Goal: Task Accomplishment & Management: Manage account settings

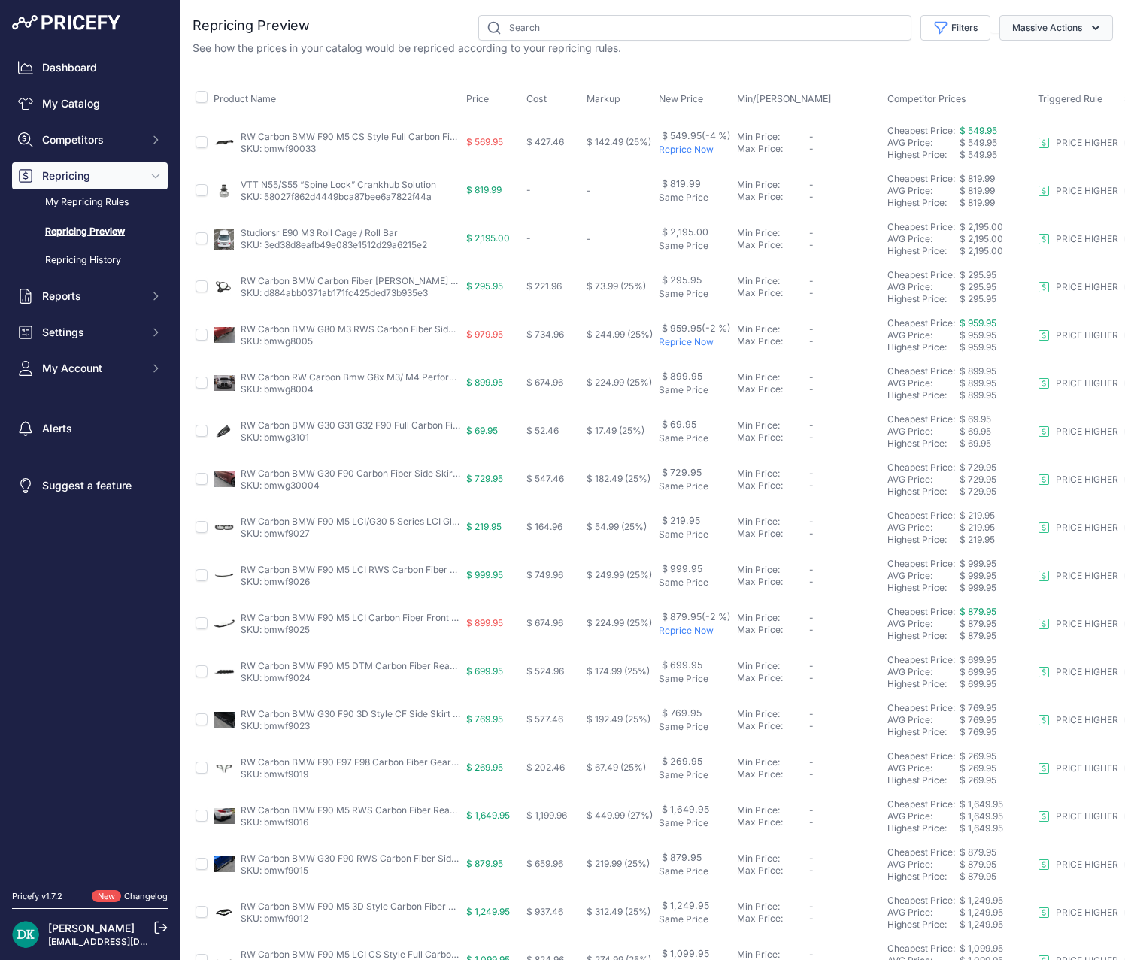
click at [1010, 17] on button "Massive Actions" at bounding box center [1056, 28] width 114 height 26
click at [960, 26] on button "Filters" at bounding box center [955, 28] width 70 height 26
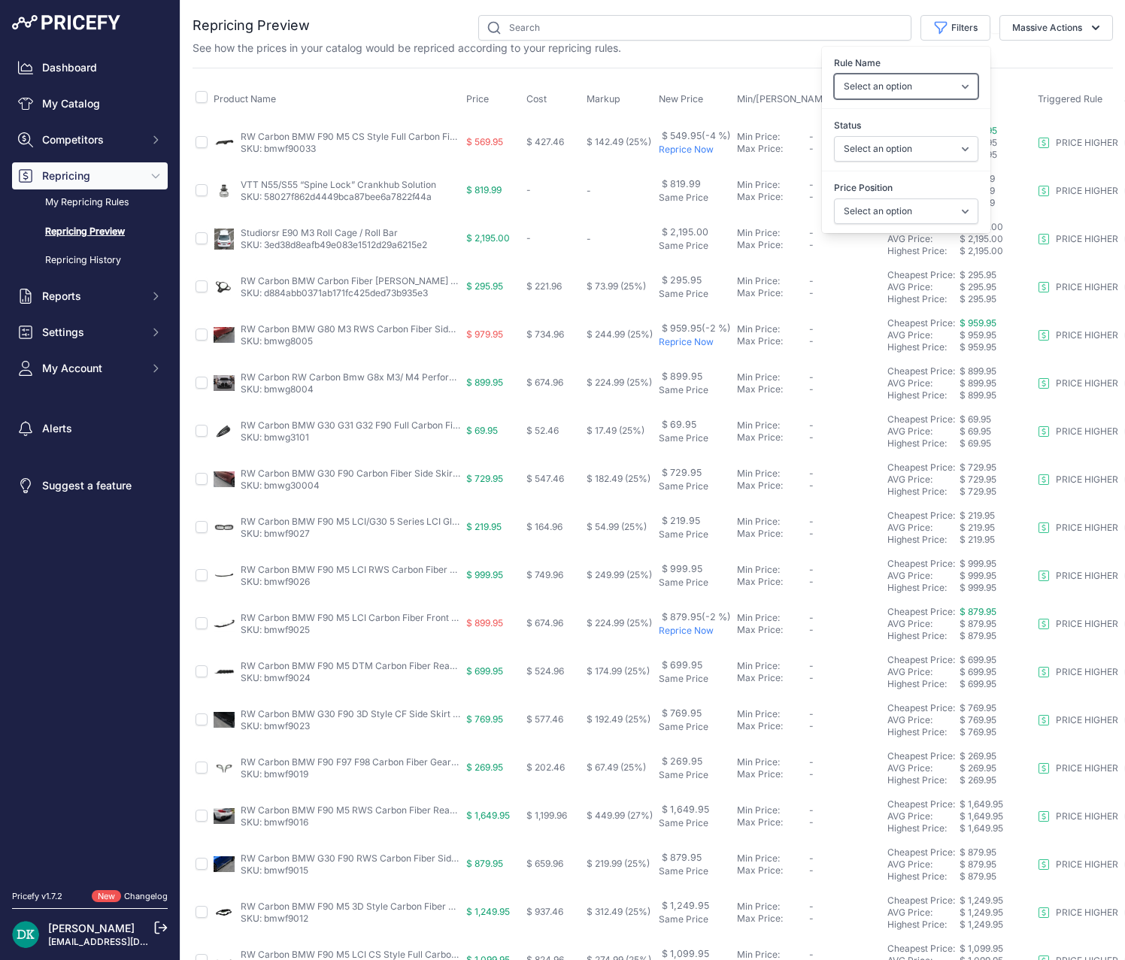
click at [905, 89] on select "Select an option PRICE HIGHER" at bounding box center [906, 87] width 144 height 26
select select "3832"
click at [834, 74] on select "Select an option PRICE HIGHER" at bounding box center [906, 87] width 144 height 26
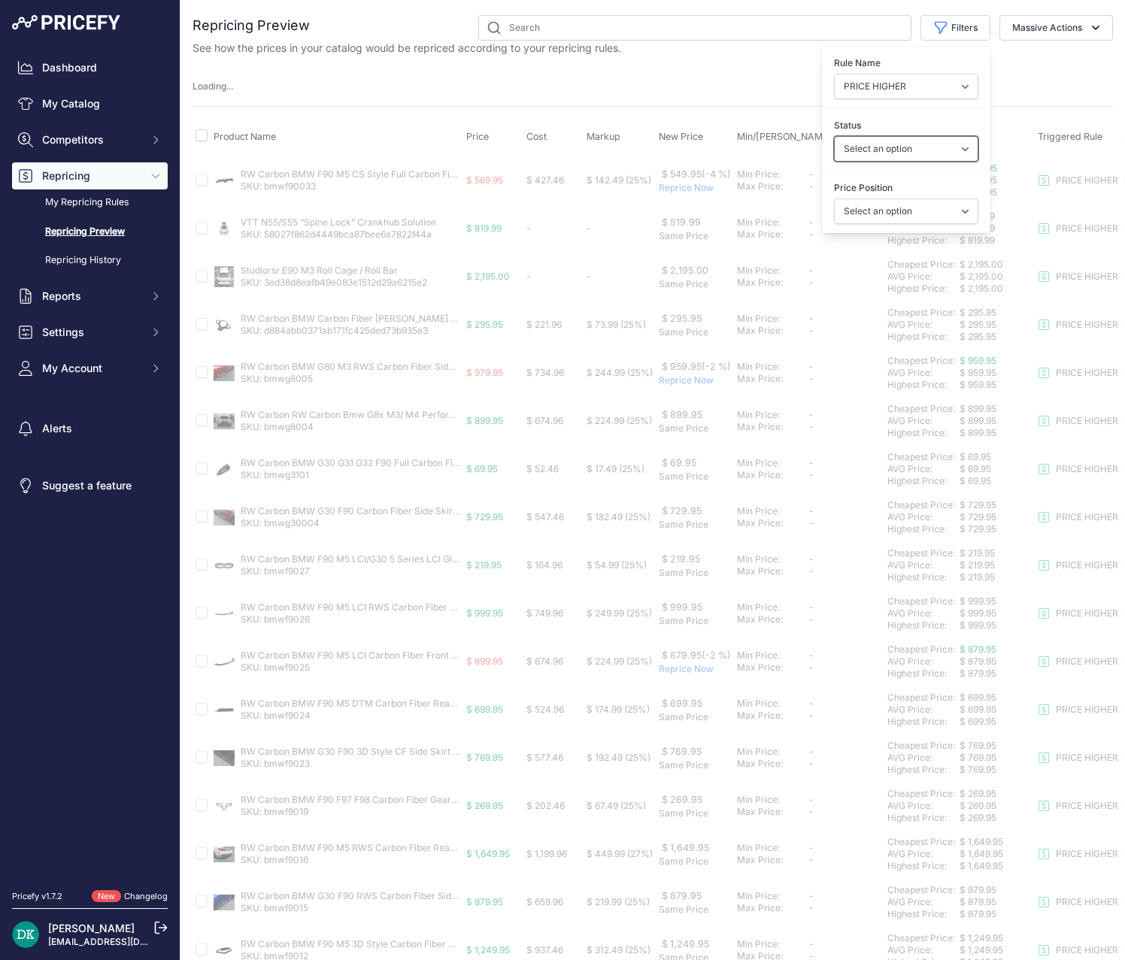
click at [881, 153] on select "Select an option Skipped Repriced Suggested In Error" at bounding box center [906, 149] width 144 height 26
click at [862, 123] on label "Status" at bounding box center [906, 125] width 144 height 15
click at [862, 136] on select "Select an option Skipped Repriced Suggested In Error" at bounding box center [906, 149] width 144 height 26
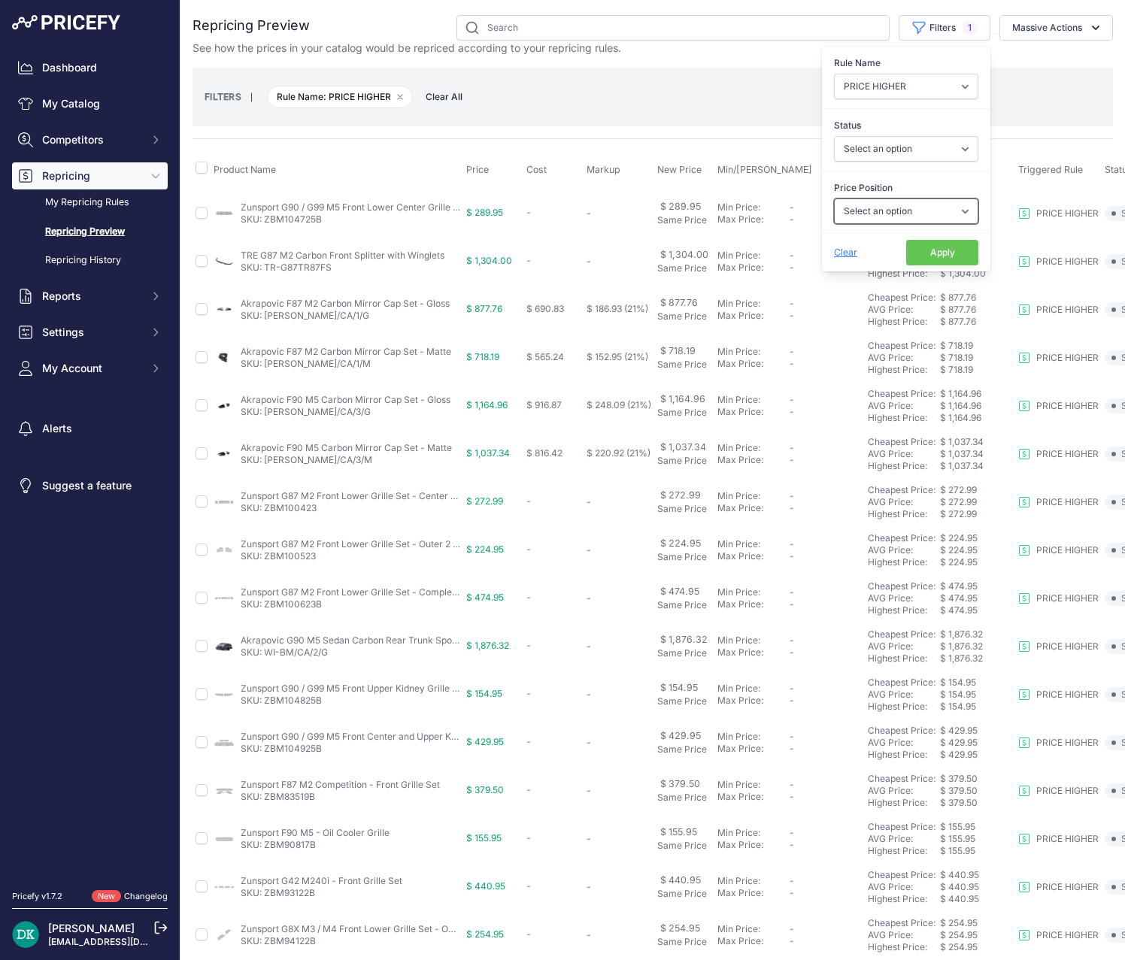
drag, startPoint x: 862, startPoint y: 205, endPoint x: 862, endPoint y: 217, distance: 11.3
click at [862, 205] on select "Select an option I am higher Same price I am lower" at bounding box center [906, 212] width 144 height 26
select select "0"
click at [834, 199] on select "Select an option I am higher Same price I am lower" at bounding box center [906, 212] width 144 height 26
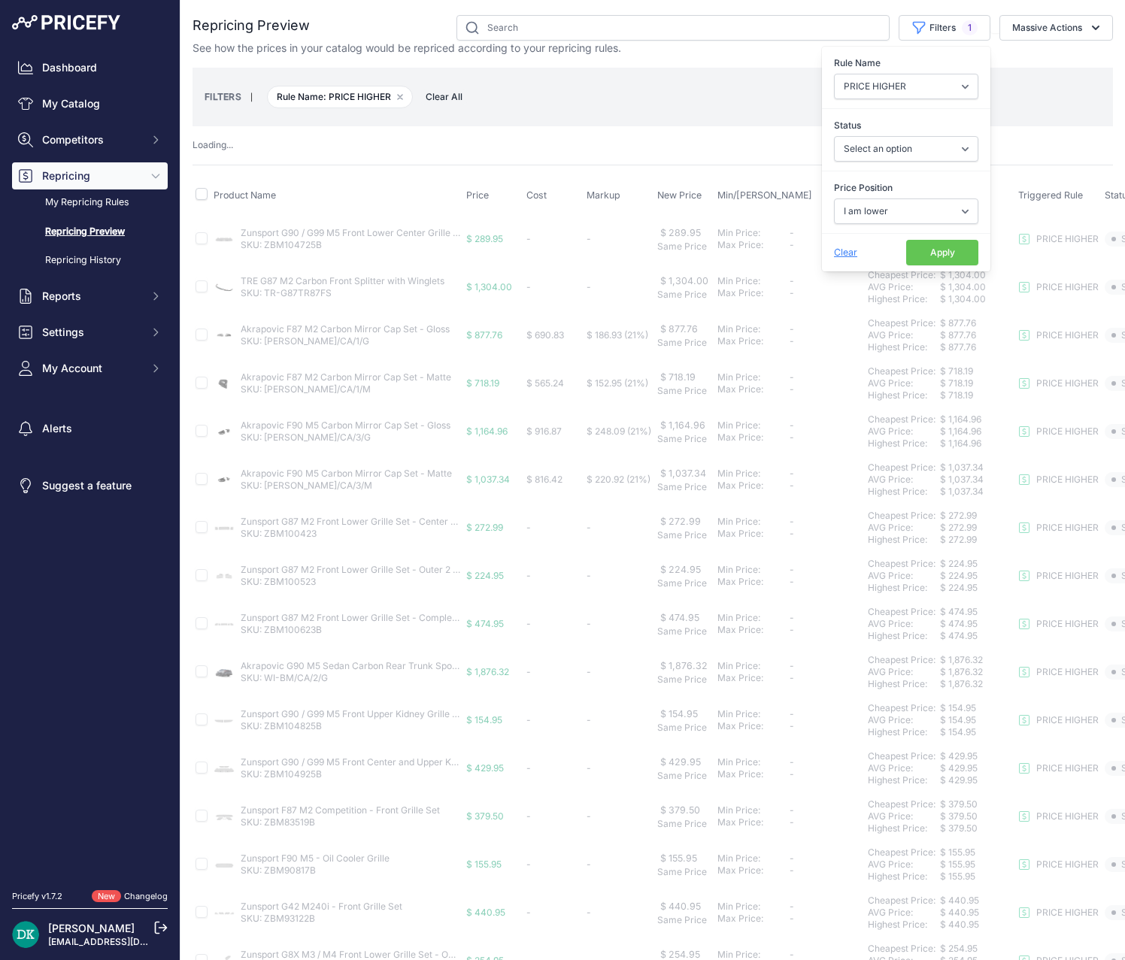
click at [906, 264] on button "Apply" at bounding box center [942, 253] width 72 height 26
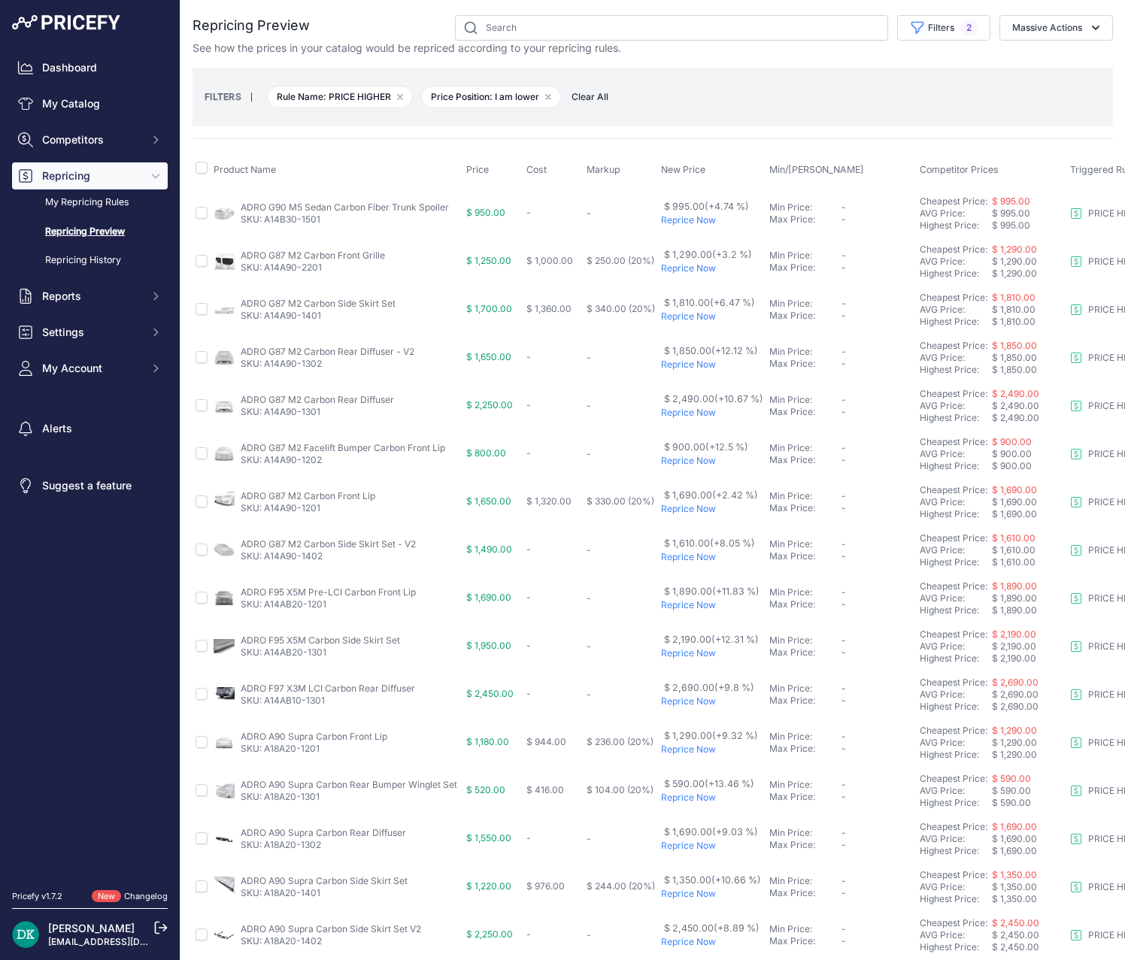
click at [699, 223] on p "Reprice Now" at bounding box center [712, 220] width 102 height 12
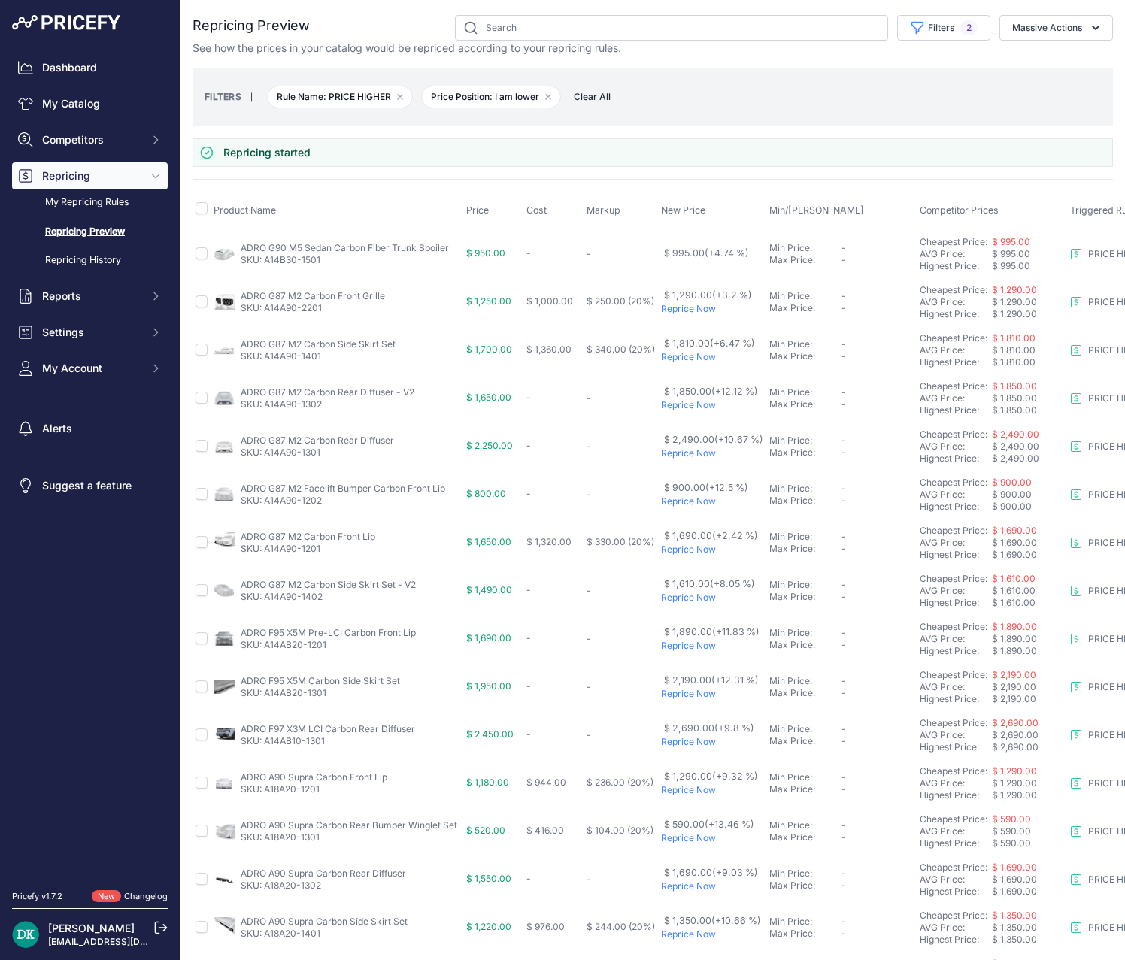
click at [695, 310] on p "Reprice Now" at bounding box center [712, 309] width 102 height 12
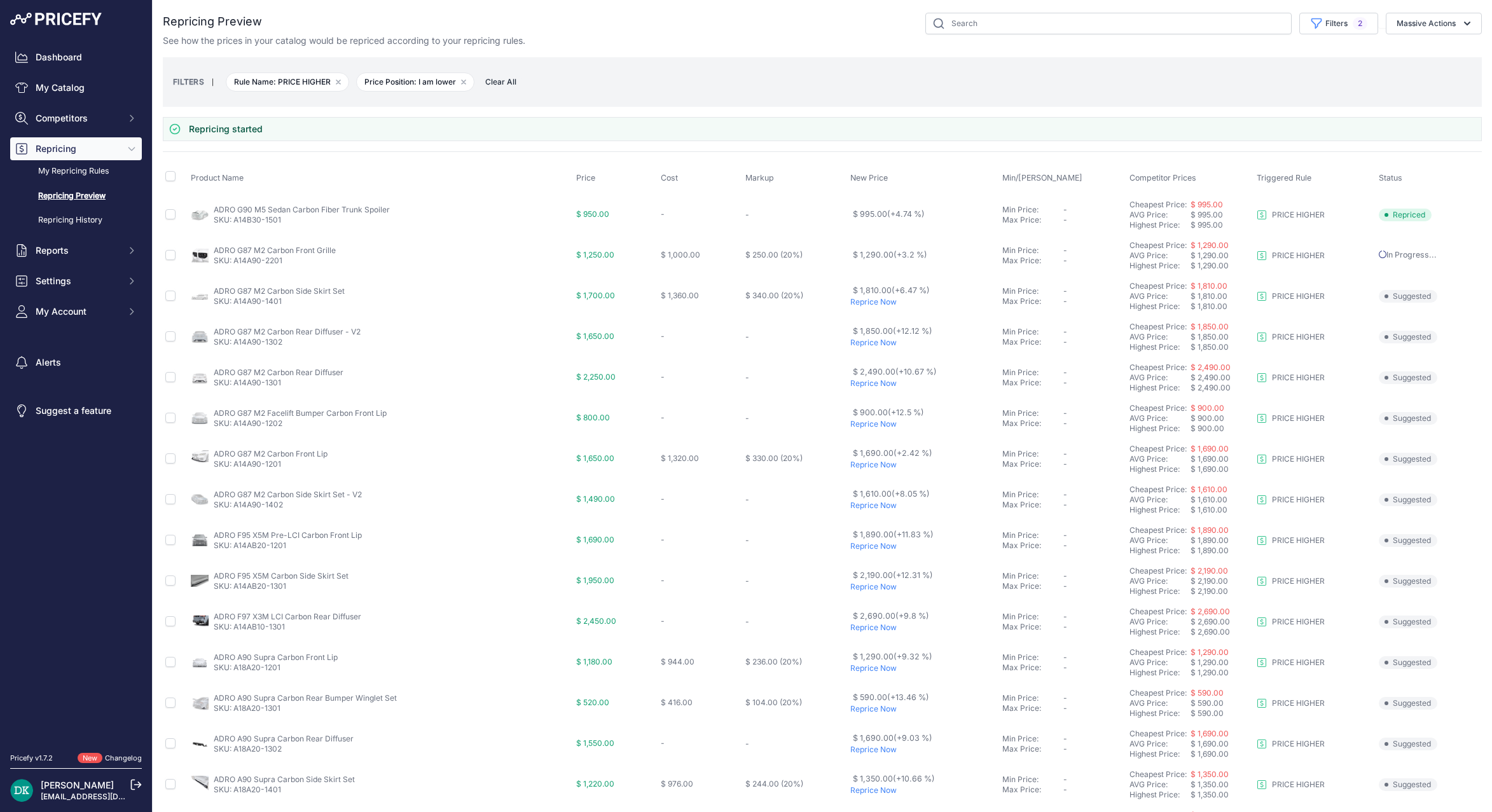
click at [870, 301] on p "Reprice Now" at bounding box center [924, 302] width 147 height 10
click at [864, 346] on p "Reprice Now" at bounding box center [924, 343] width 147 height 10
click at [862, 387] on p "Reprice Now" at bounding box center [924, 383] width 147 height 10
click at [866, 426] on p "Reprice Now" at bounding box center [924, 425] width 147 height 10
click at [863, 489] on span "$ 1,610.00 (+8.05 %)" at bounding box center [891, 493] width 77 height 9
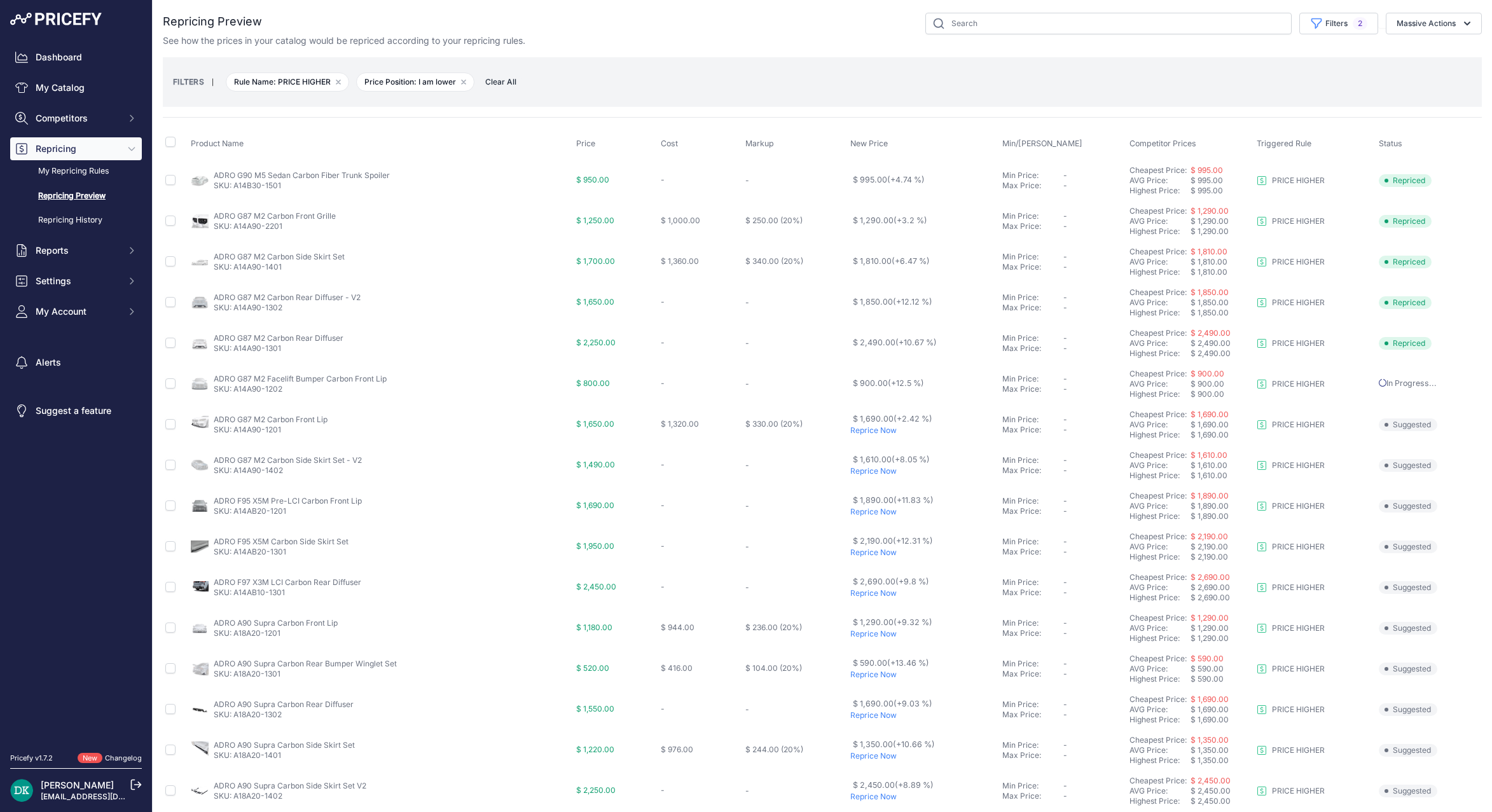
click at [862, 427] on p "Reprice Now" at bounding box center [924, 431] width 147 height 10
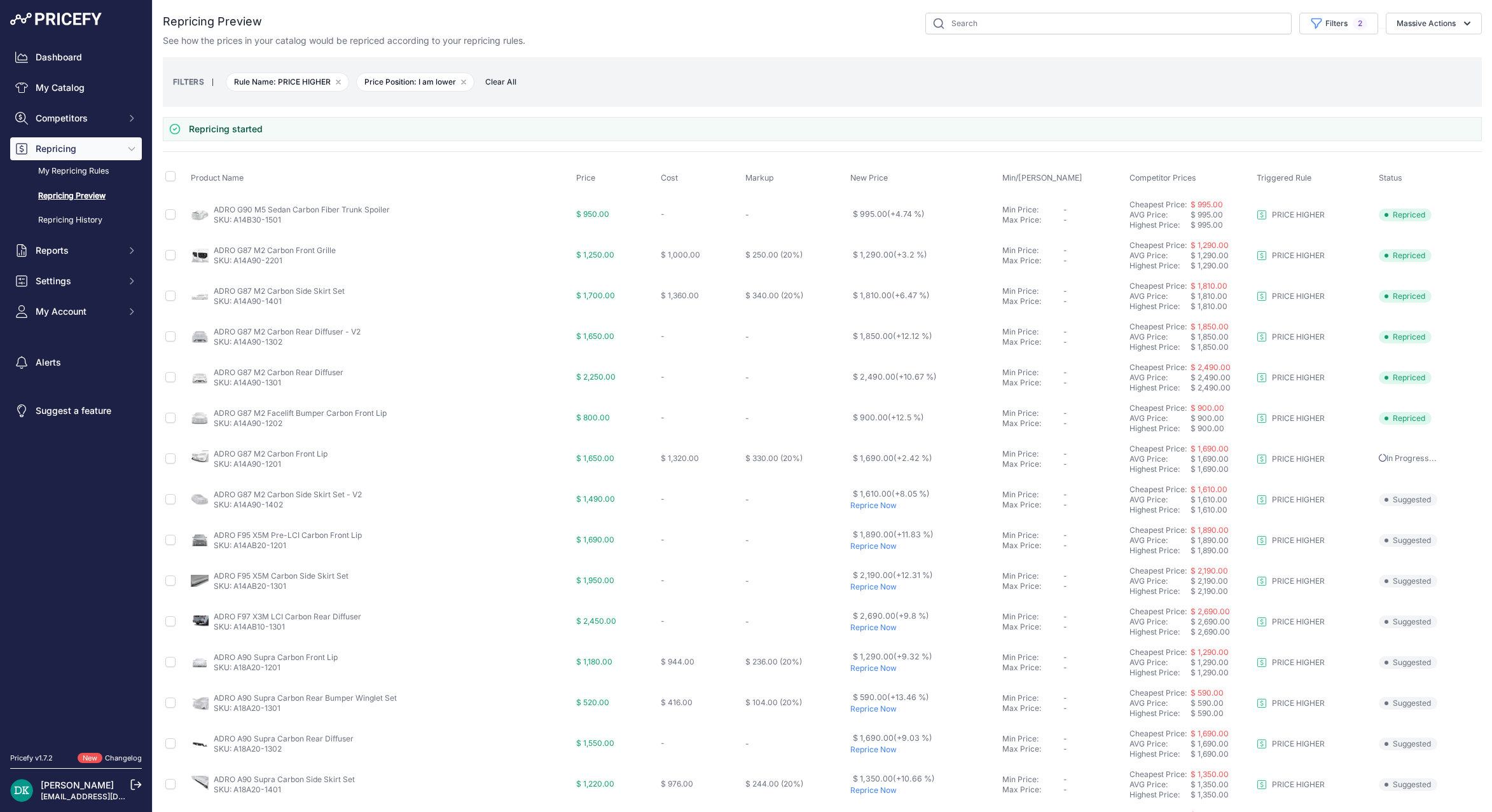
click at [864, 506] on p "Reprice Now" at bounding box center [924, 506] width 147 height 10
click at [867, 543] on p "Reprice Now" at bounding box center [924, 546] width 147 height 10
click at [861, 589] on p "Reprice Now" at bounding box center [924, 587] width 147 height 10
click at [858, 624] on p "Reprice Now" at bounding box center [924, 628] width 147 height 10
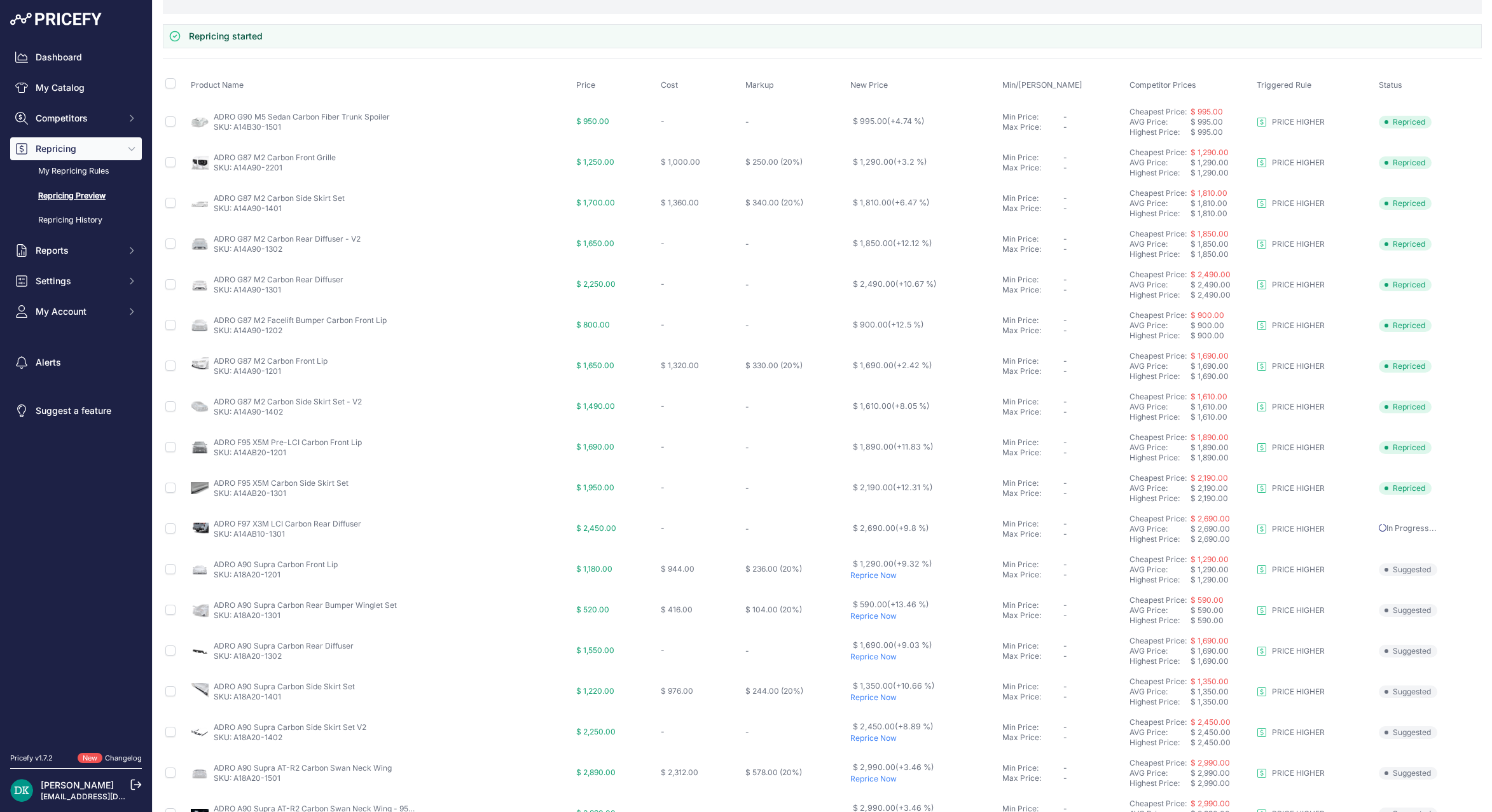
scroll to position [127, 0]
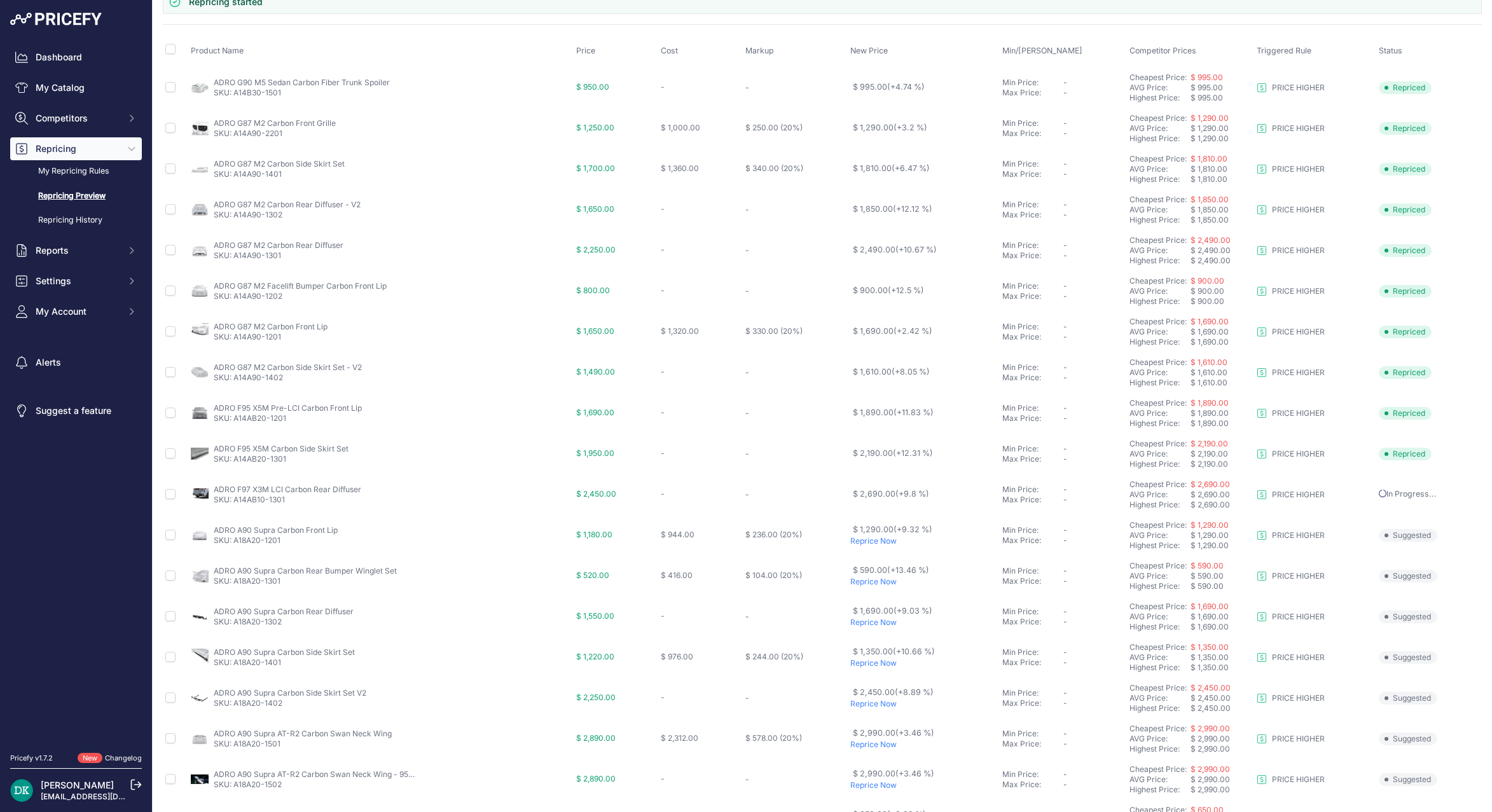
click at [875, 544] on p "Reprice Now" at bounding box center [924, 541] width 147 height 10
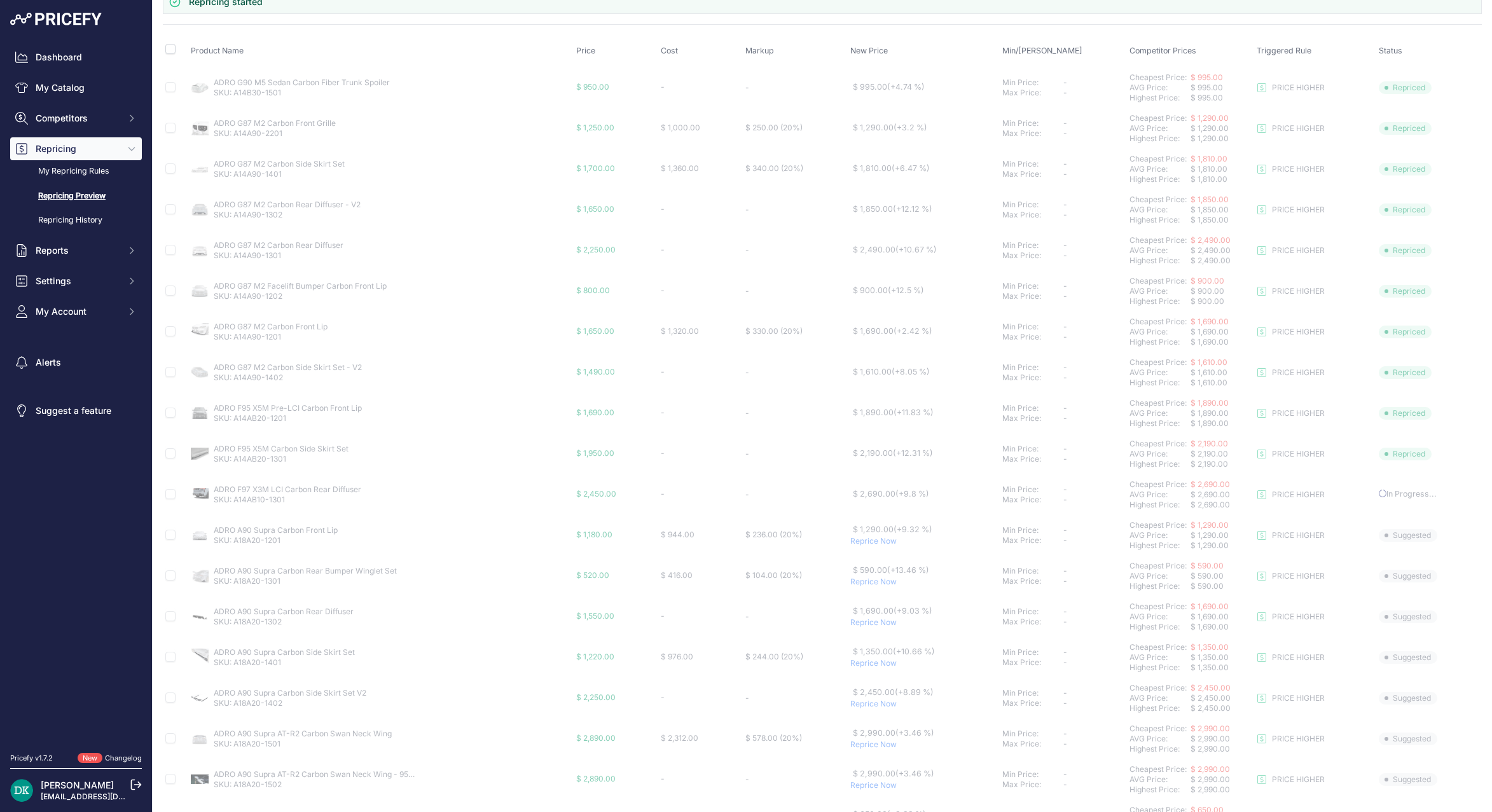
click at [870, 583] on p "Reprice Now" at bounding box center [924, 582] width 147 height 10
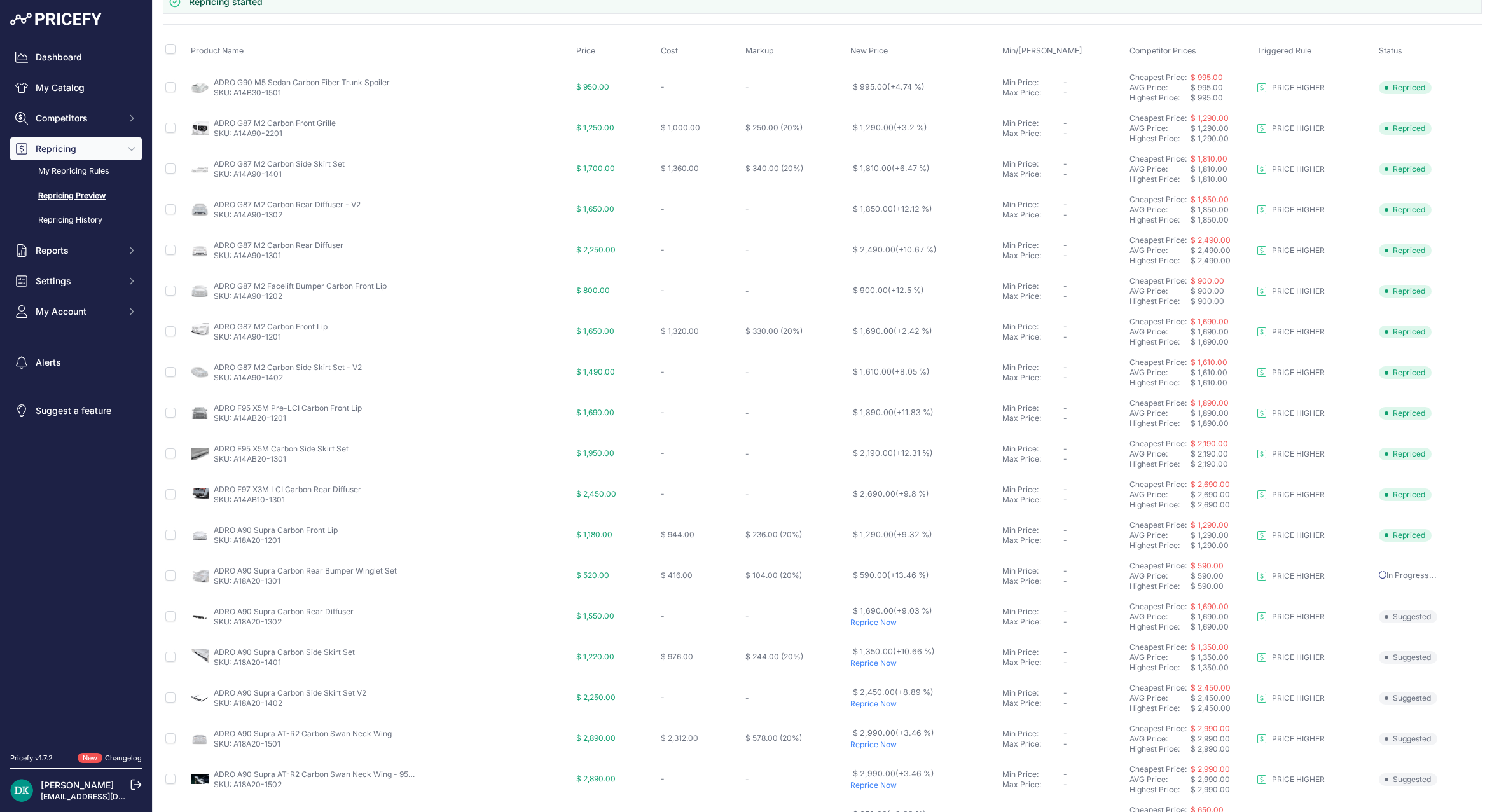
click at [862, 666] on p "Reprice Now" at bounding box center [924, 663] width 147 height 10
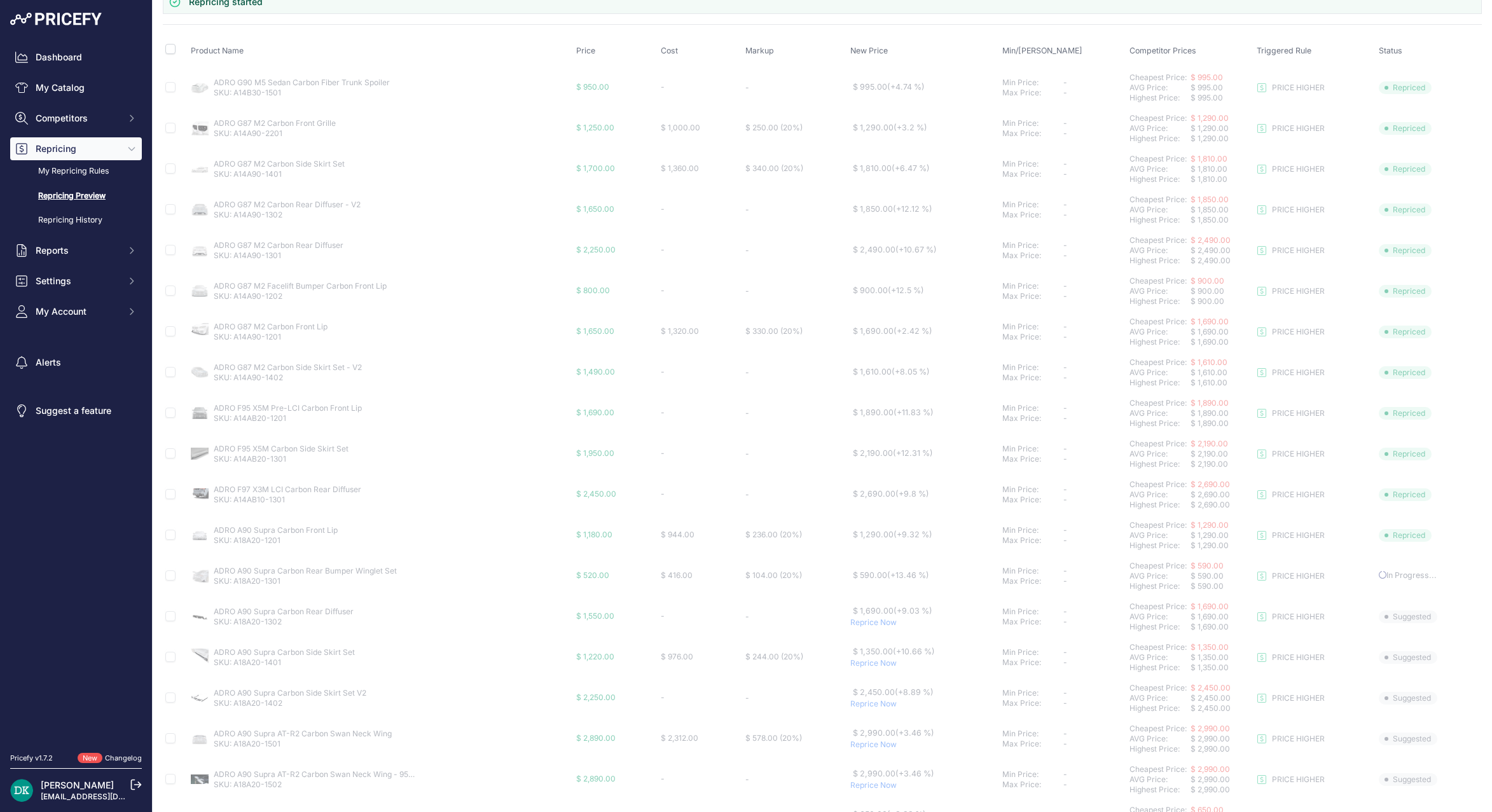
click at [864, 704] on p "Reprice Now" at bounding box center [924, 704] width 147 height 10
click at [864, 746] on p "Reprice Now" at bounding box center [924, 745] width 147 height 10
click at [863, 784] on p "Reprice Now" at bounding box center [924, 786] width 147 height 10
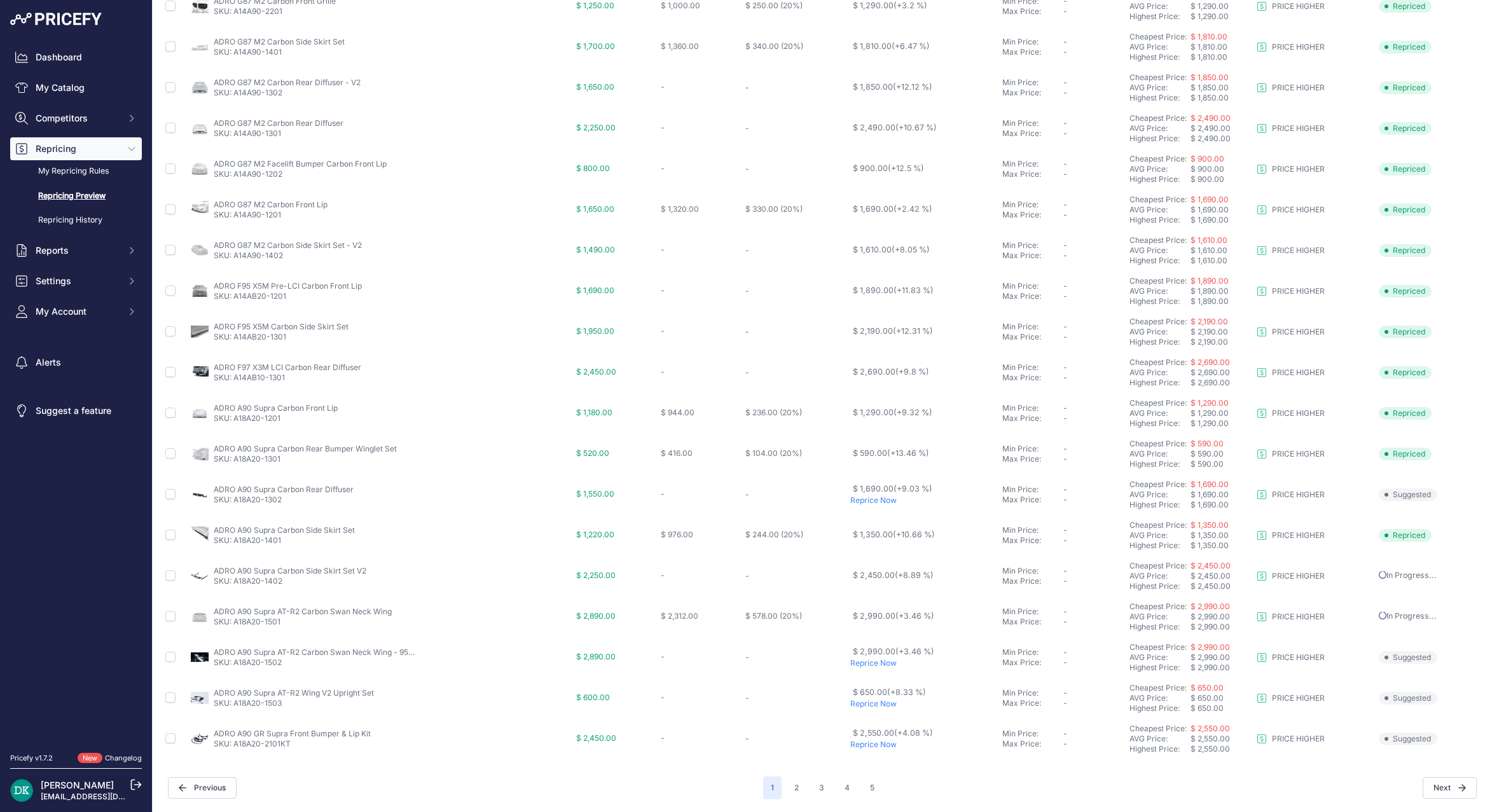
scroll to position [250, 0]
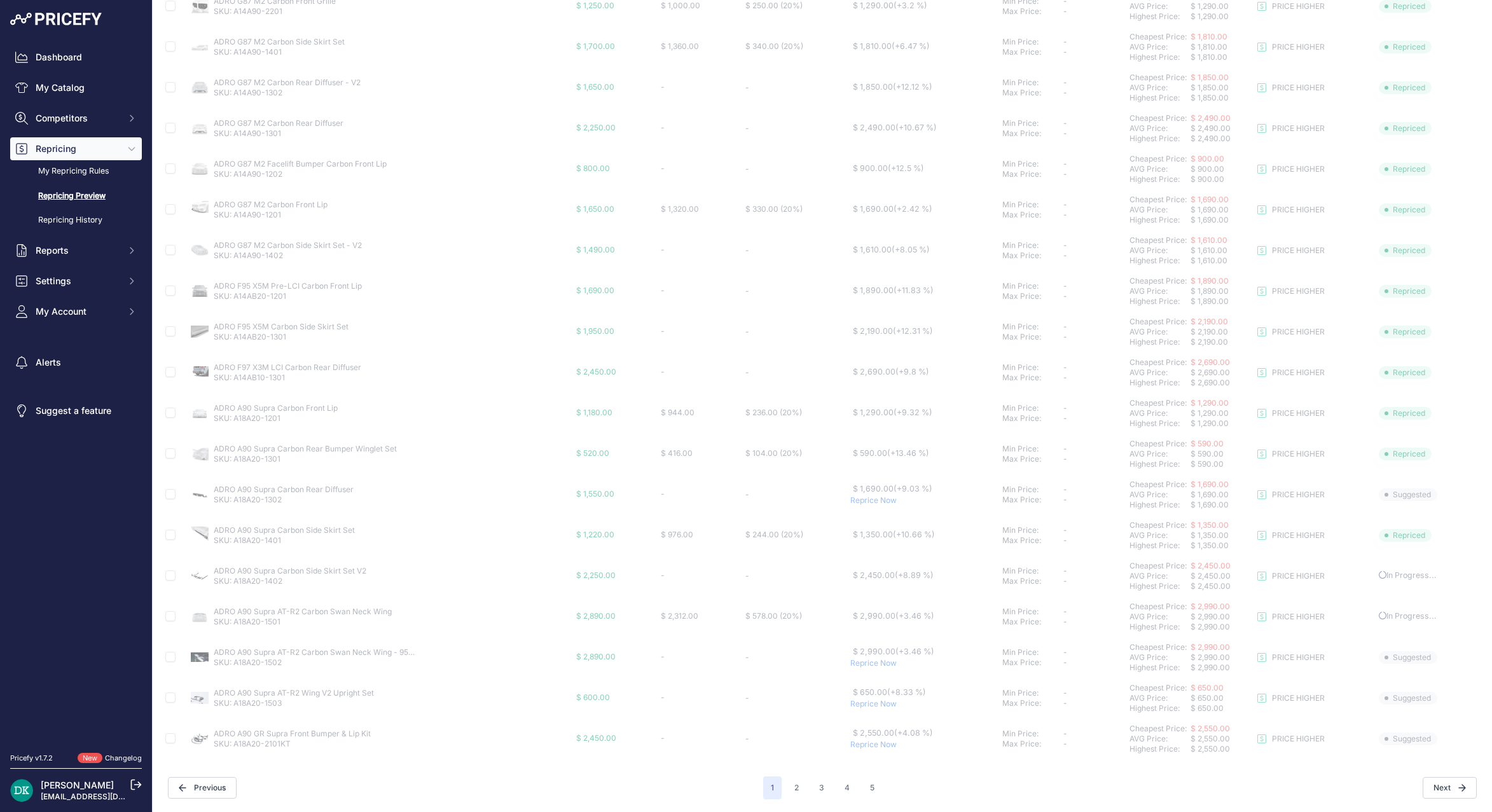
click at [860, 503] on p "Reprice Now" at bounding box center [924, 501] width 147 height 10
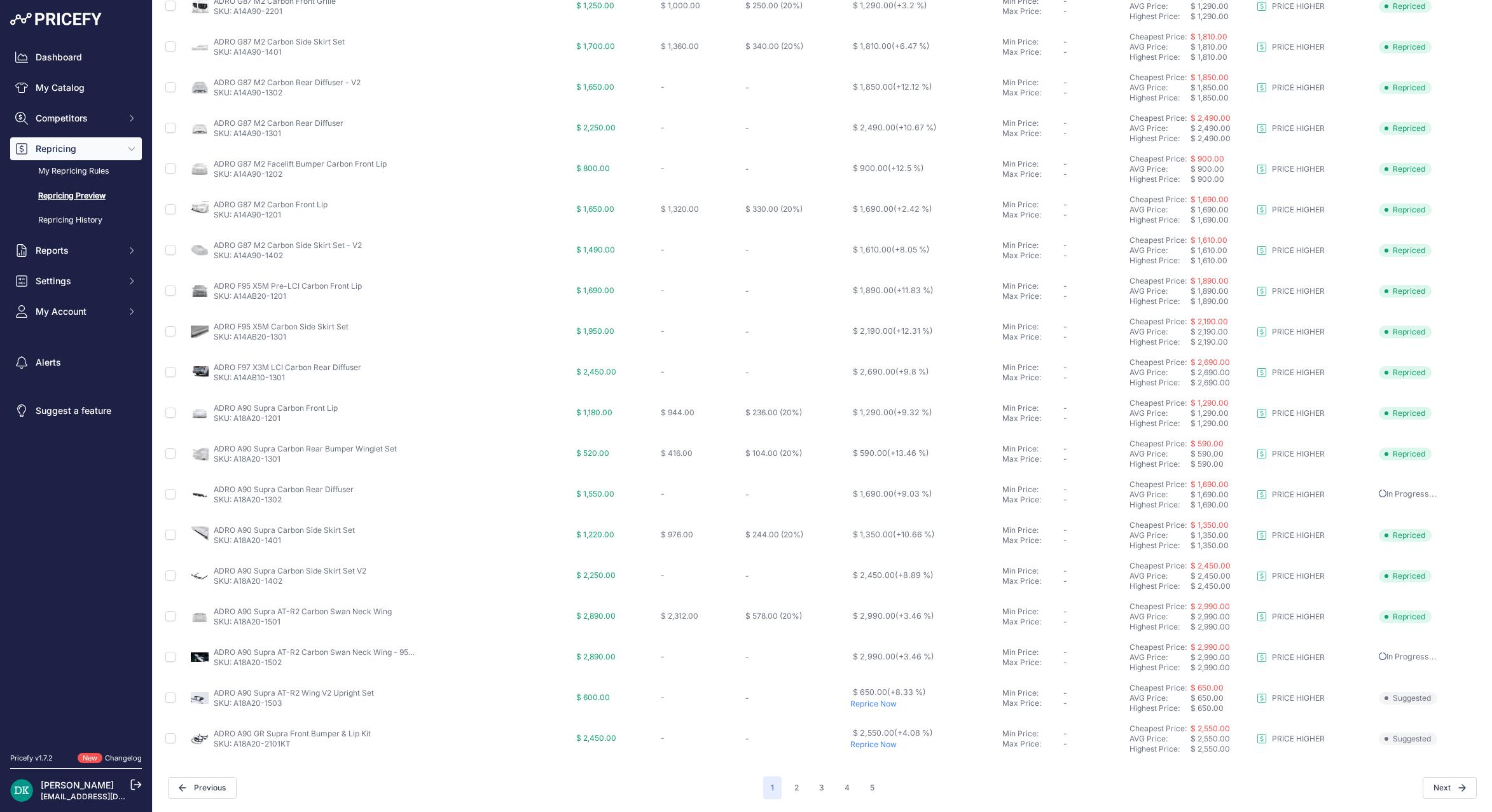
click at [866, 706] on p "Reprice Now" at bounding box center [924, 704] width 147 height 10
click at [850, 744] on p "Reprice Now" at bounding box center [924, 745] width 147 height 10
click at [792, 791] on button "2" at bounding box center [796, 787] width 19 height 23
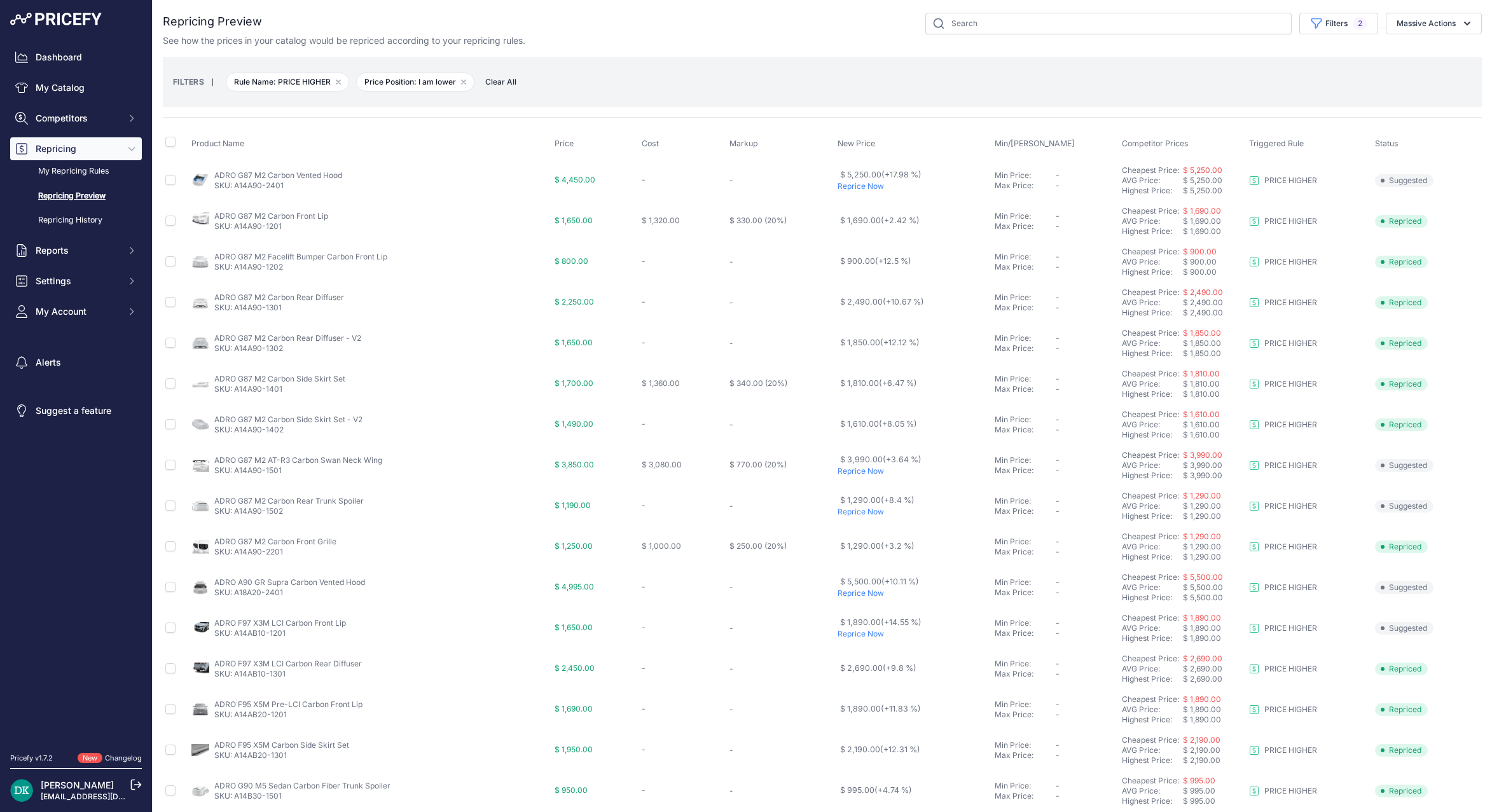
click at [858, 191] on p "Reprice Now" at bounding box center [913, 186] width 152 height 10
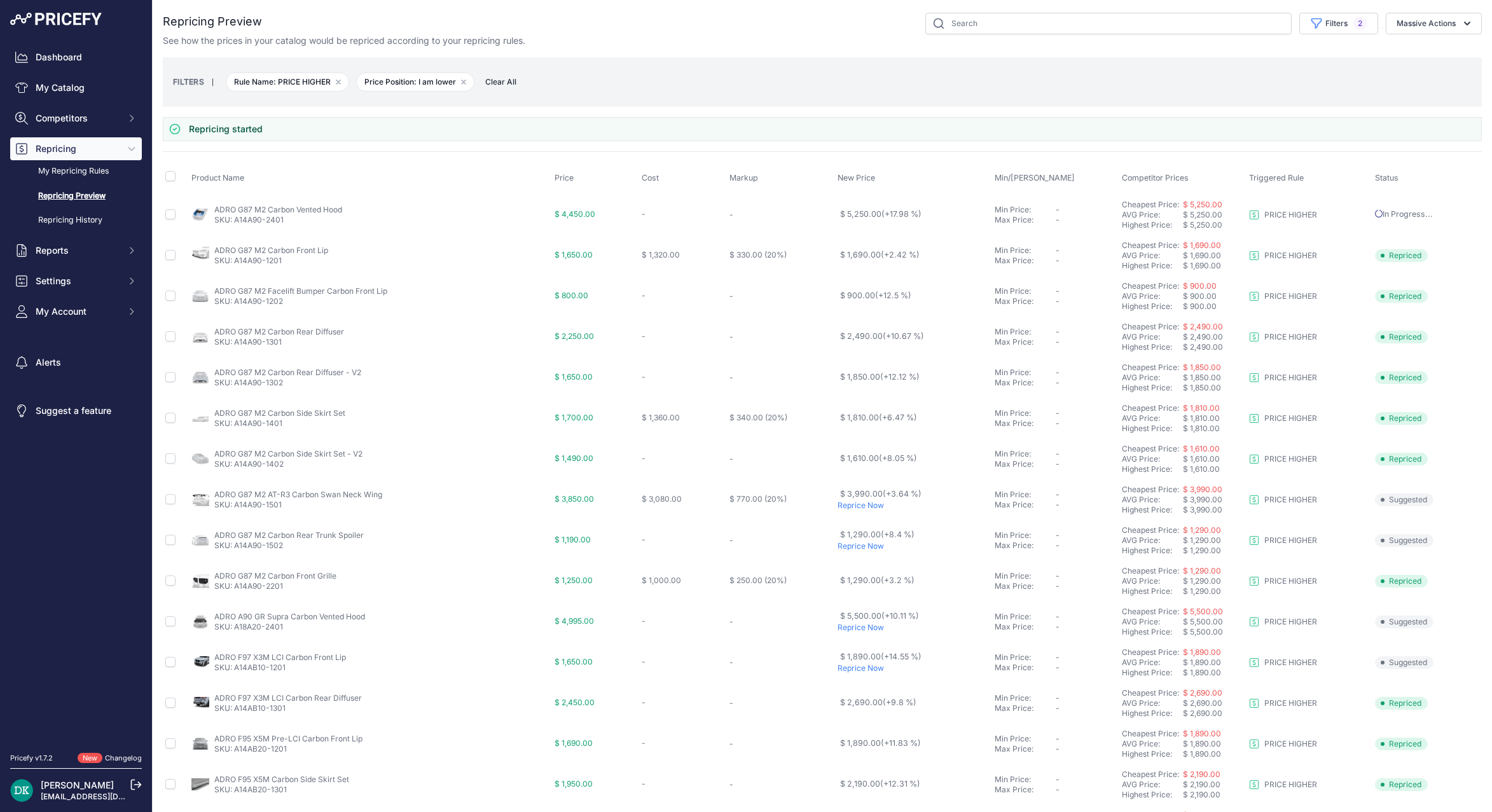
click at [850, 508] on p "Reprice Now" at bounding box center [913, 506] width 152 height 10
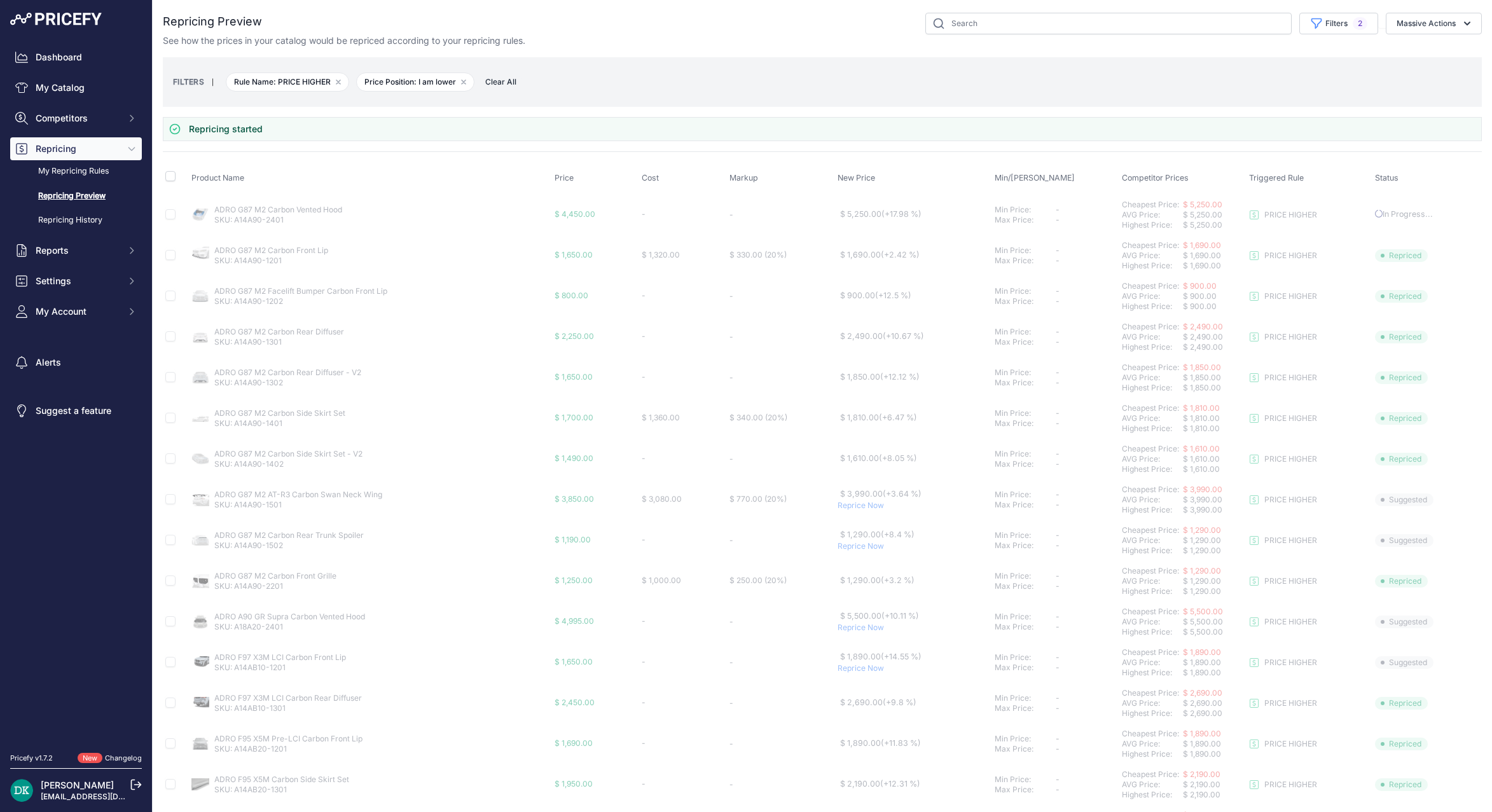
click at [860, 546] on p "Reprice Now" at bounding box center [913, 546] width 152 height 10
click at [853, 634] on td "$ 5,500.00 (+10.11 %) Reprice Now" at bounding box center [913, 622] width 157 height 41
click at [855, 626] on p "Reprice Now" at bounding box center [913, 628] width 152 height 10
click at [853, 669] on p "Reprice Now" at bounding box center [913, 668] width 152 height 10
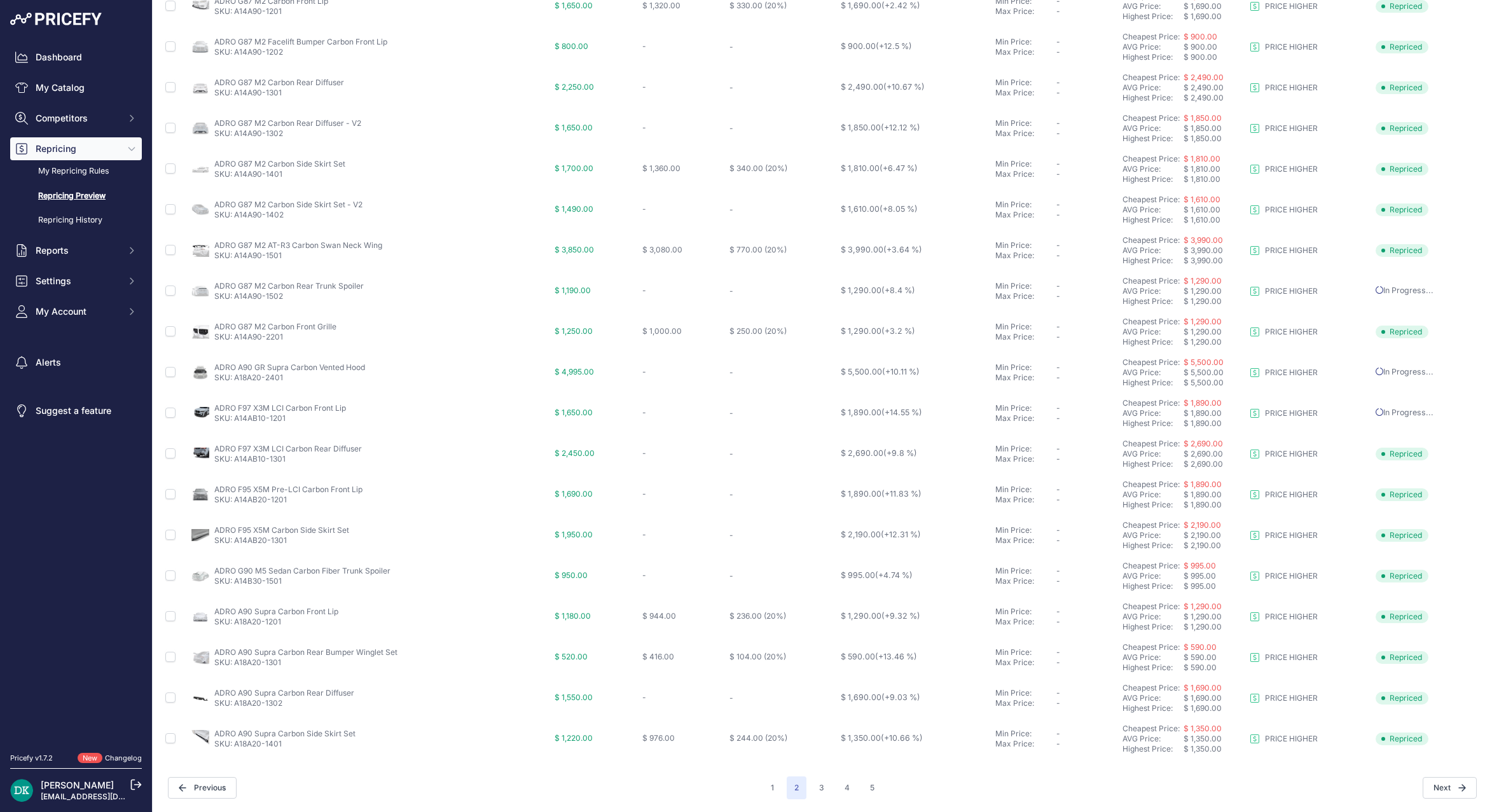
scroll to position [215, 0]
click at [776, 798] on button "1" at bounding box center [772, 787] width 19 height 23
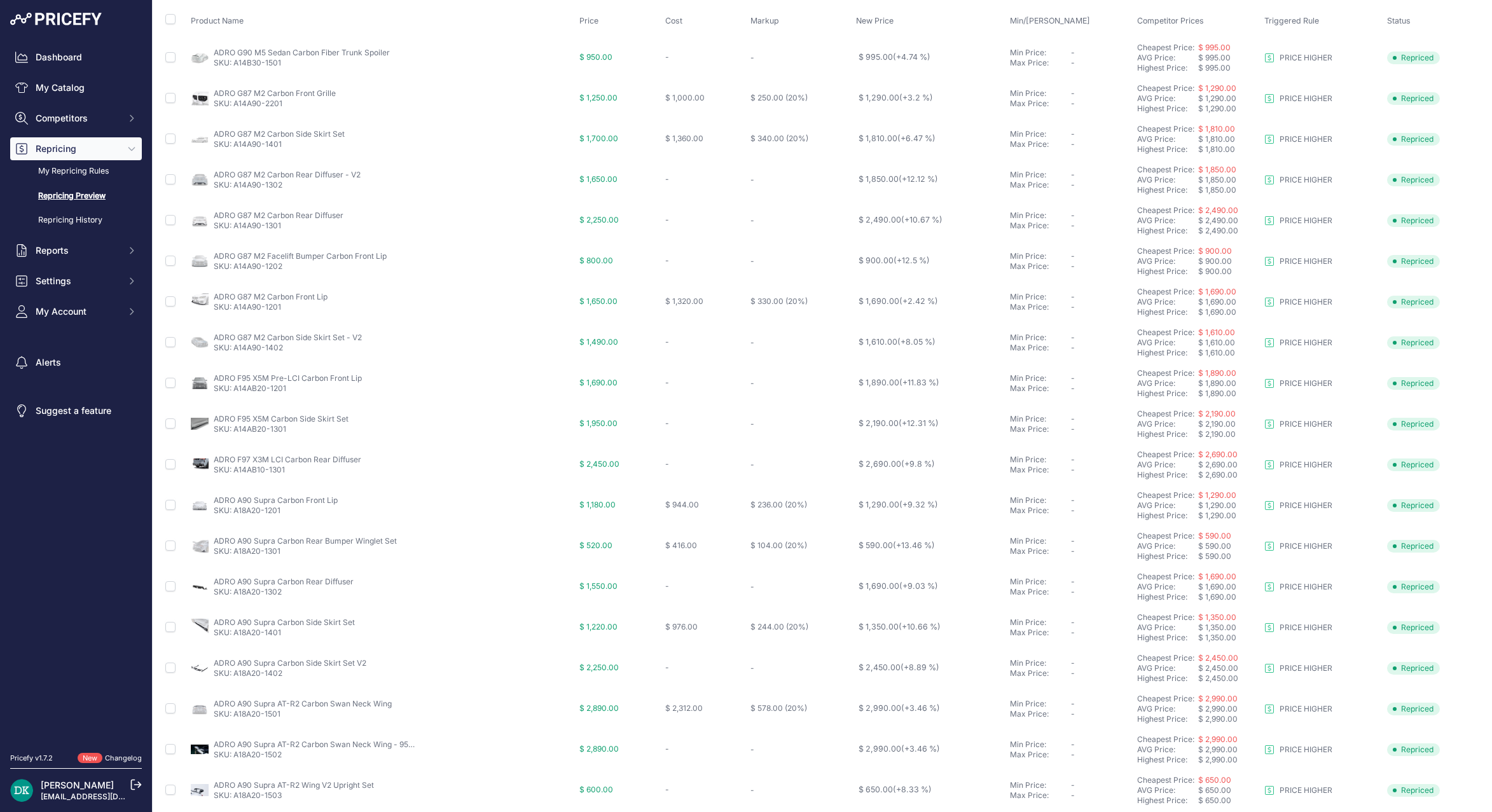
scroll to position [215, 0]
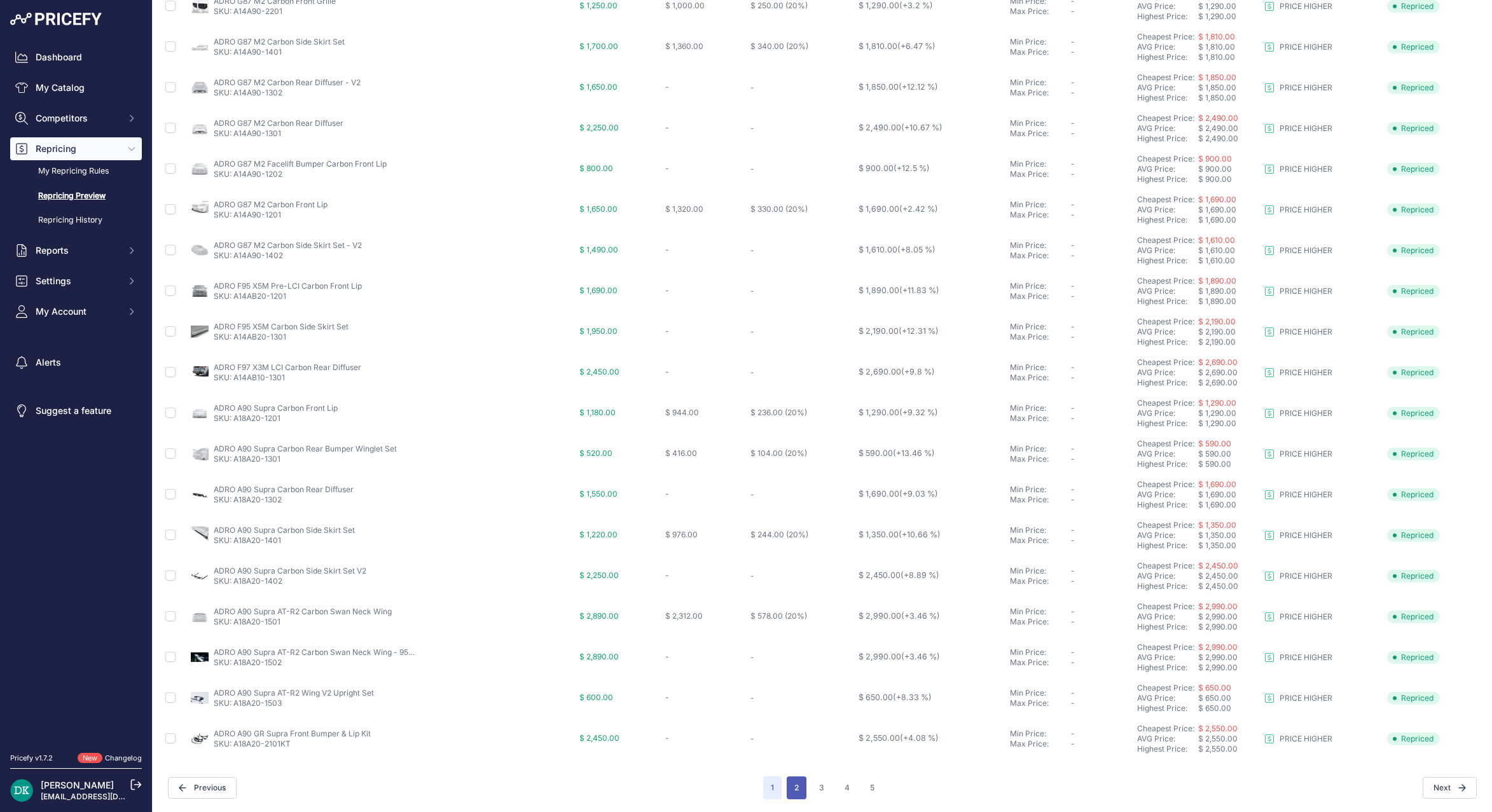
click at [789, 794] on button "2" at bounding box center [796, 787] width 19 height 23
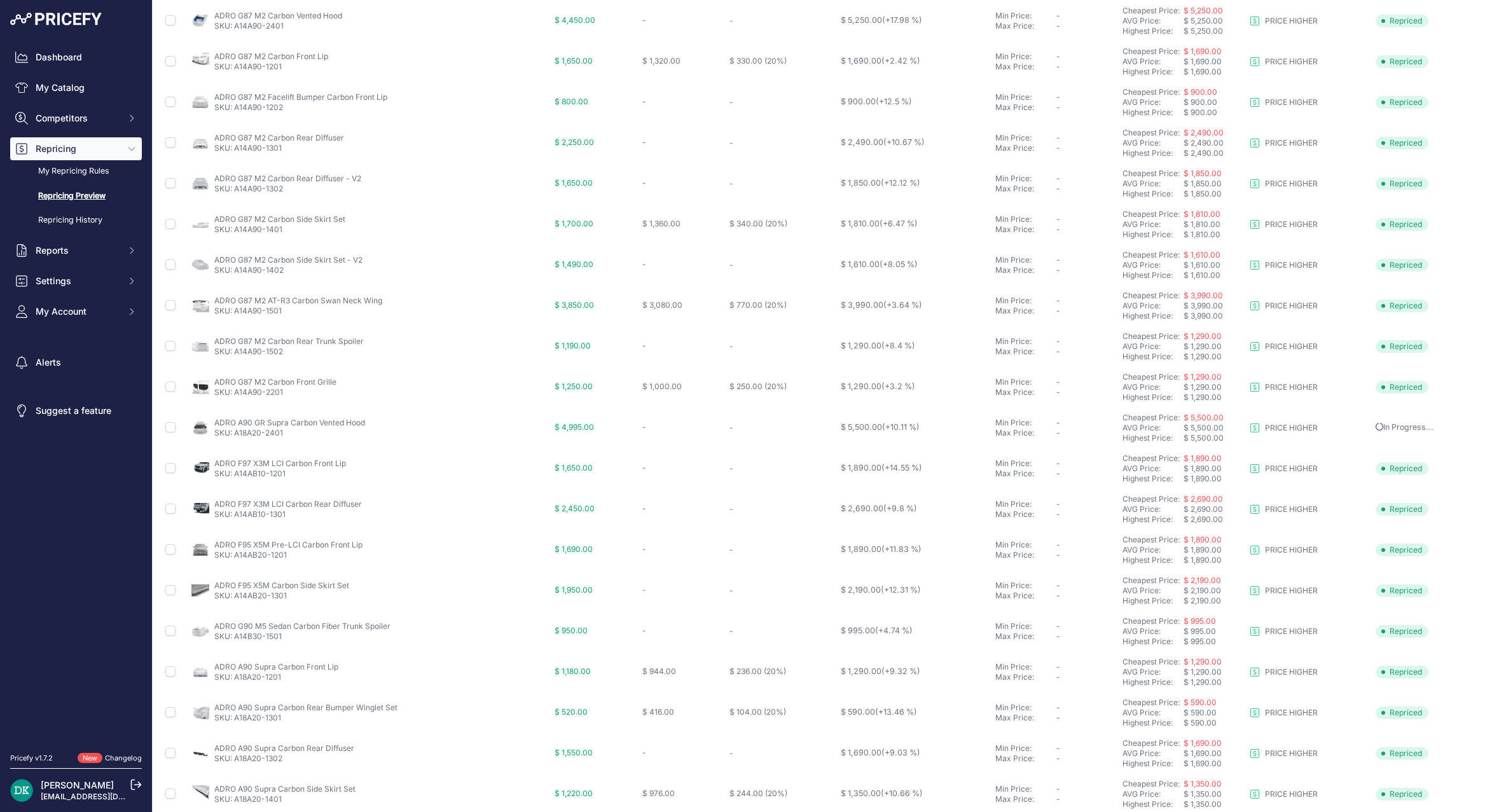
scroll to position [215, 0]
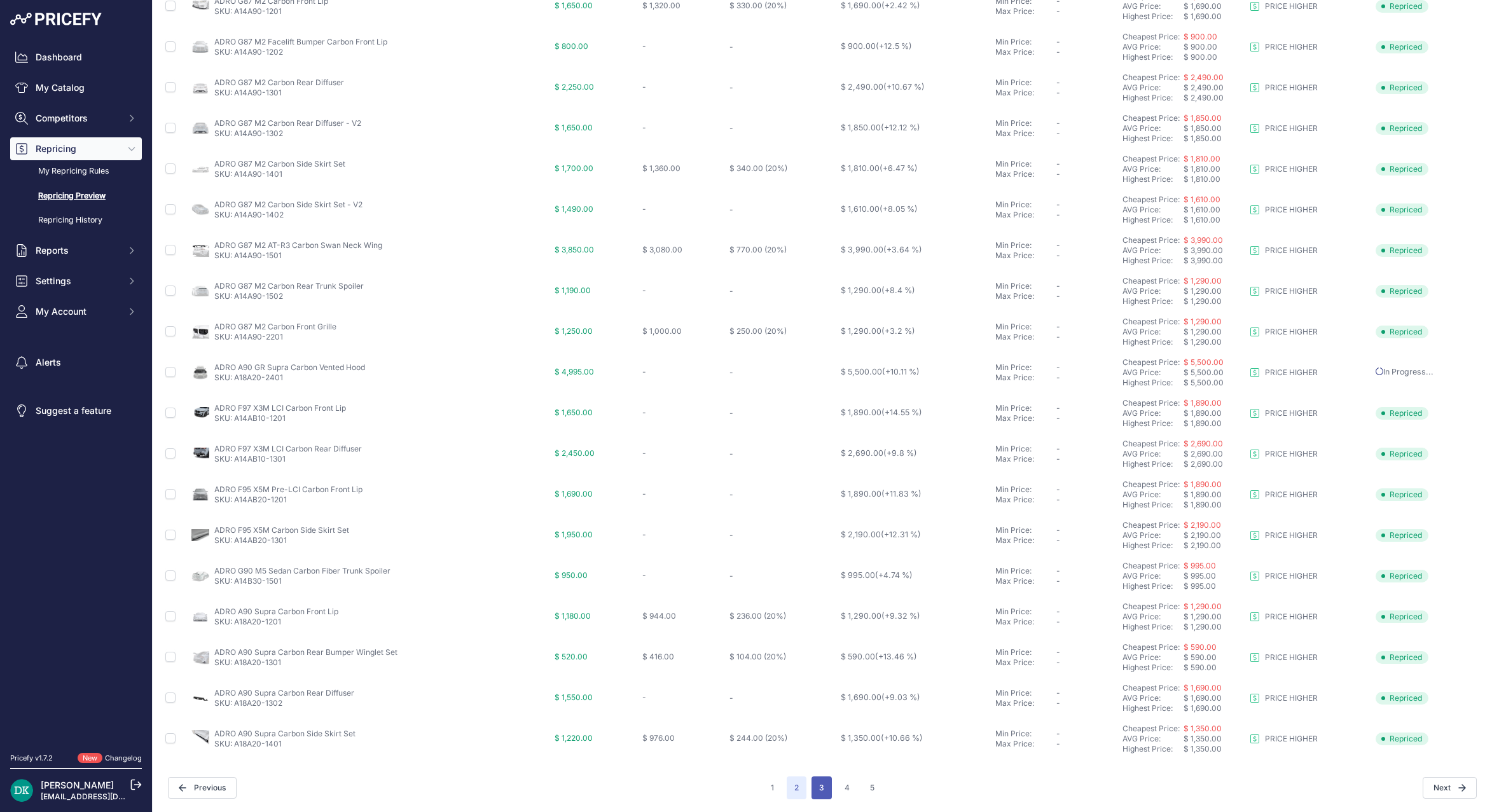
click at [812, 790] on button "3" at bounding box center [822, 787] width 20 height 23
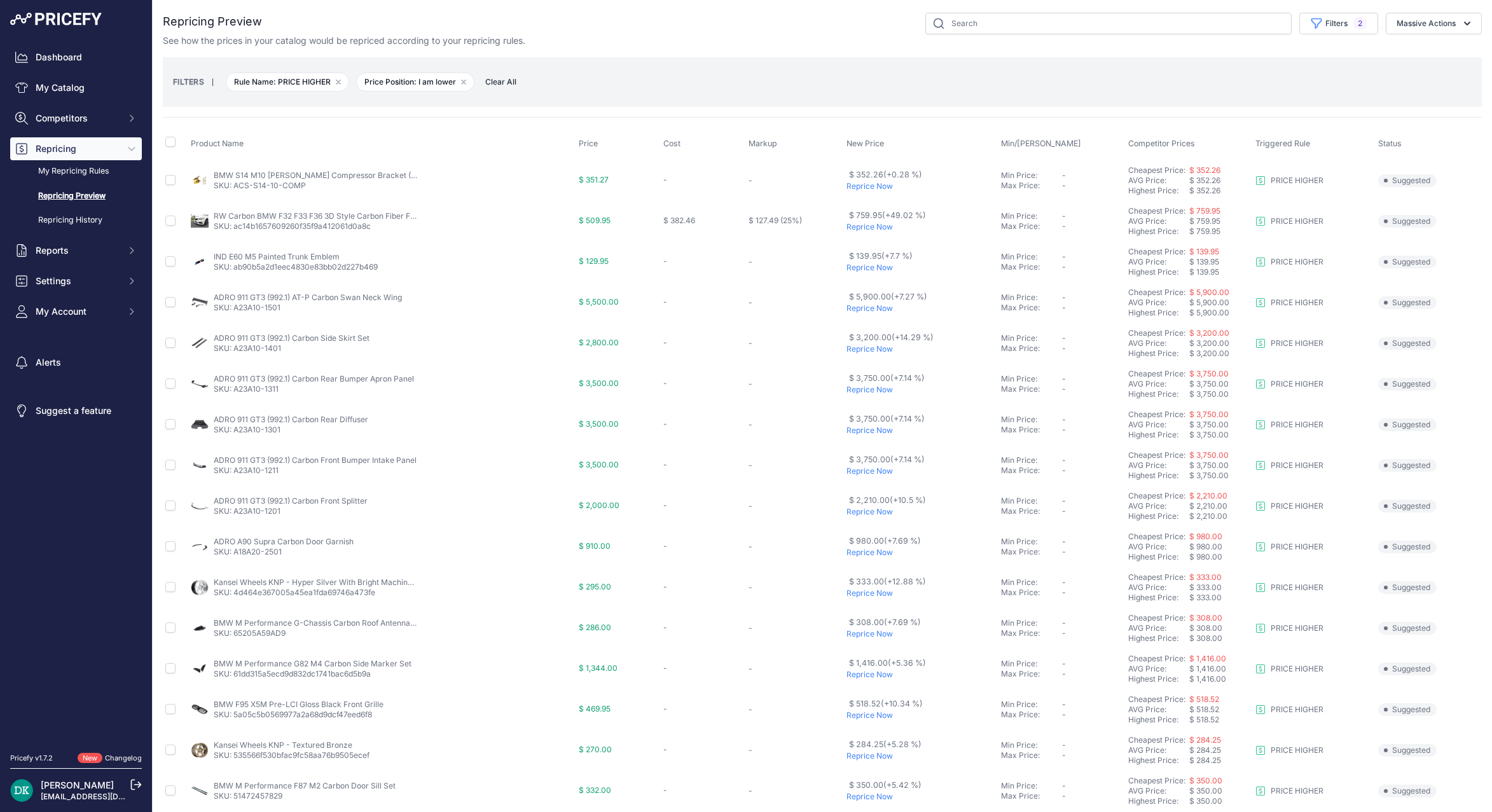
click at [865, 309] on p "Reprice Now" at bounding box center [921, 309] width 150 height 10
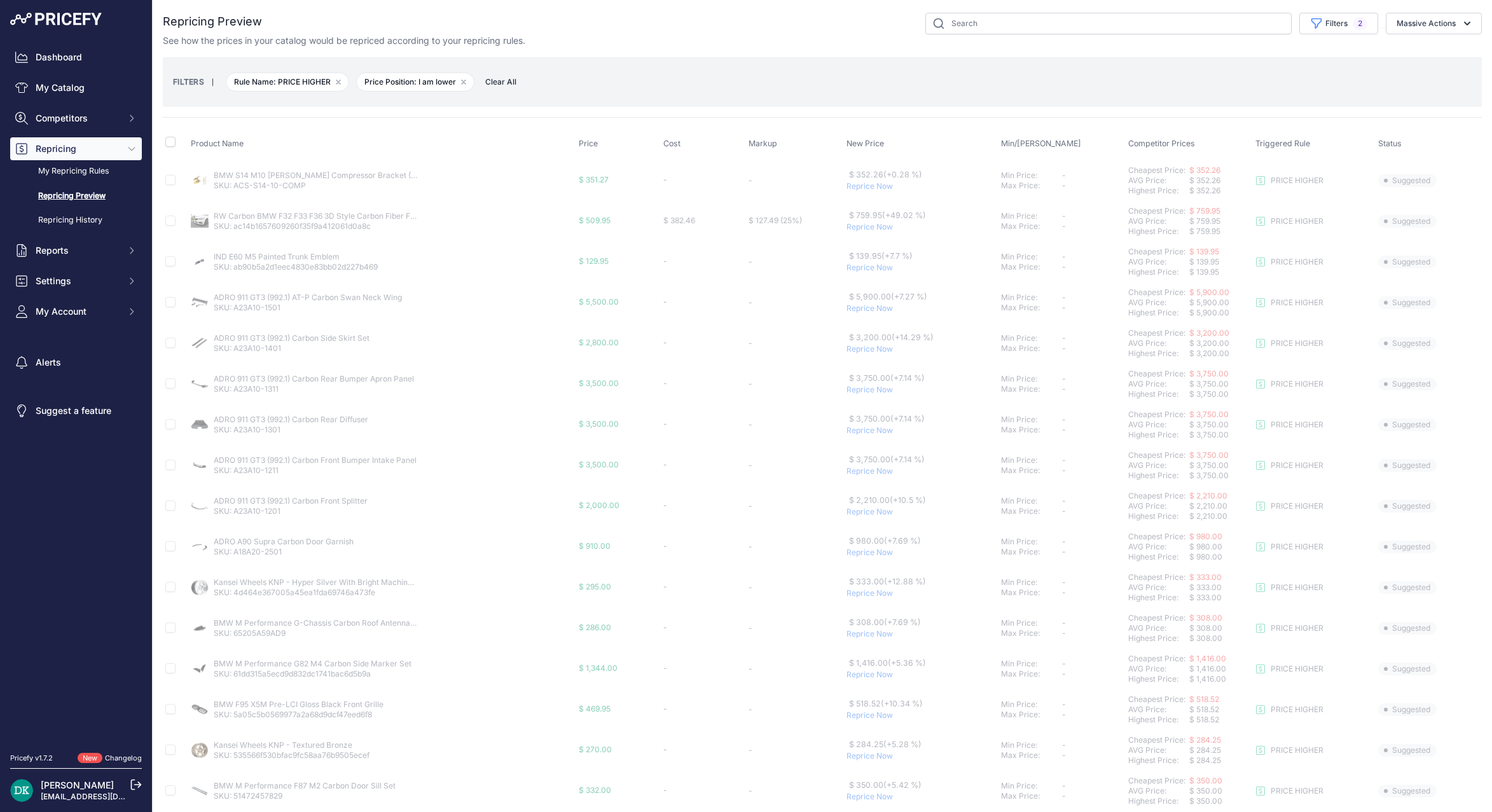
click at [863, 353] on p "Reprice Now" at bounding box center [921, 349] width 150 height 10
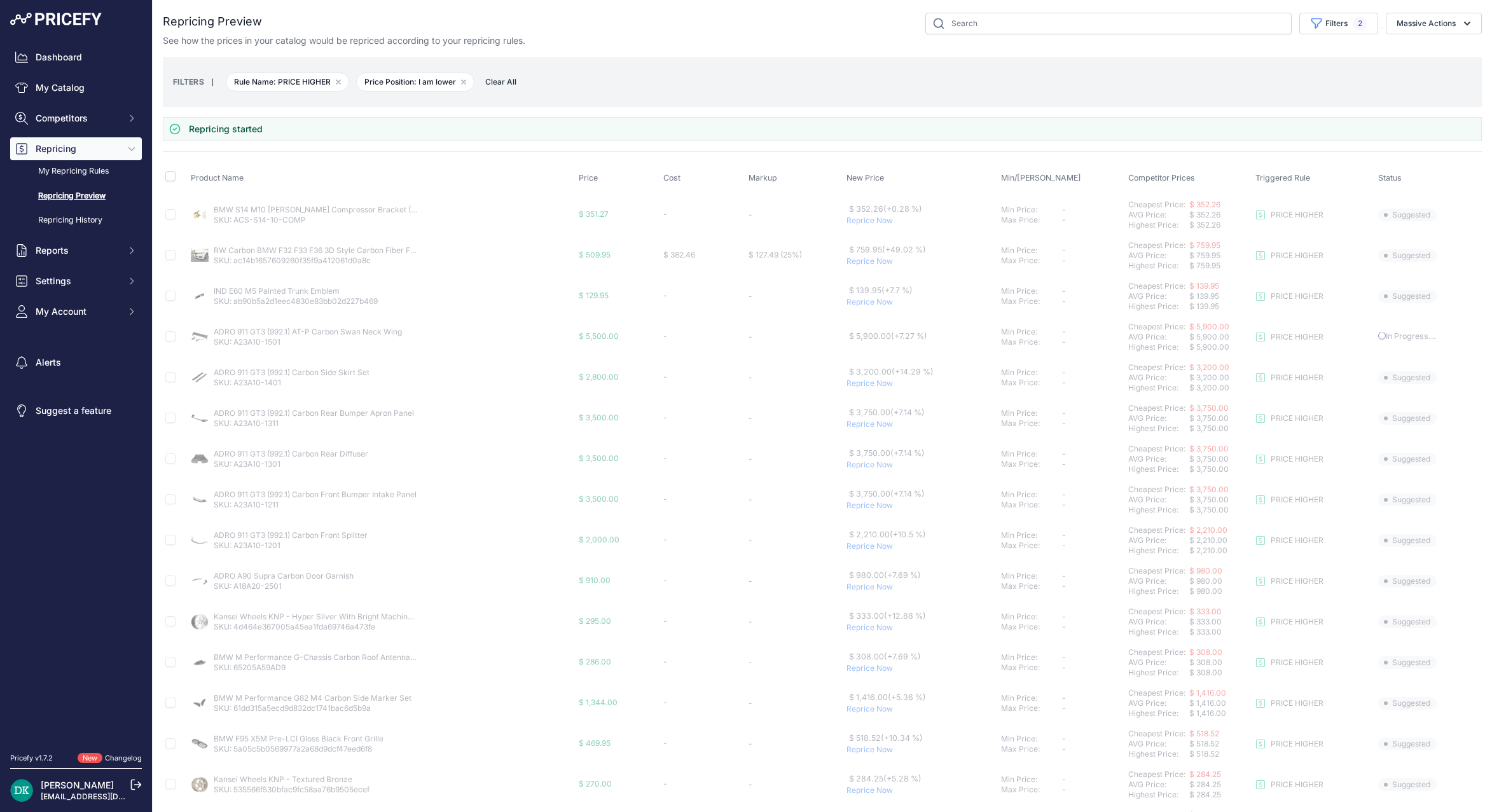
click at [859, 422] on p "Reprice Now" at bounding box center [921, 425] width 150 height 10
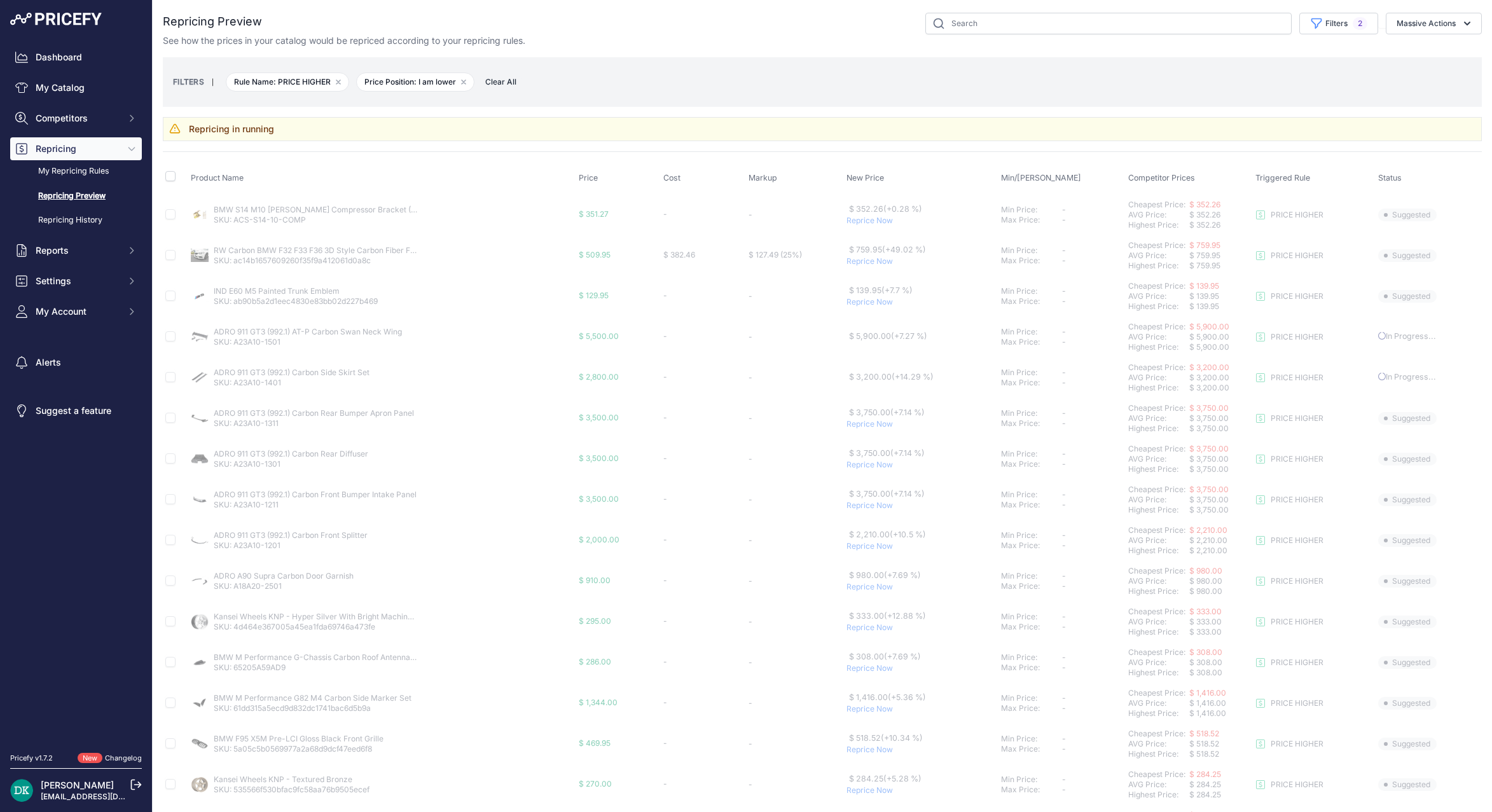
click at [864, 464] on p "Reprice Now" at bounding box center [921, 465] width 150 height 10
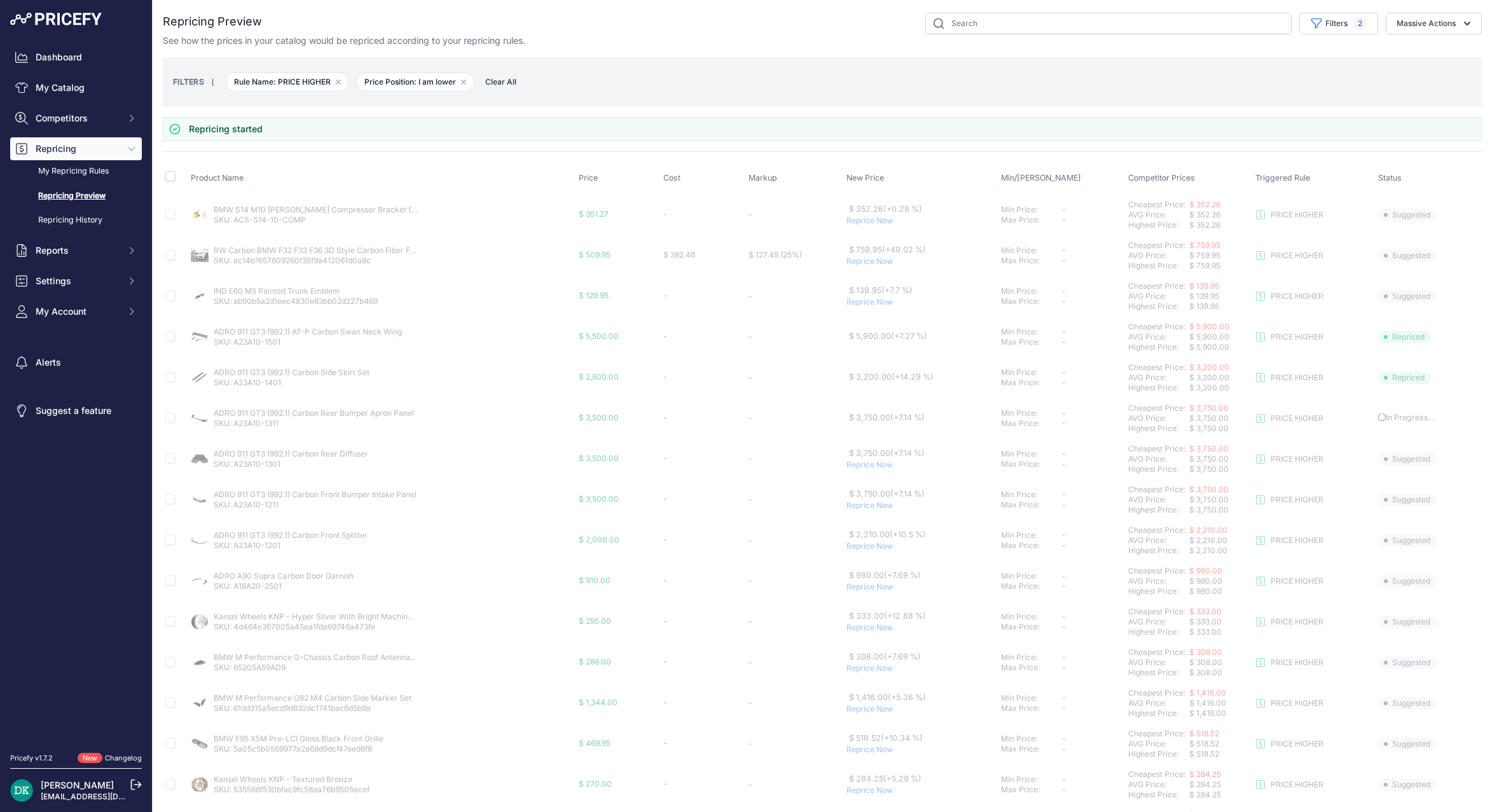
click at [868, 508] on p "Reprice Now" at bounding box center [921, 506] width 150 height 10
click at [863, 584] on p "Reprice Now" at bounding box center [921, 587] width 150 height 10
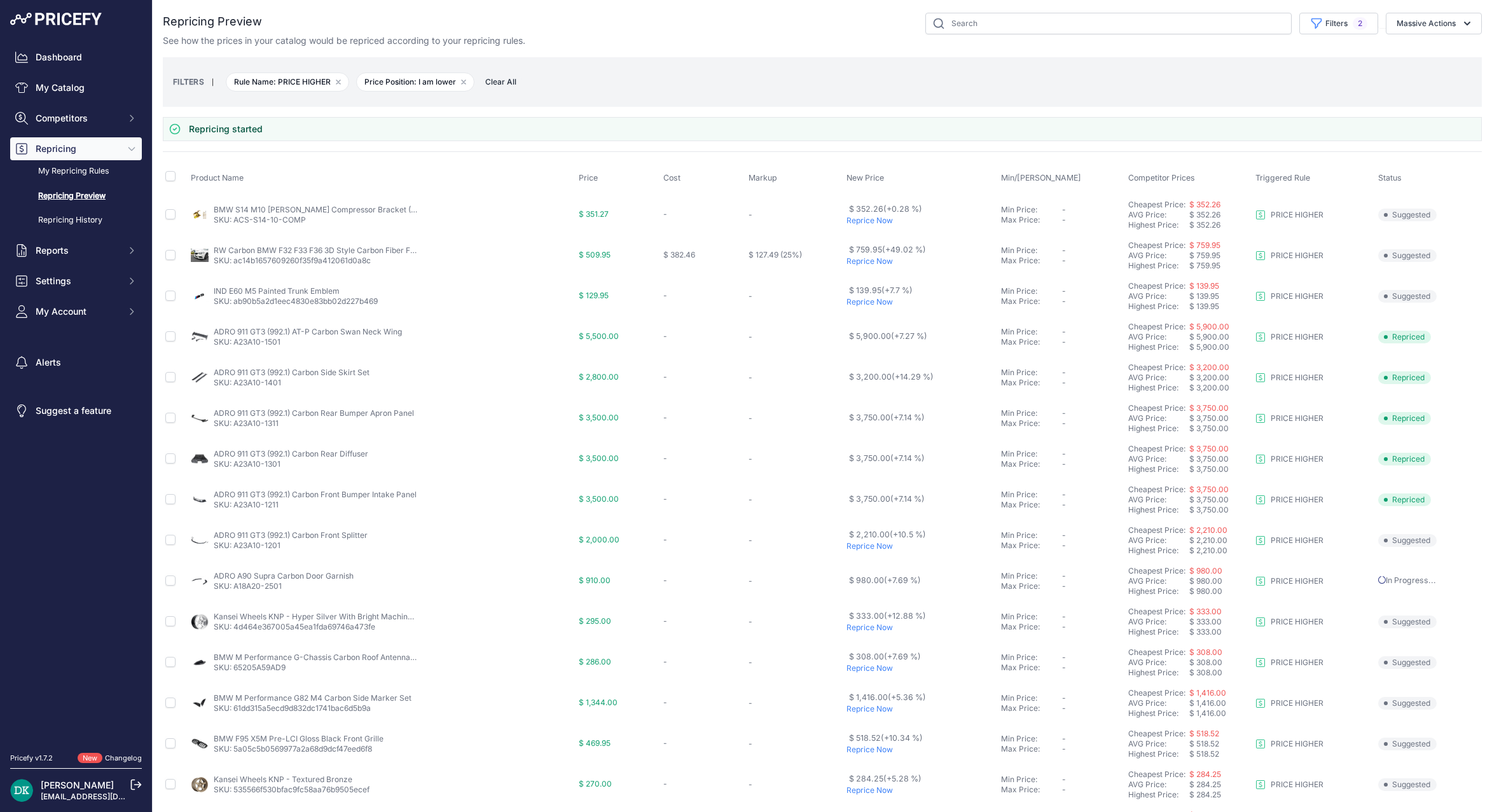
click at [863, 548] on p "Reprice Now" at bounding box center [921, 546] width 150 height 10
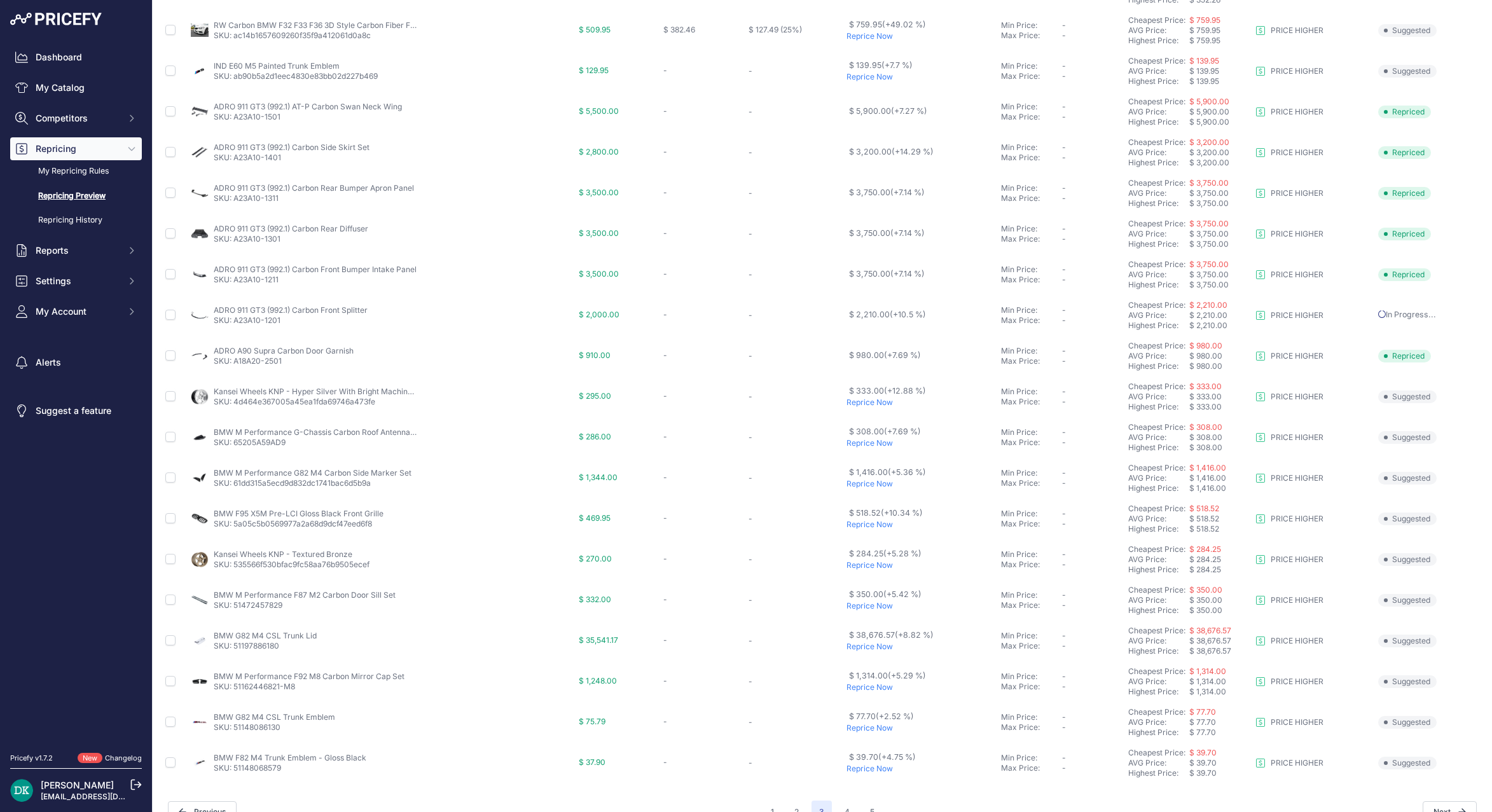
scroll to position [250, 0]
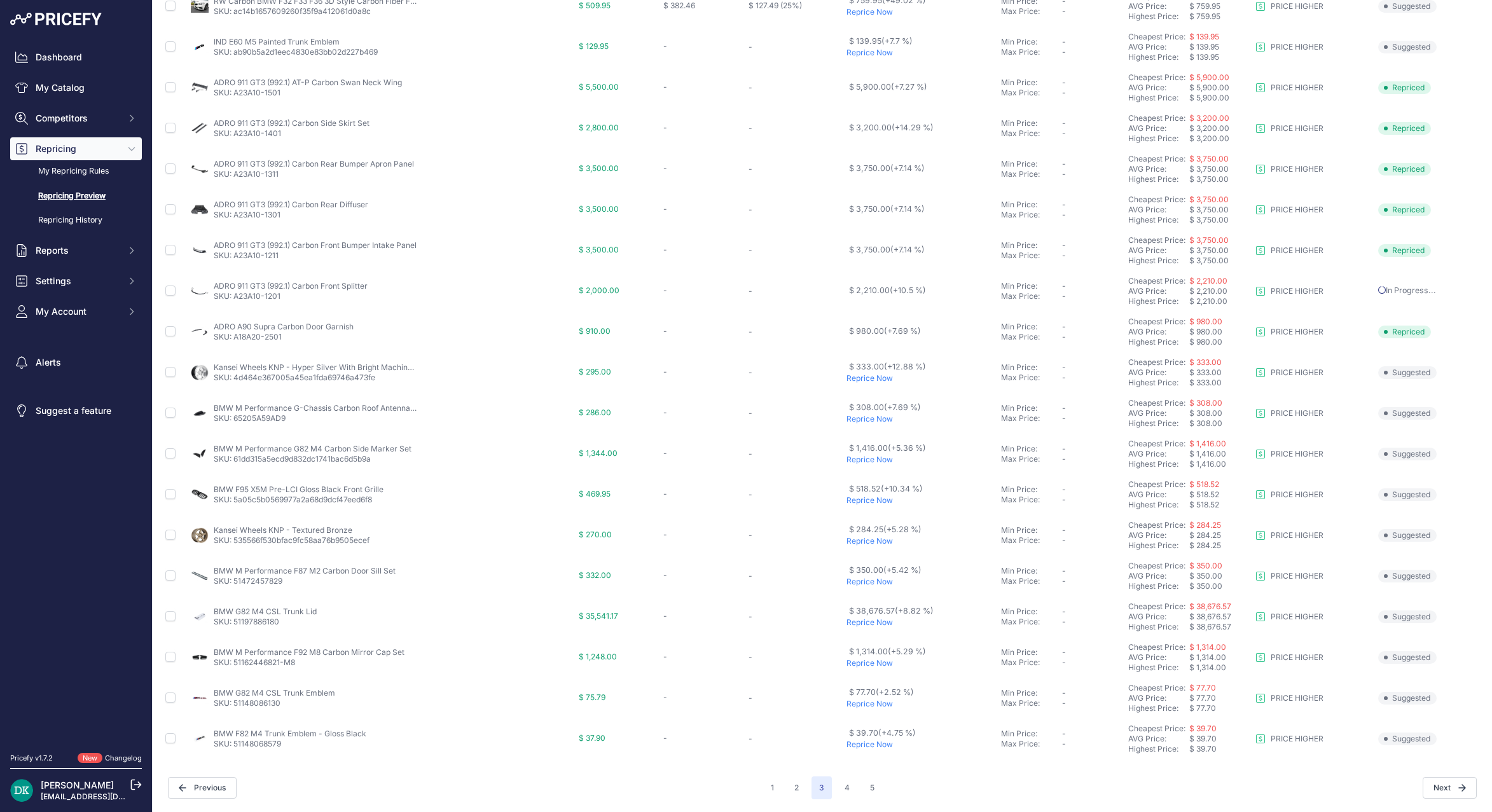
click at [865, 422] on p "Reprice Now" at bounding box center [921, 420] width 150 height 10
click at [870, 586] on p "Reprice Now" at bounding box center [921, 582] width 150 height 10
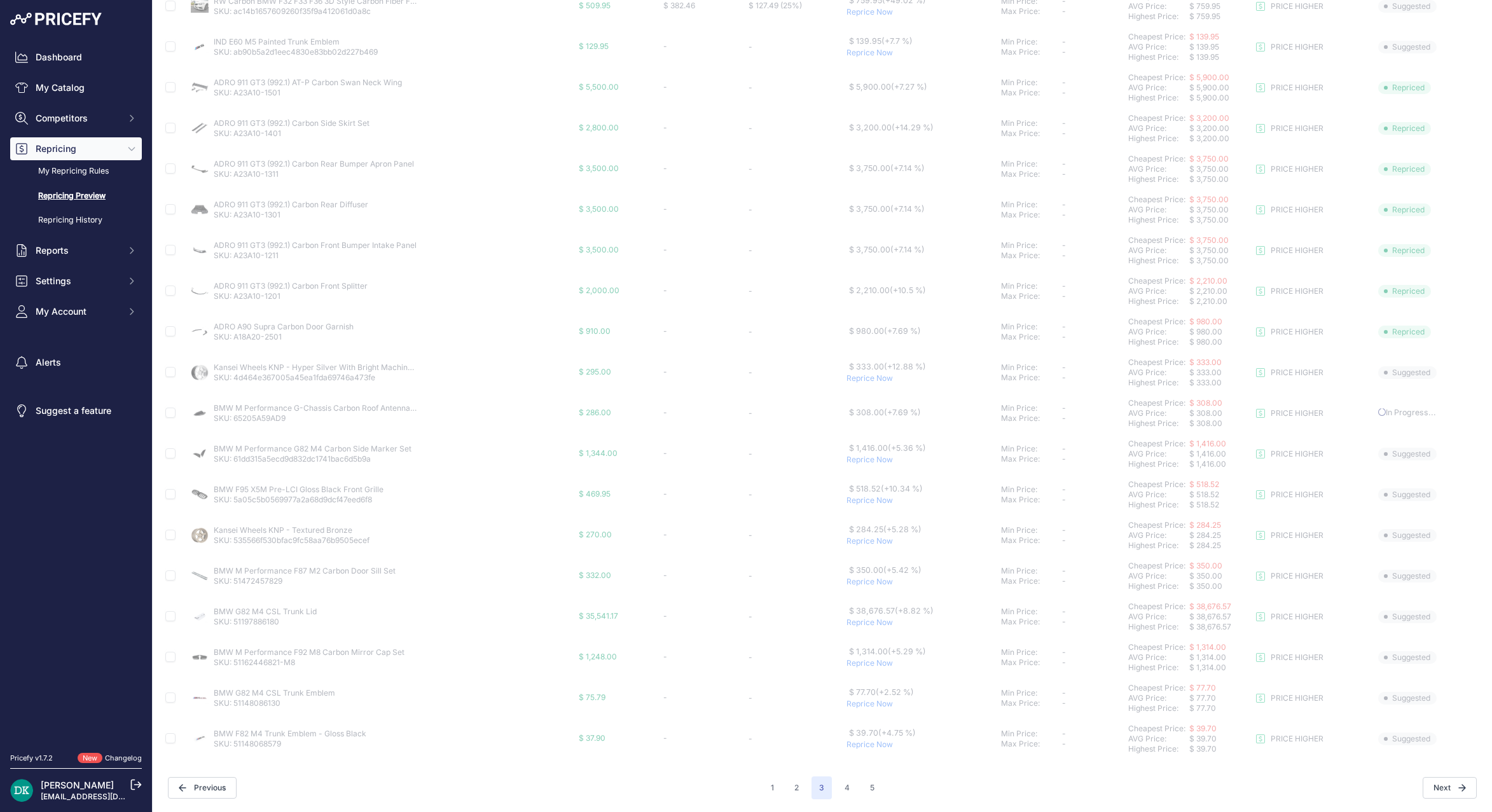
click at [858, 624] on p "Reprice Now" at bounding box center [921, 623] width 150 height 10
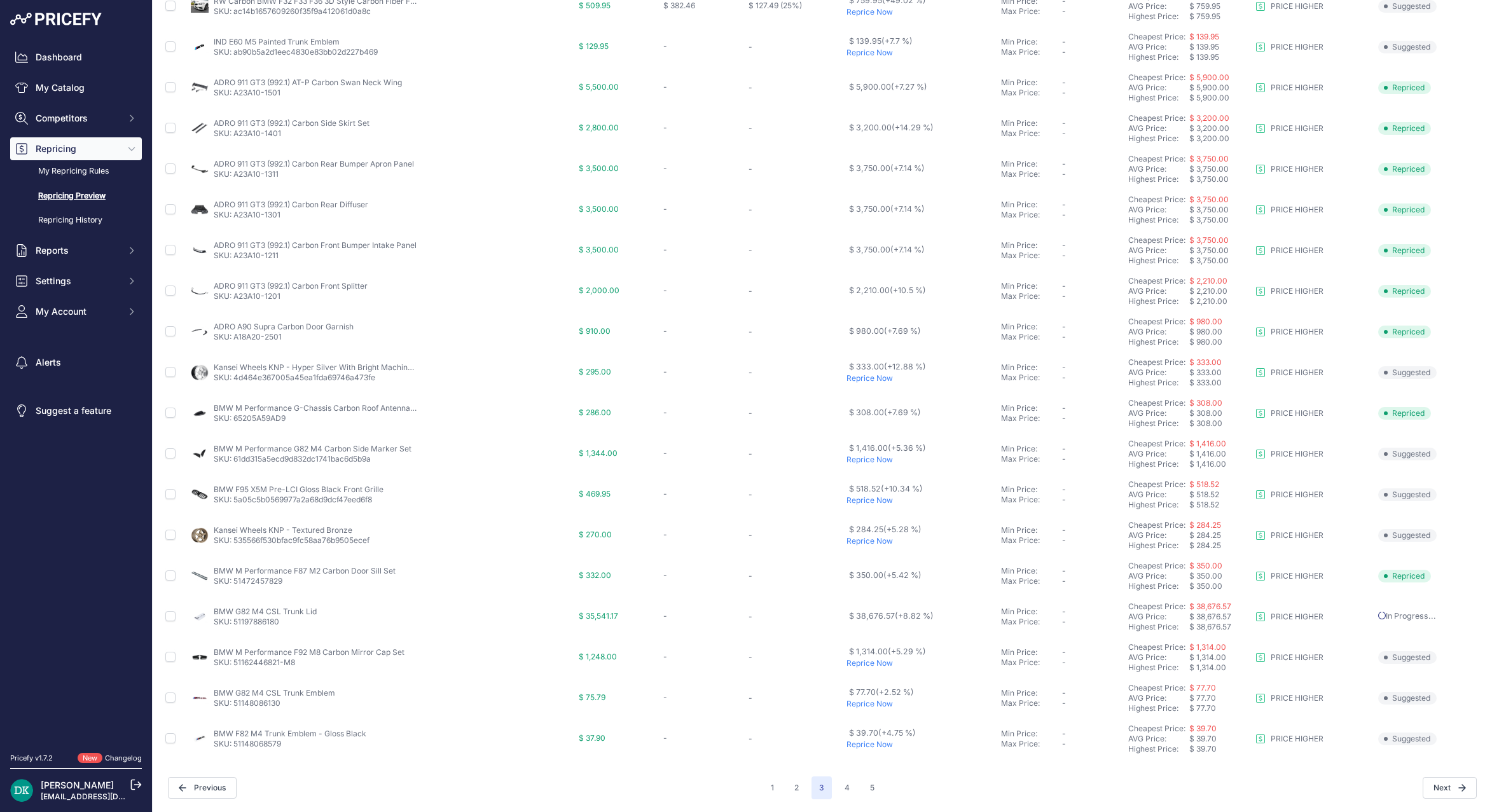
click at [861, 701] on p "Reprice Now" at bounding box center [921, 704] width 150 height 10
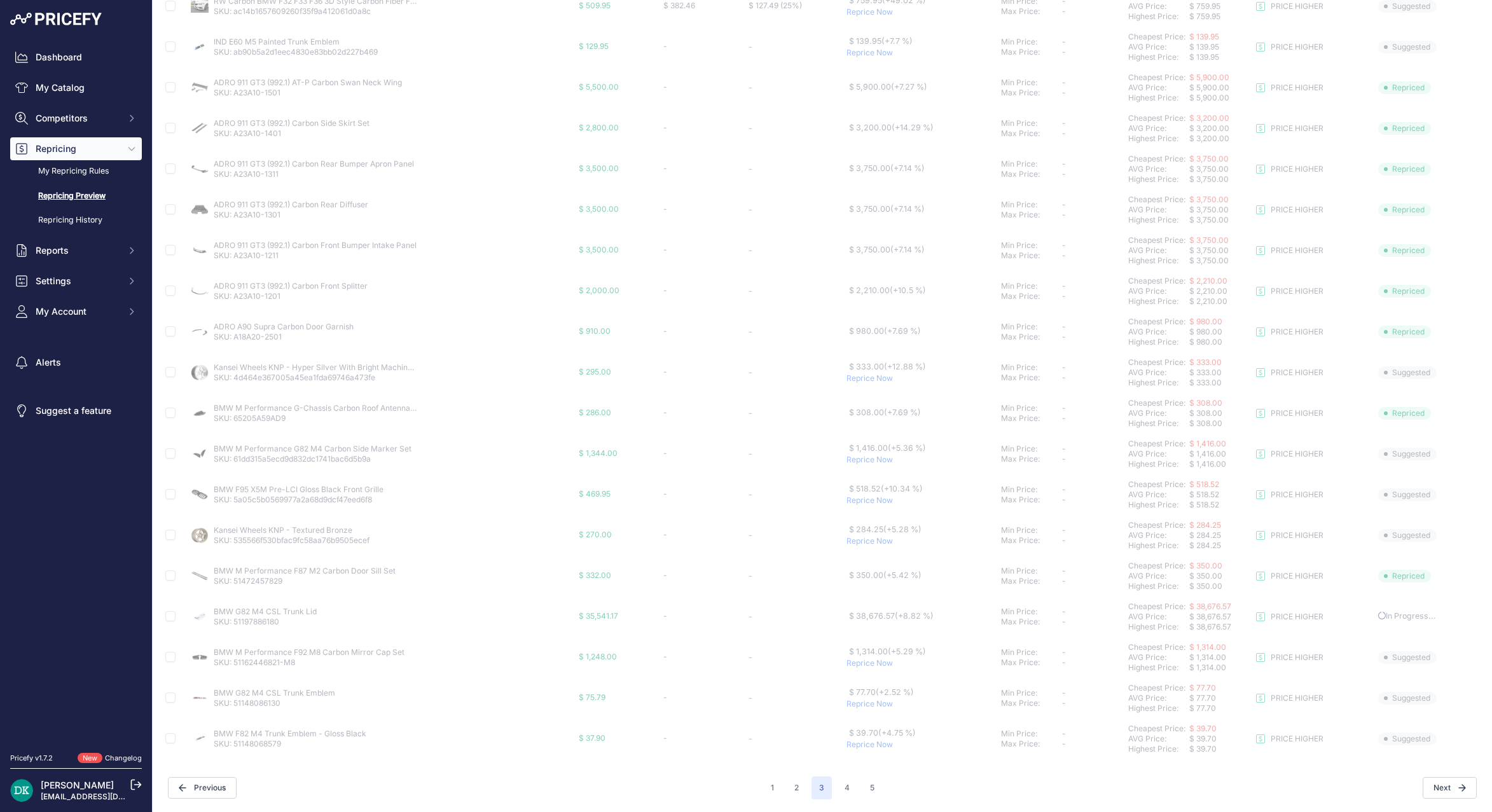
click at [865, 665] on p "Reprice Now" at bounding box center [921, 663] width 150 height 10
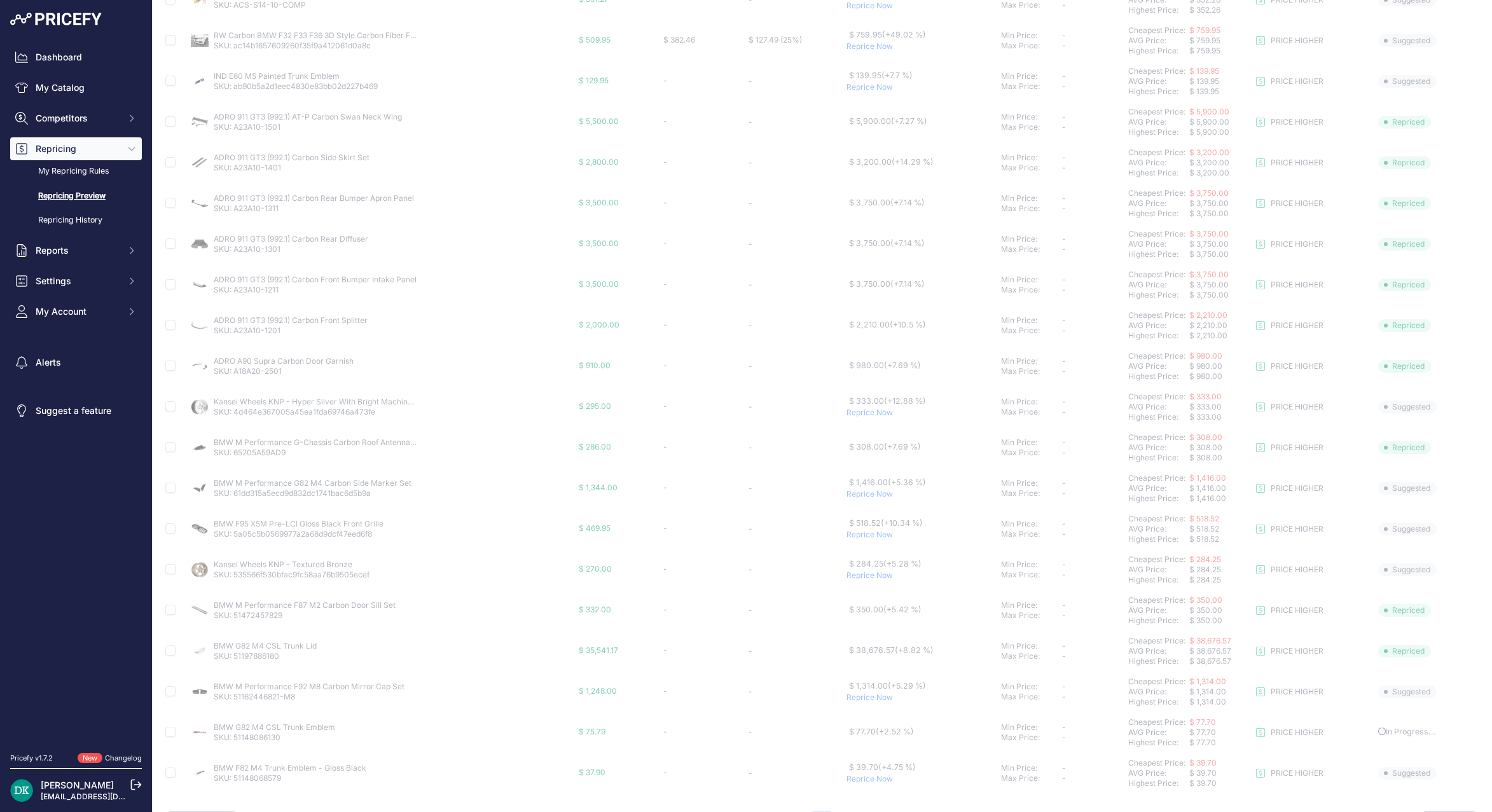
click at [865, 774] on p "Reprice Now" at bounding box center [921, 779] width 150 height 10
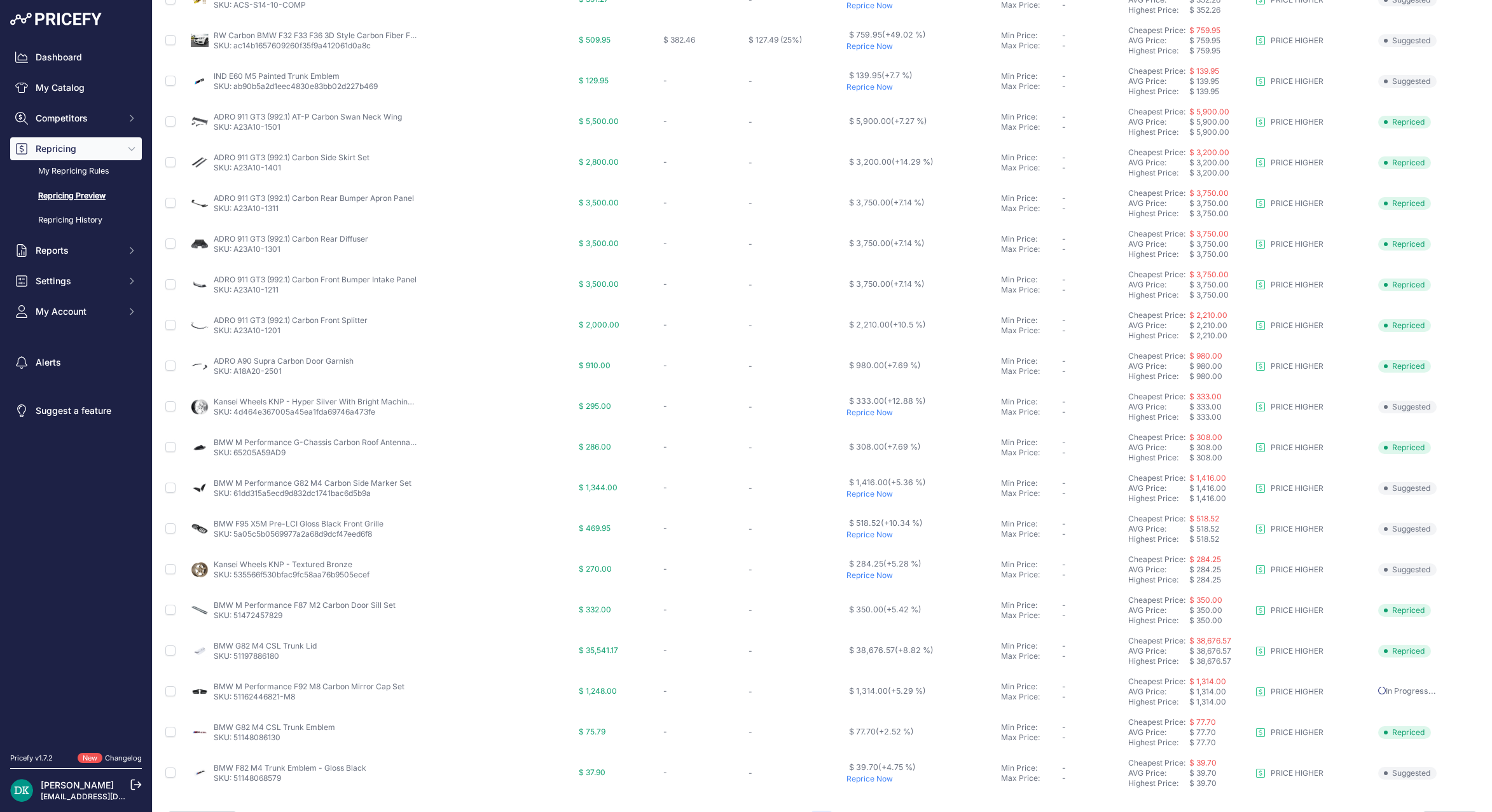
scroll to position [250, 0]
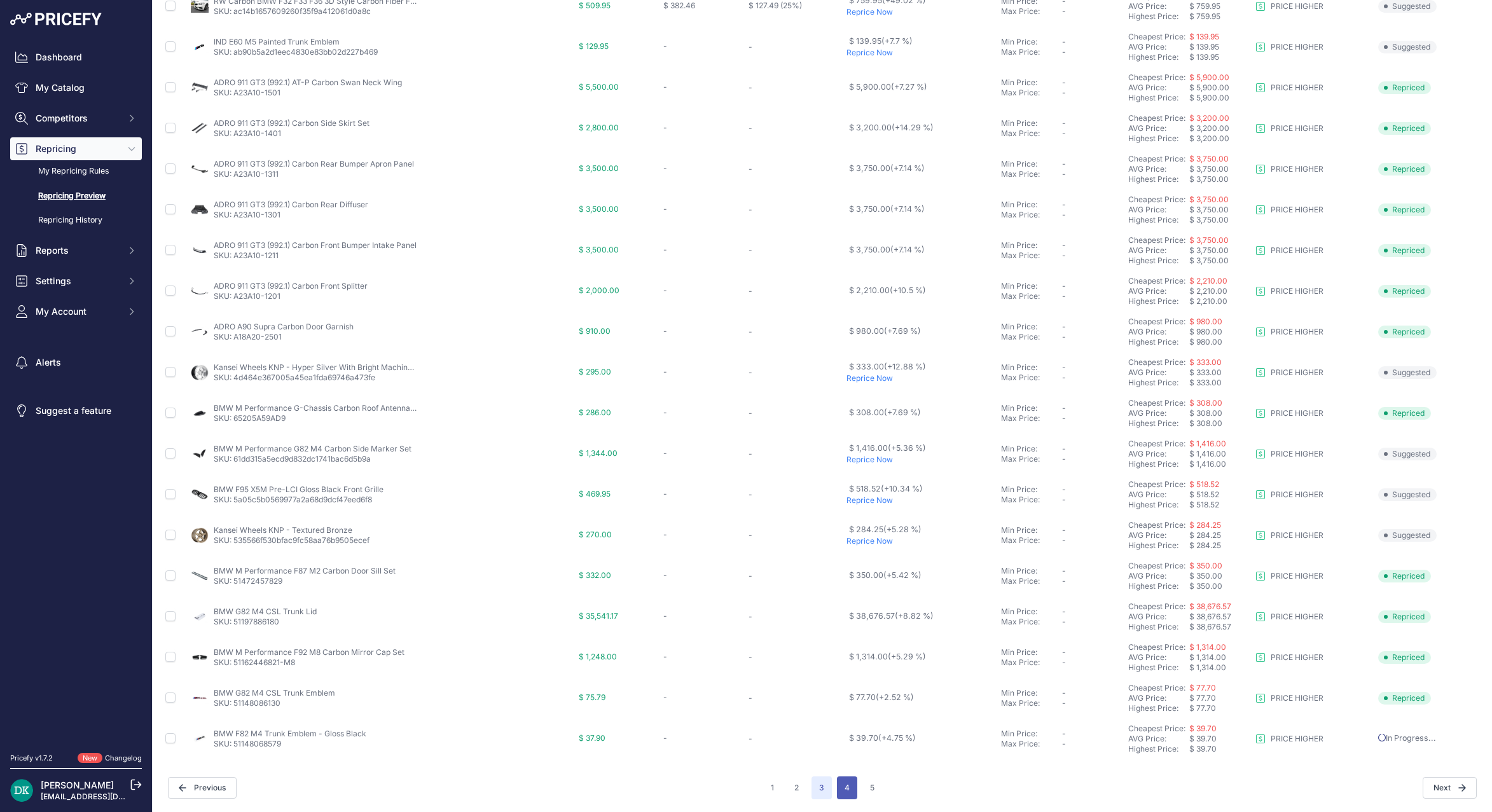
click at [837, 793] on button "4" at bounding box center [847, 787] width 20 height 23
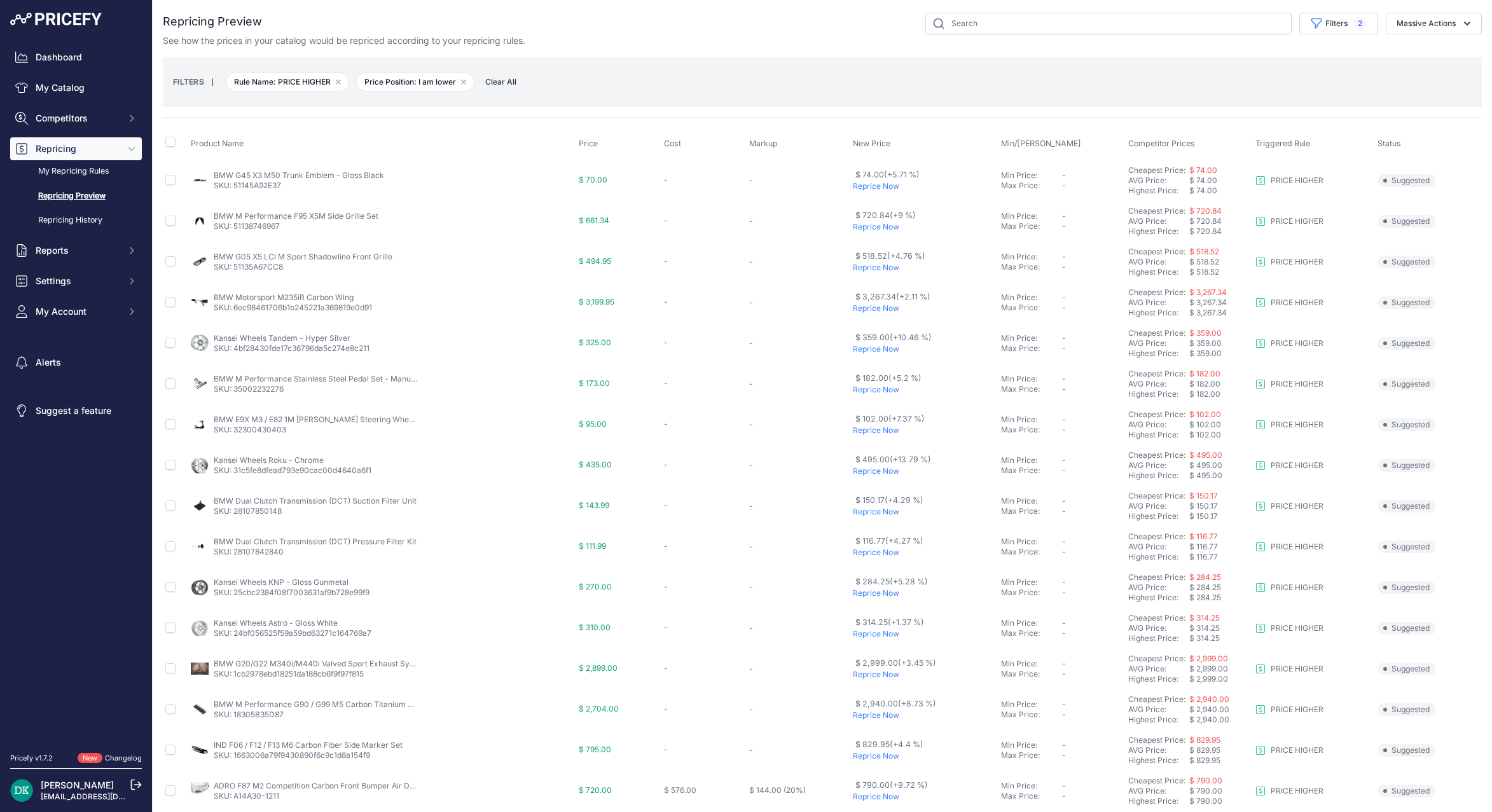
click at [869, 186] on p "Reprice Now" at bounding box center [924, 186] width 143 height 10
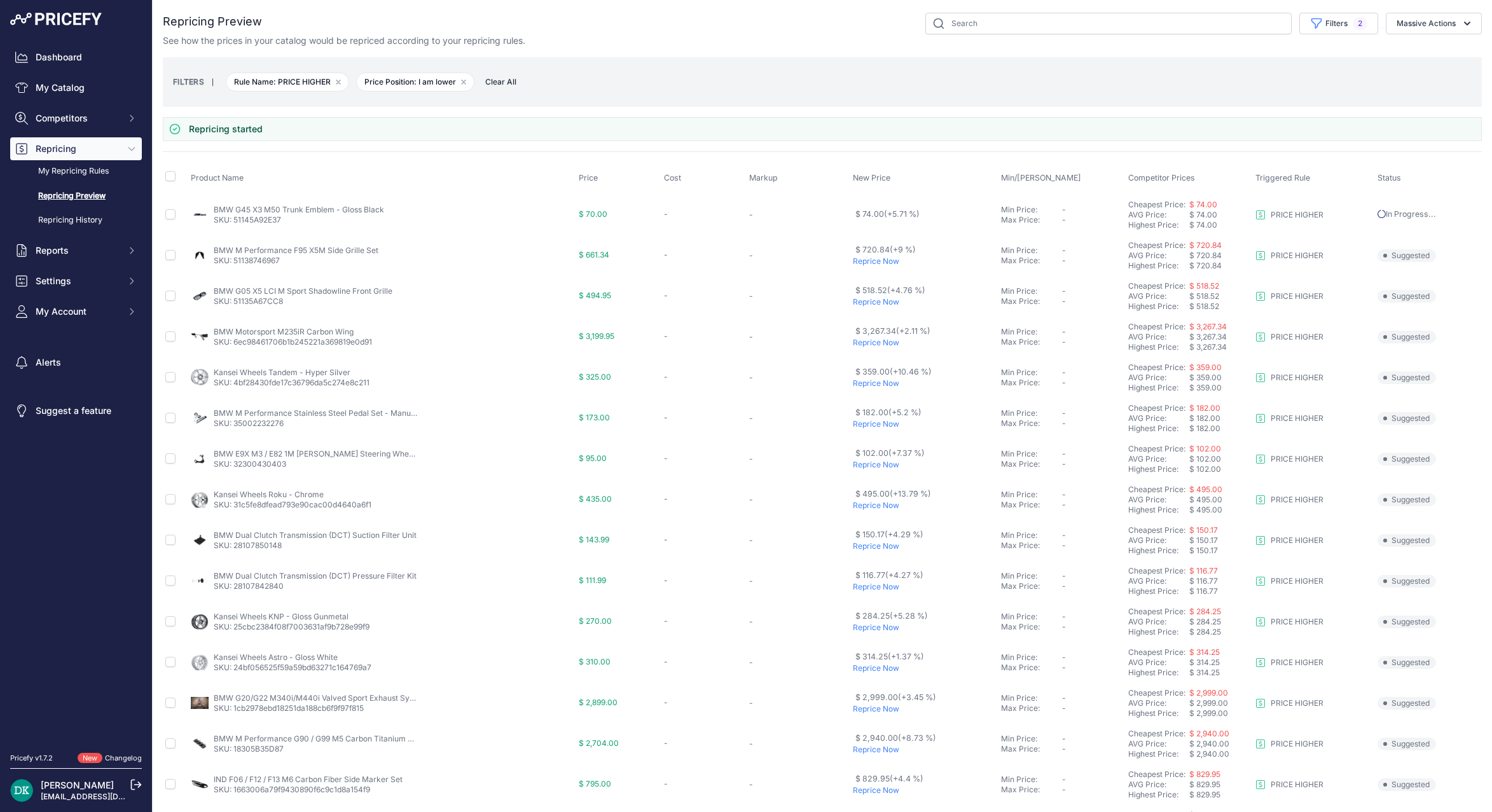
click at [864, 229] on td "$ 74.00 (+5.71 %)" at bounding box center [924, 214] width 148 height 41
click at [866, 266] on p "Reprice Now" at bounding box center [924, 261] width 143 height 10
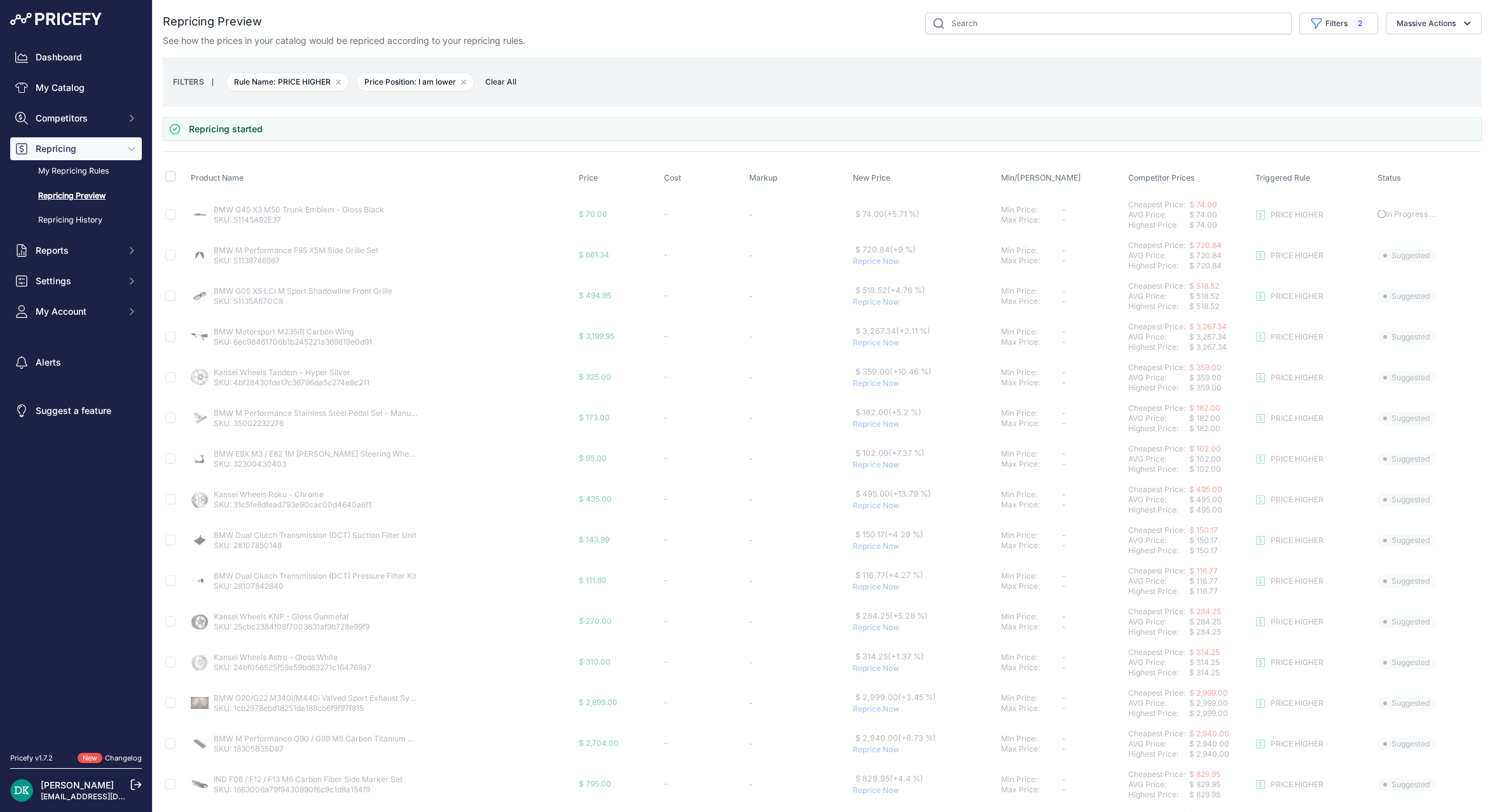
click at [866, 301] on p "Reprice Now" at bounding box center [924, 302] width 143 height 10
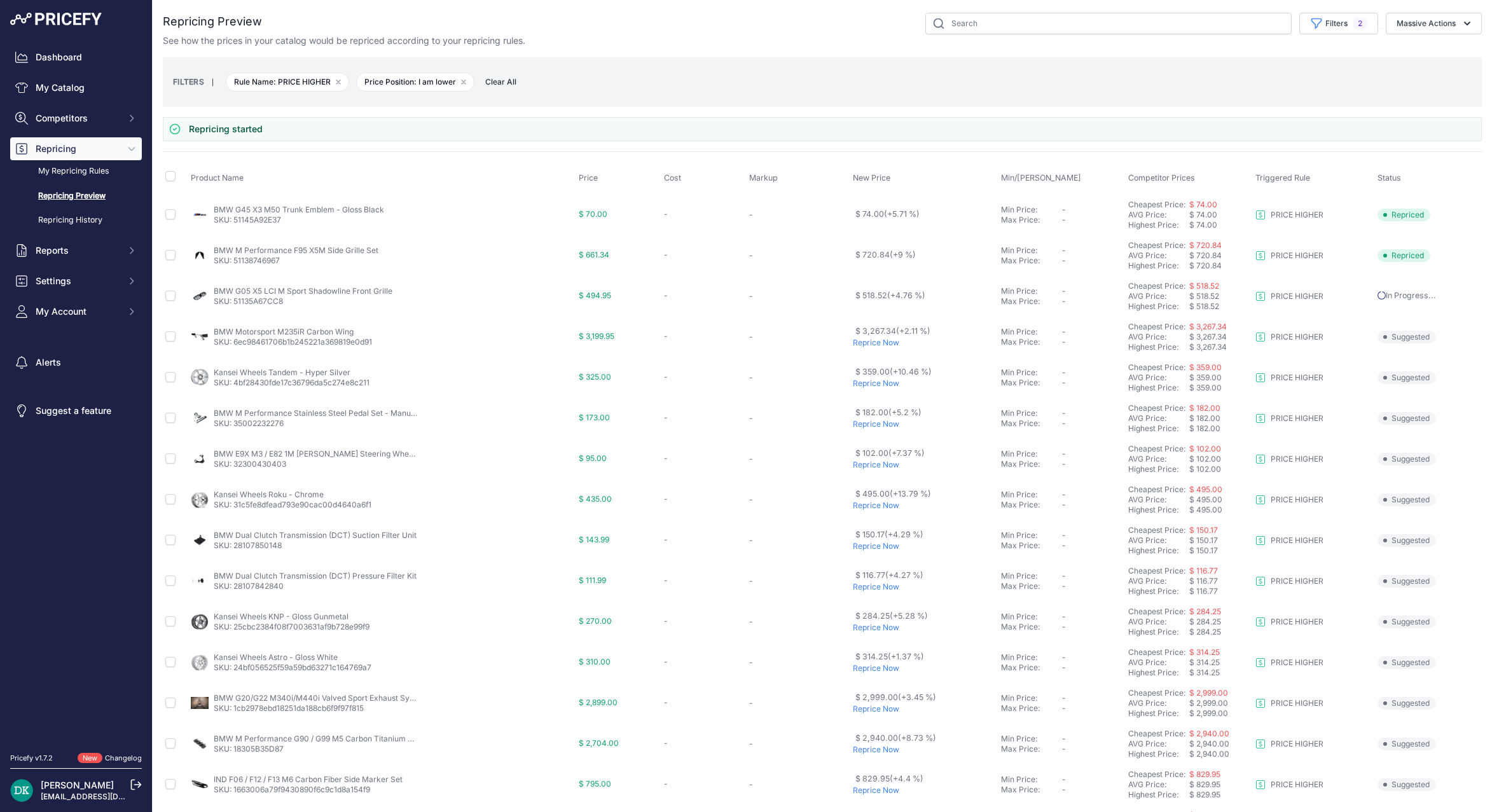
click at [864, 427] on p "Reprice Now" at bounding box center [924, 425] width 143 height 10
click at [865, 467] on p "Reprice Now" at bounding box center [924, 465] width 143 height 10
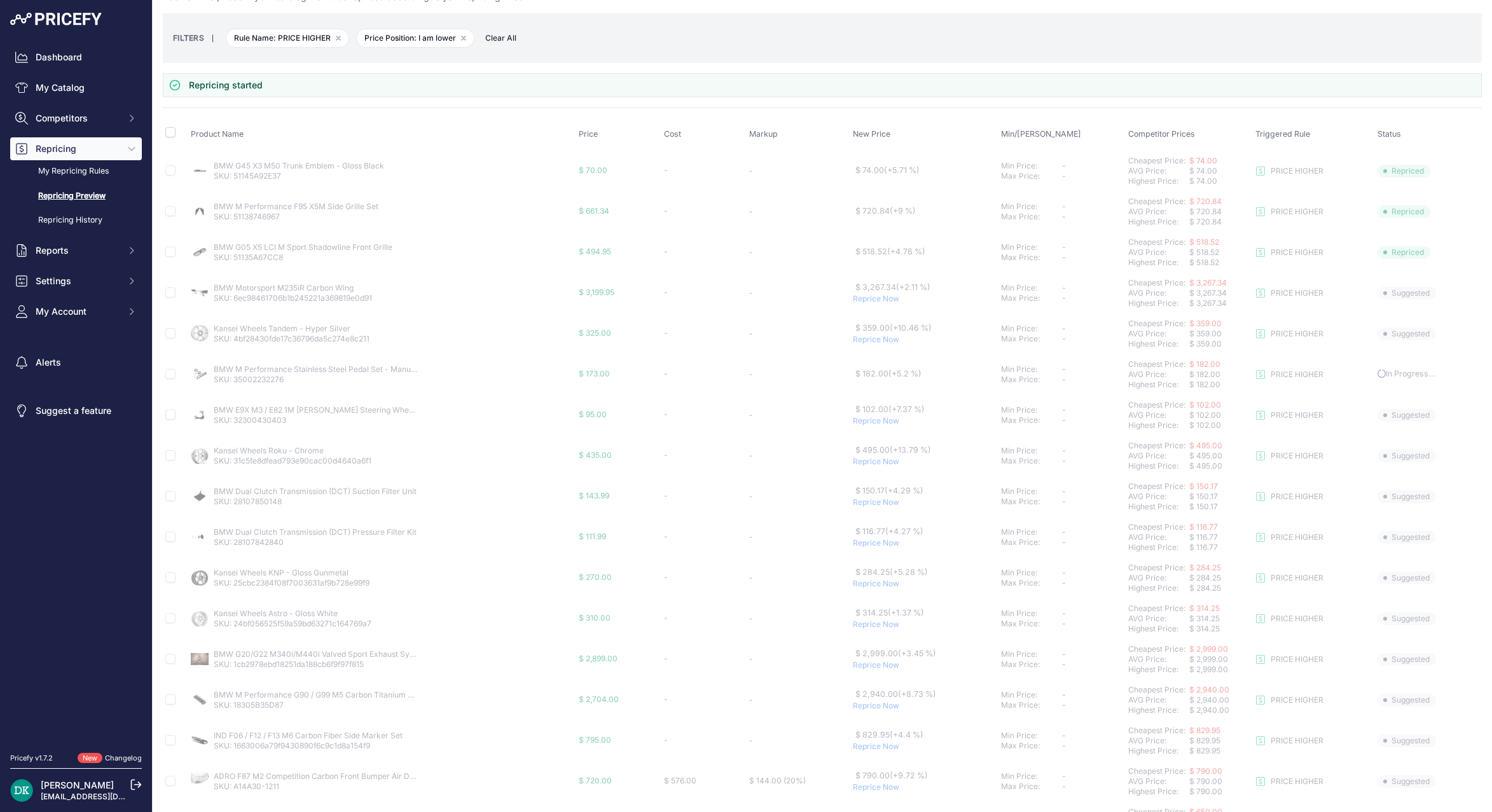
scroll to position [63, 0]
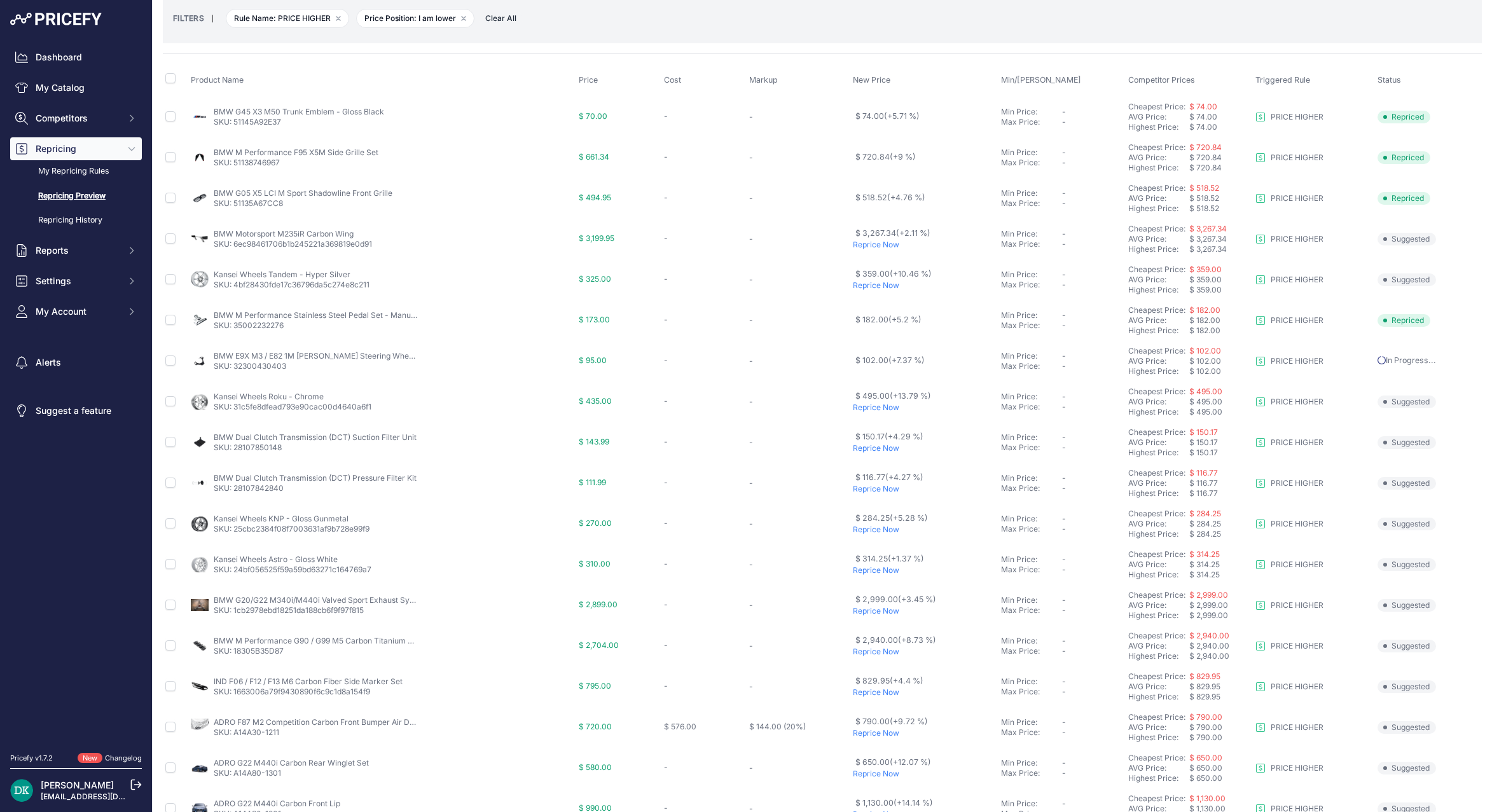
click at [869, 453] on p "Reprice Now" at bounding box center [924, 448] width 143 height 10
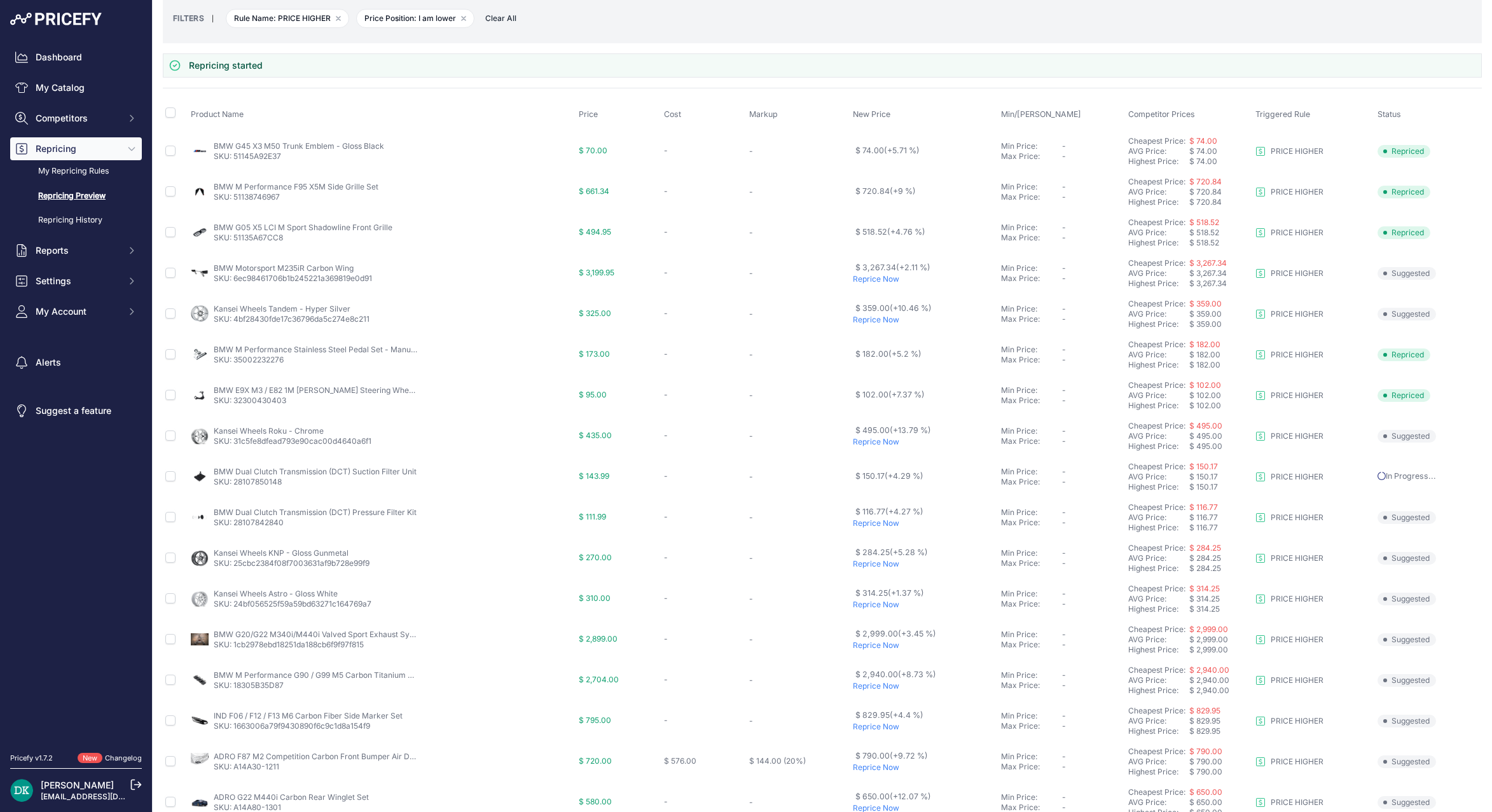
click at [870, 491] on td "$ 150.17 (+4.29 %)" at bounding box center [924, 477] width 148 height 41
click at [869, 524] on p "Reprice Now" at bounding box center [924, 524] width 143 height 10
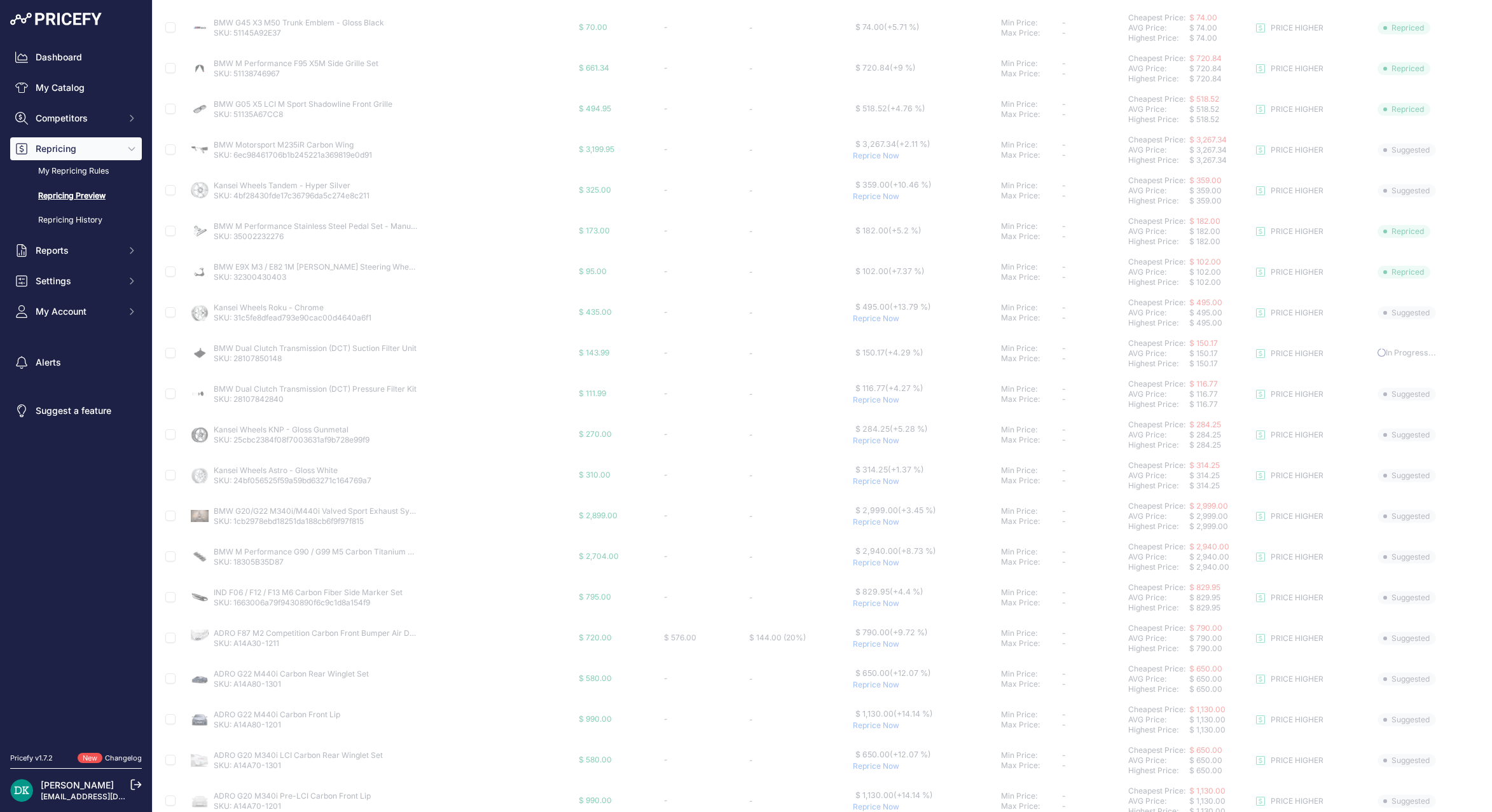
scroll to position [191, 0]
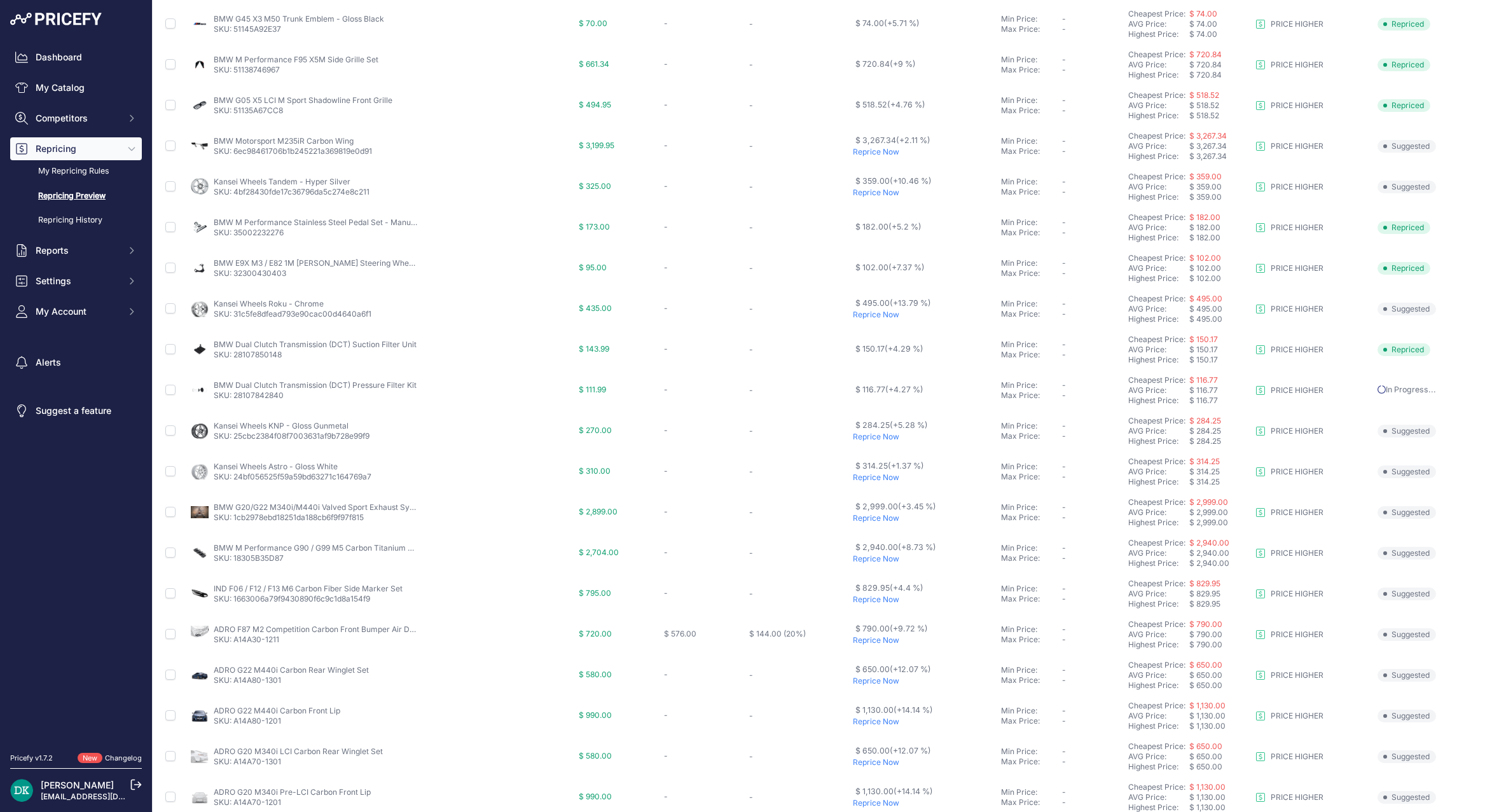
click at [868, 562] on p "Reprice Now" at bounding box center [924, 559] width 143 height 10
click at [877, 639] on p "Reprice Now" at bounding box center [924, 640] width 143 height 10
click at [871, 683] on p "Reprice Now" at bounding box center [924, 681] width 143 height 10
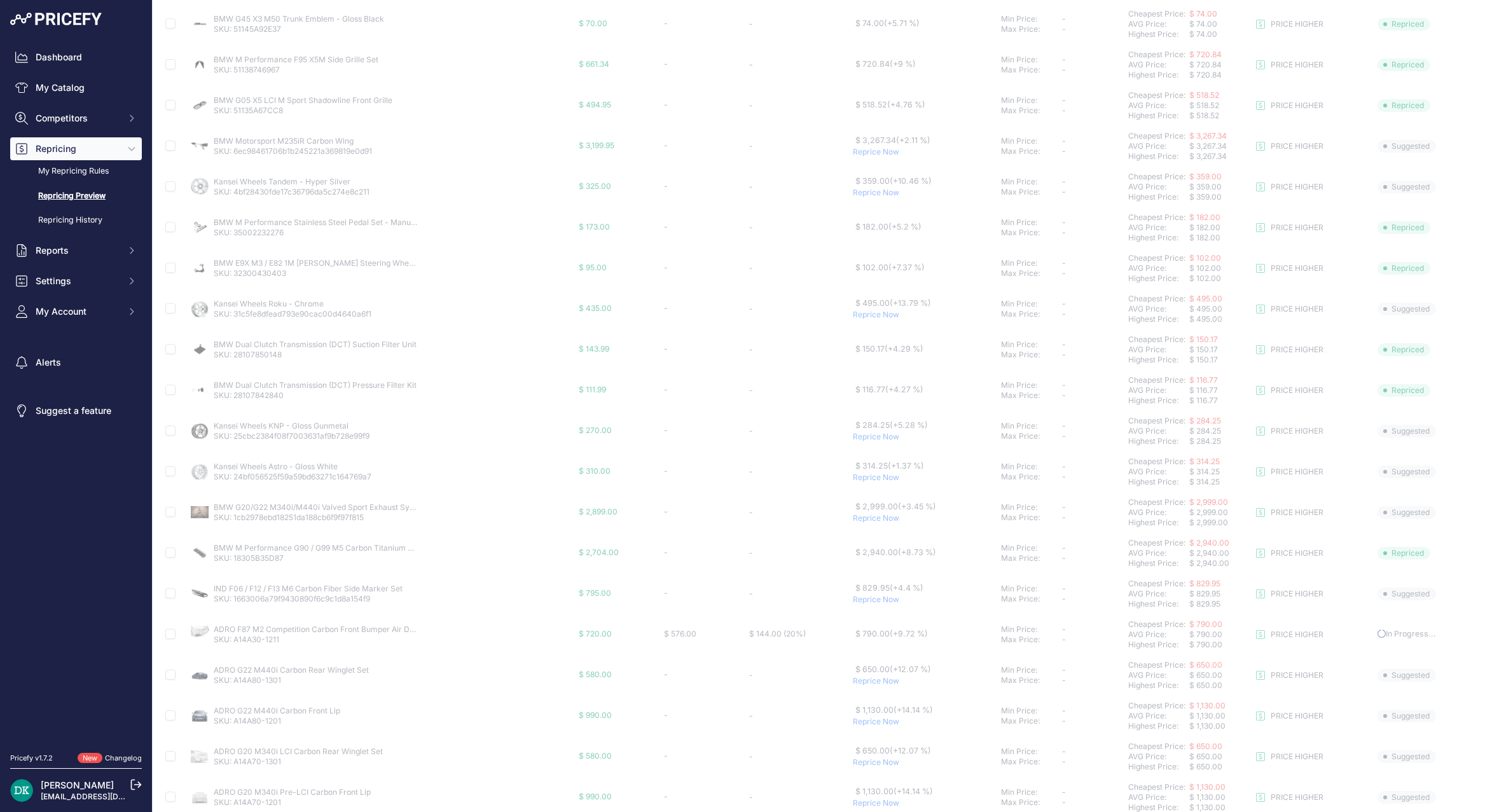
click at [873, 680] on p "Reprice Now" at bounding box center [924, 681] width 143 height 10
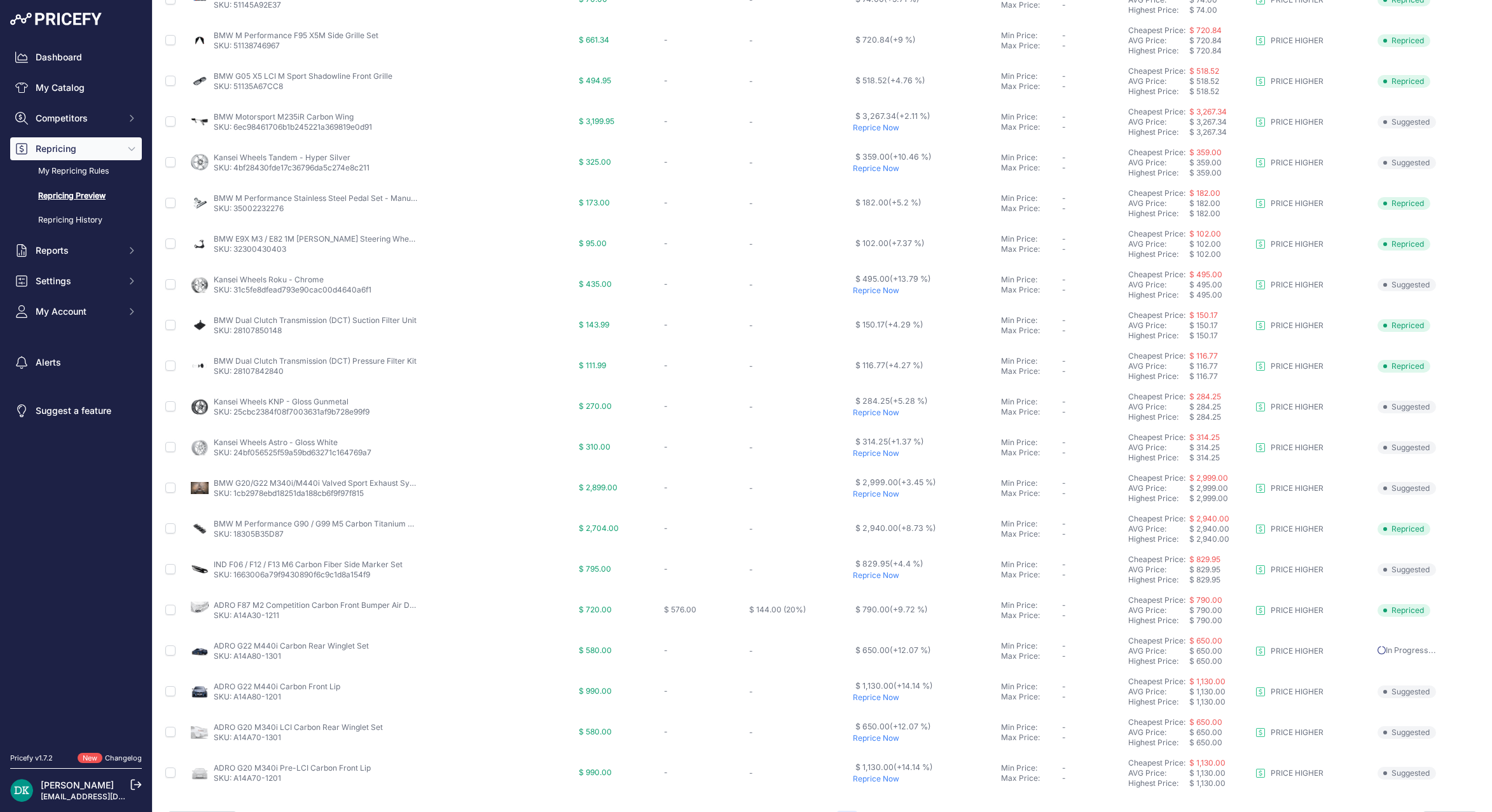
scroll to position [250, 0]
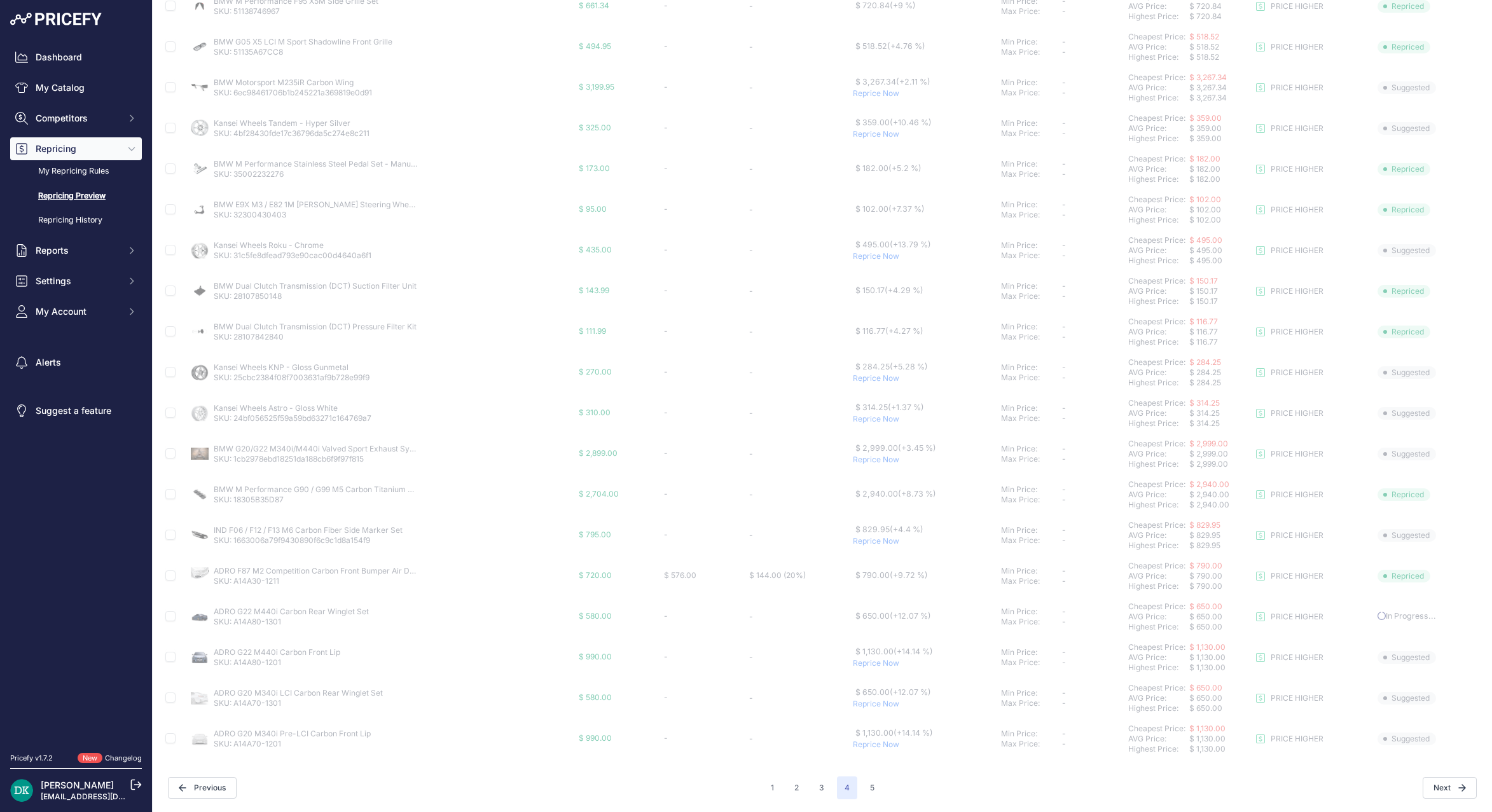
click at [875, 664] on p "Reprice Now" at bounding box center [924, 663] width 143 height 10
click at [874, 743] on p "Reprice Now" at bounding box center [924, 745] width 143 height 10
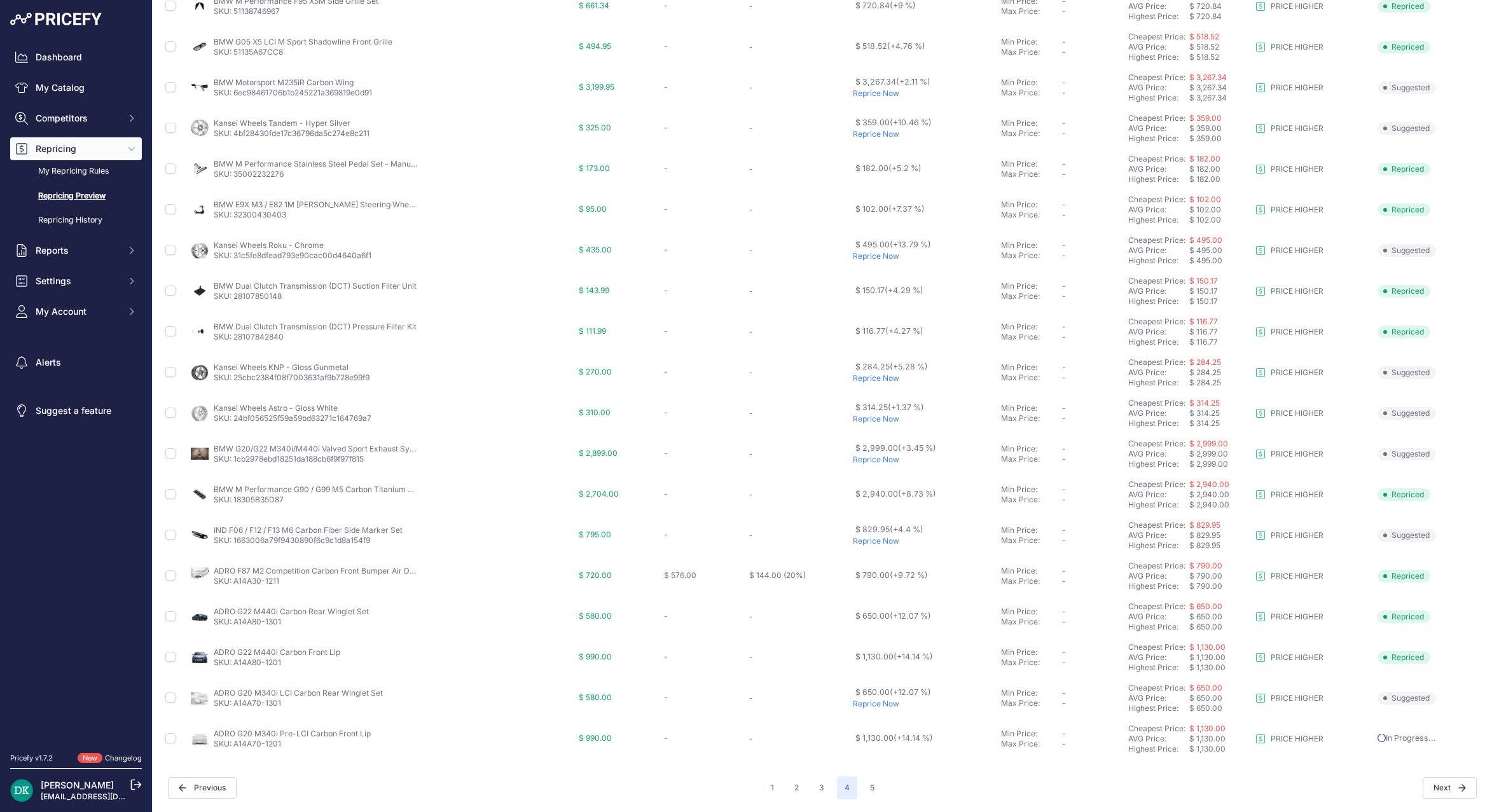
click at [883, 705] on p "Reprice Now" at bounding box center [924, 704] width 143 height 10
click at [863, 787] on button "5" at bounding box center [872, 787] width 19 height 23
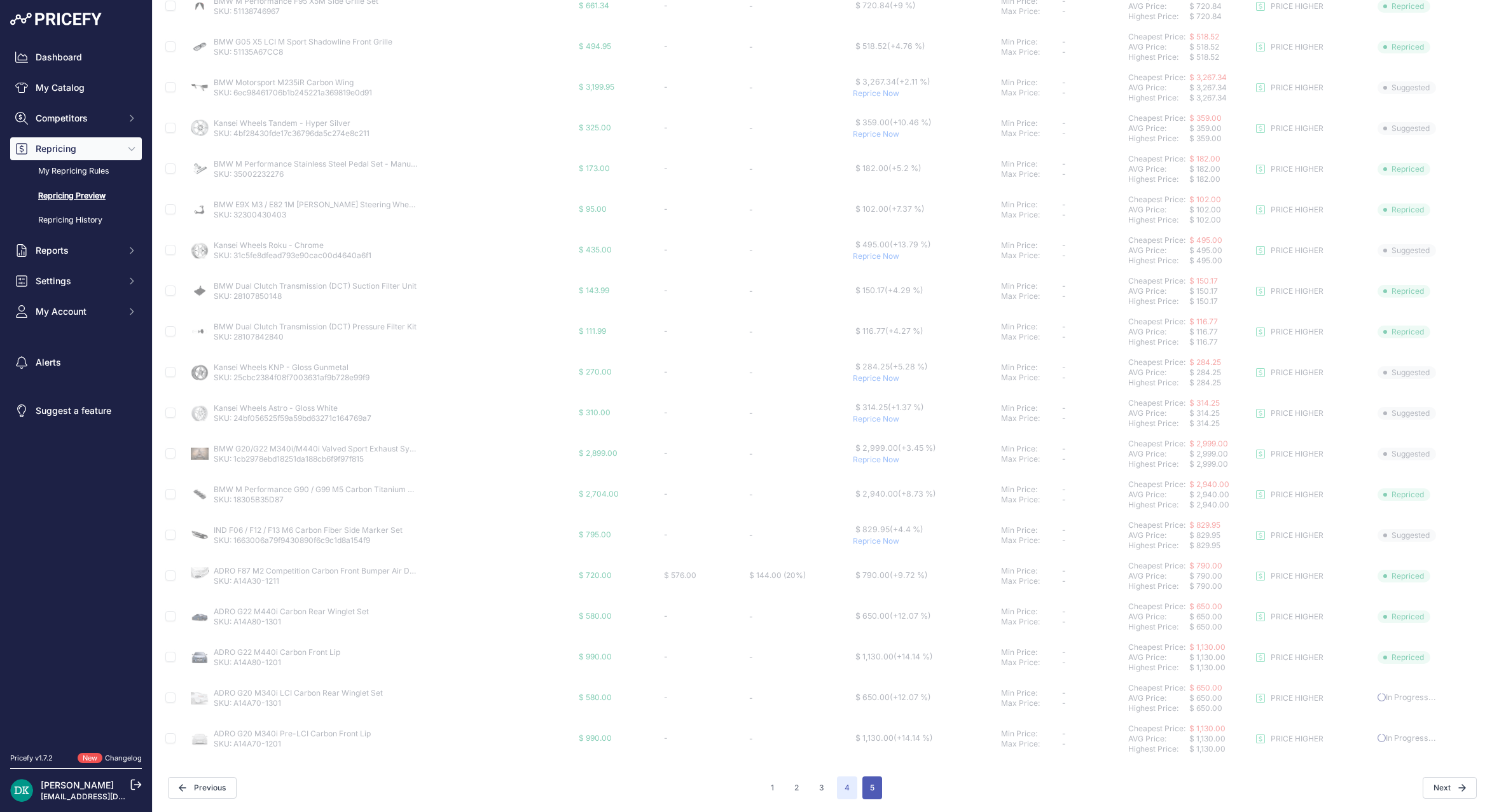
scroll to position [215, 0]
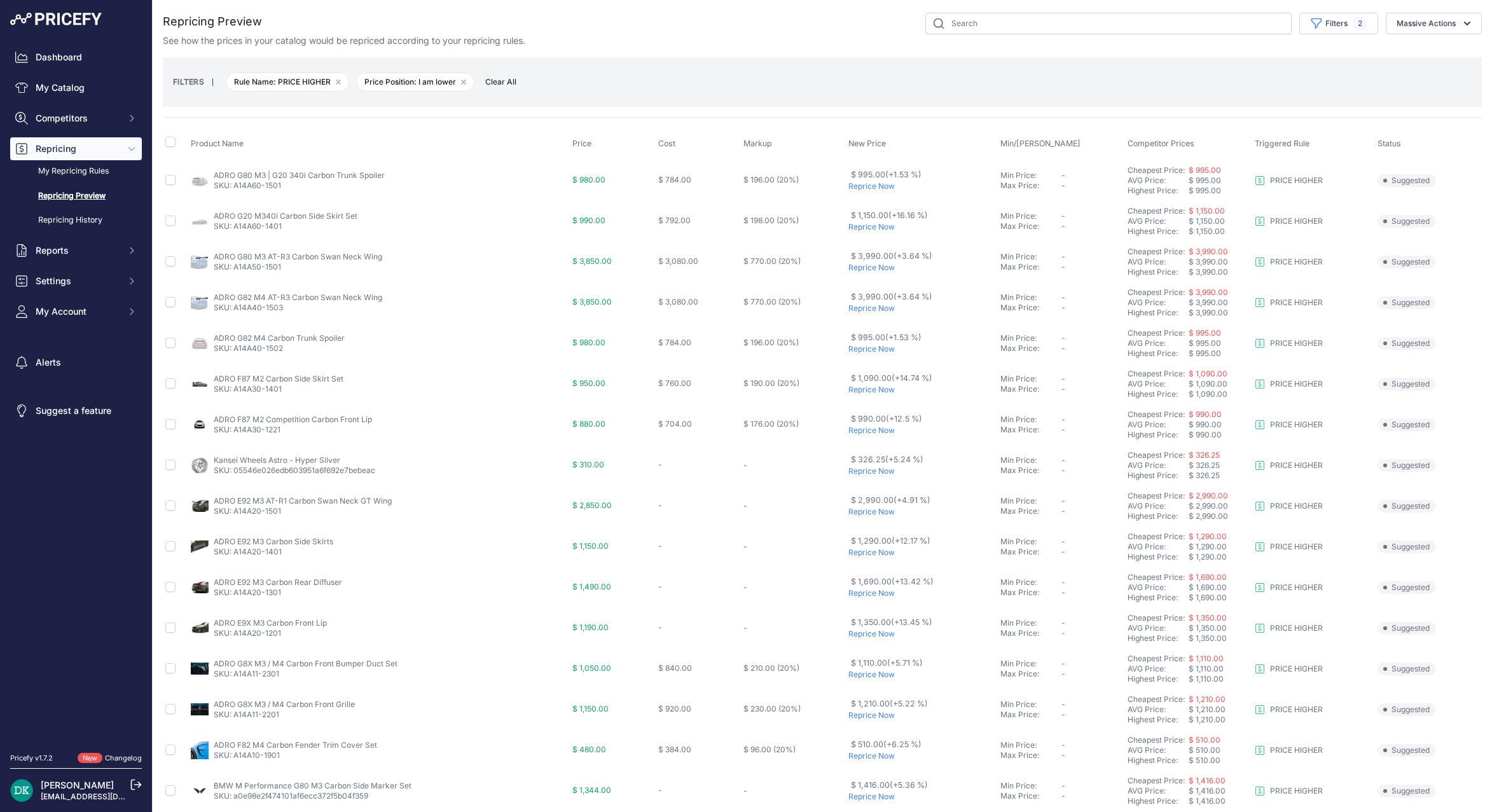
click at [882, 184] on p "Reprice Now" at bounding box center [922, 186] width 147 height 10
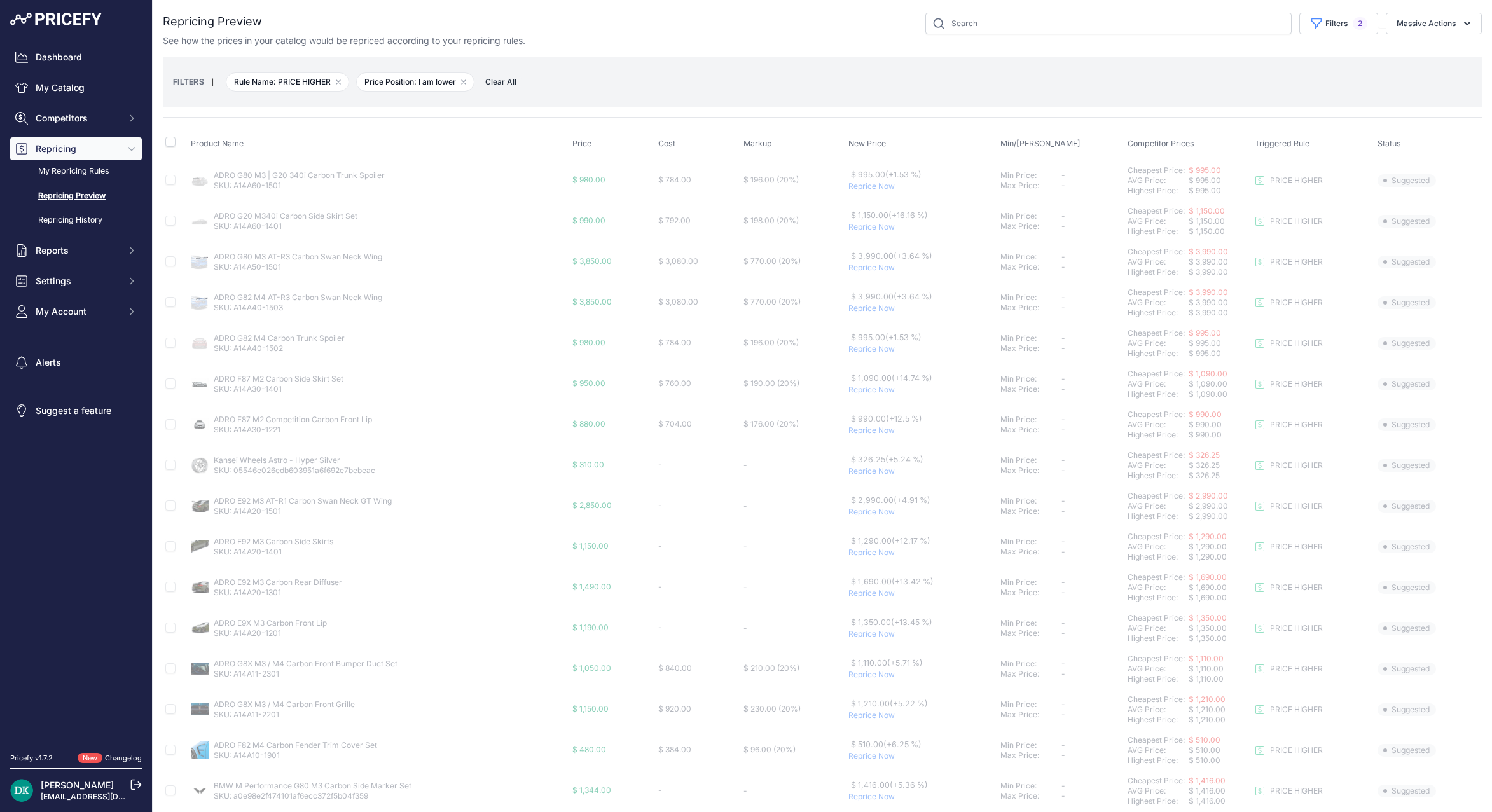
click at [865, 226] on p "Reprice Now" at bounding box center [922, 227] width 147 height 10
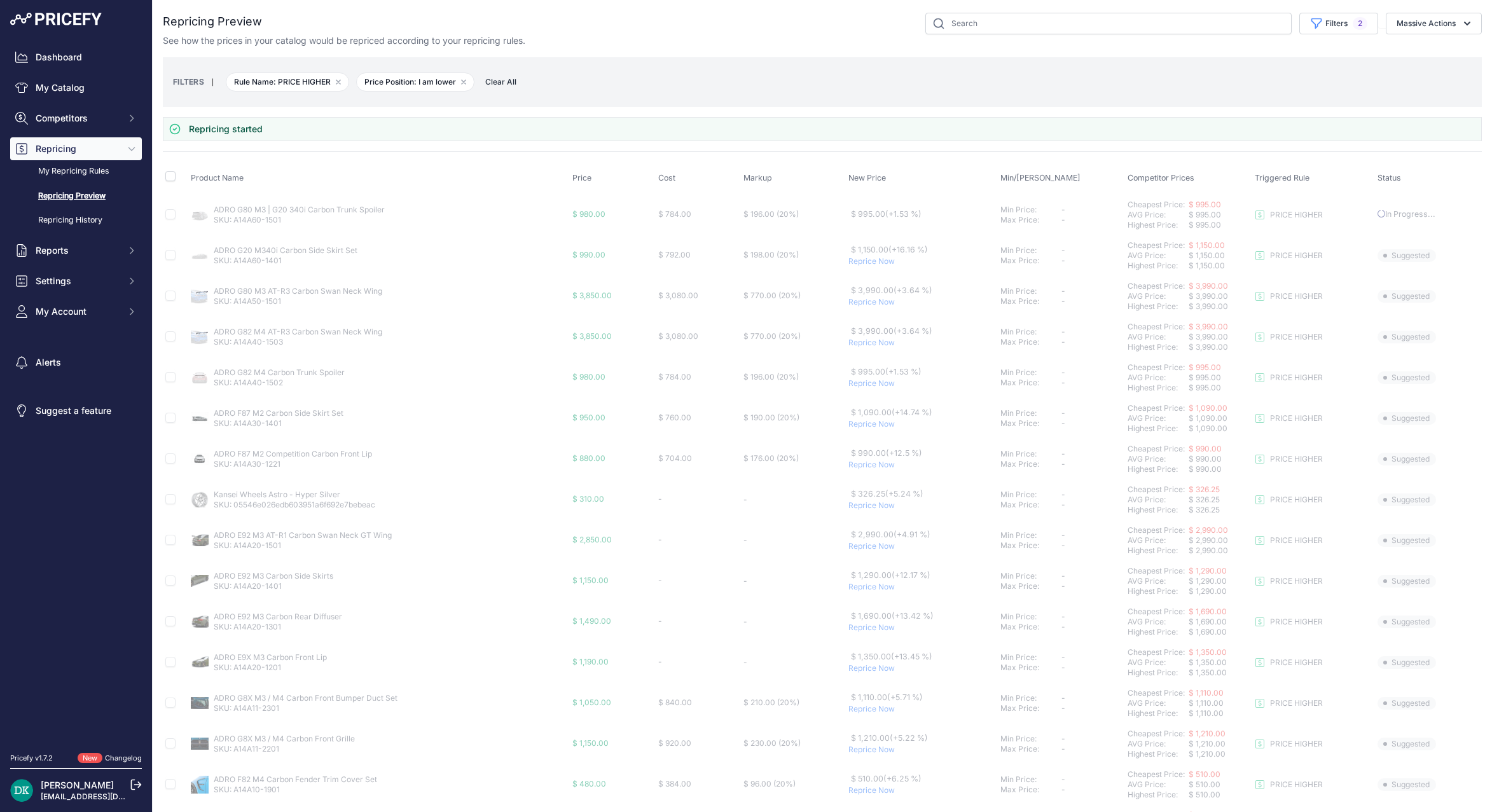
click at [858, 305] on p "Reprice Now" at bounding box center [922, 302] width 147 height 10
click at [860, 344] on p "Reprice Now" at bounding box center [922, 343] width 147 height 10
click at [860, 386] on p "Reprice Now" at bounding box center [922, 383] width 147 height 10
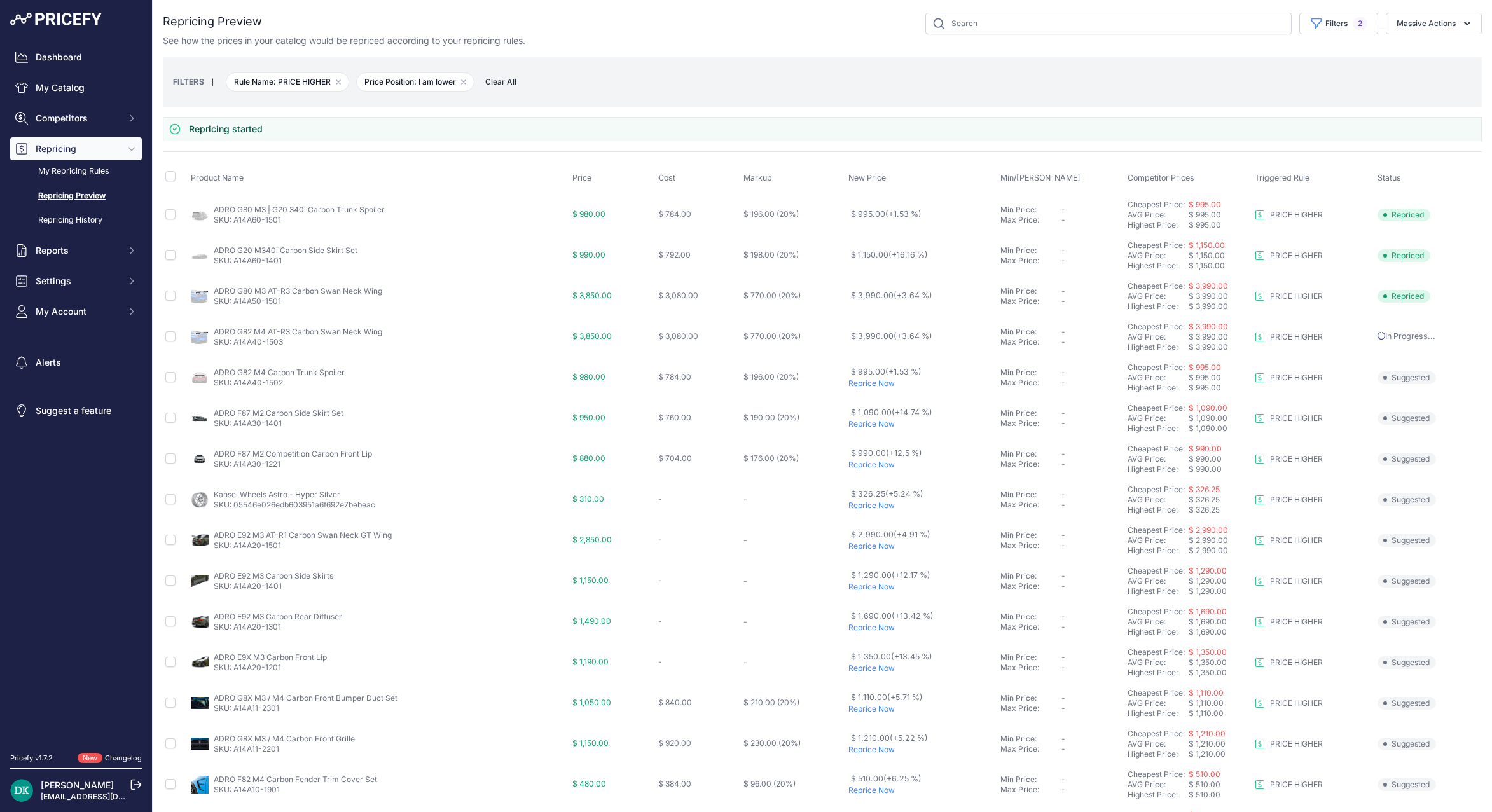
click at [860, 420] on p "Reprice Now" at bounding box center [922, 425] width 147 height 10
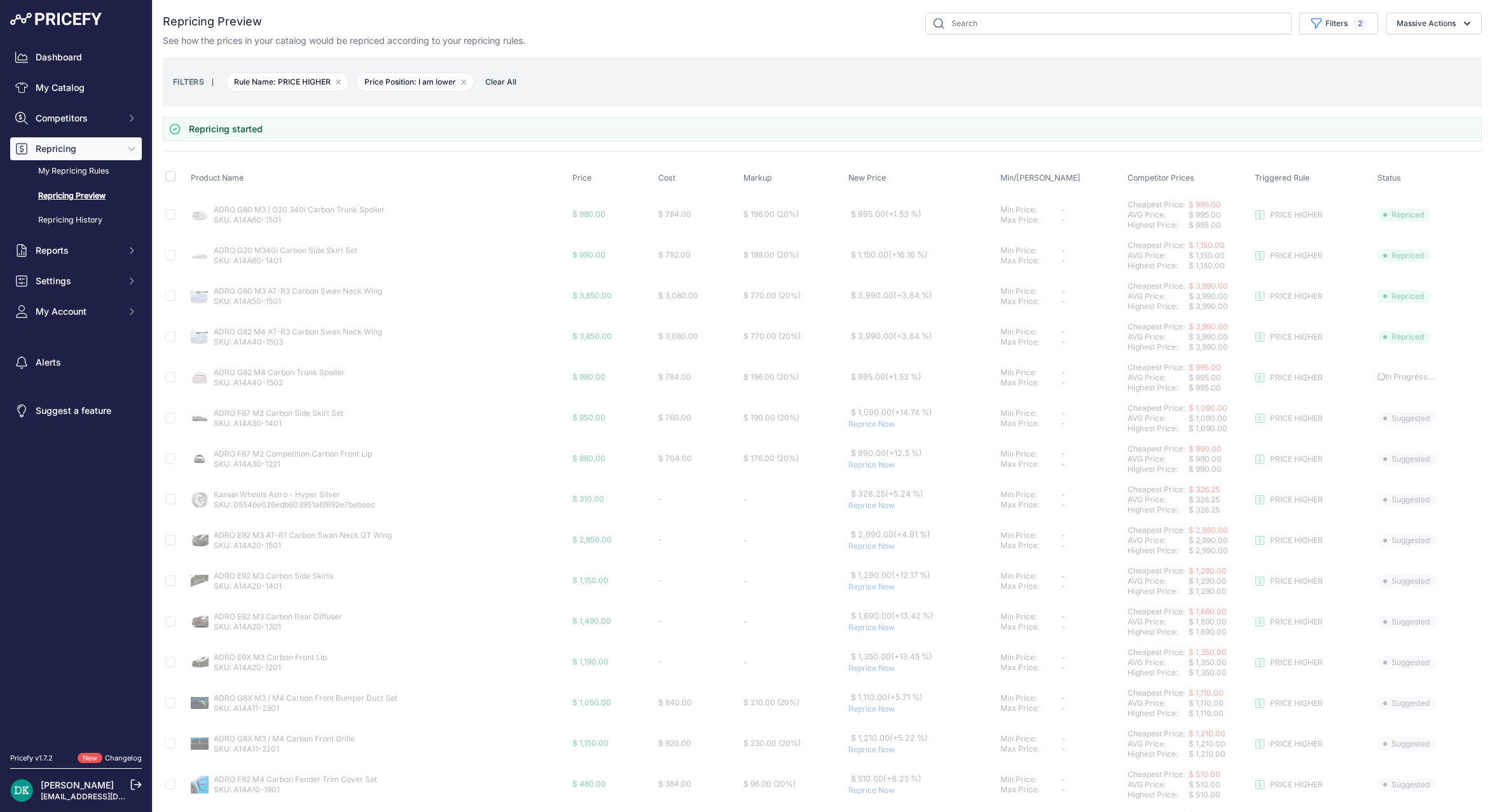
click at [864, 465] on p "Reprice Now" at bounding box center [922, 465] width 147 height 10
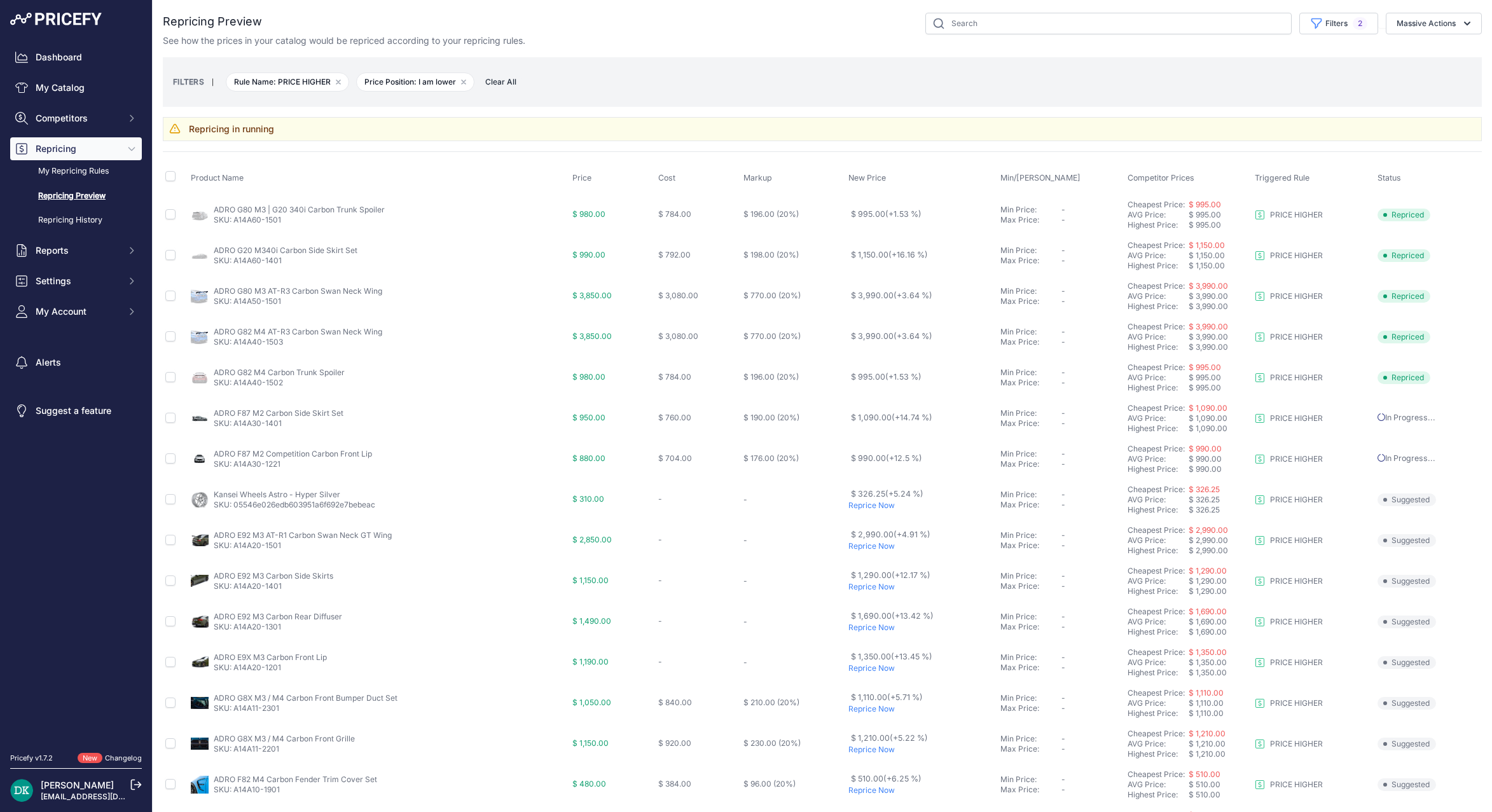
click at [869, 547] on p "Reprice Now" at bounding box center [922, 546] width 147 height 10
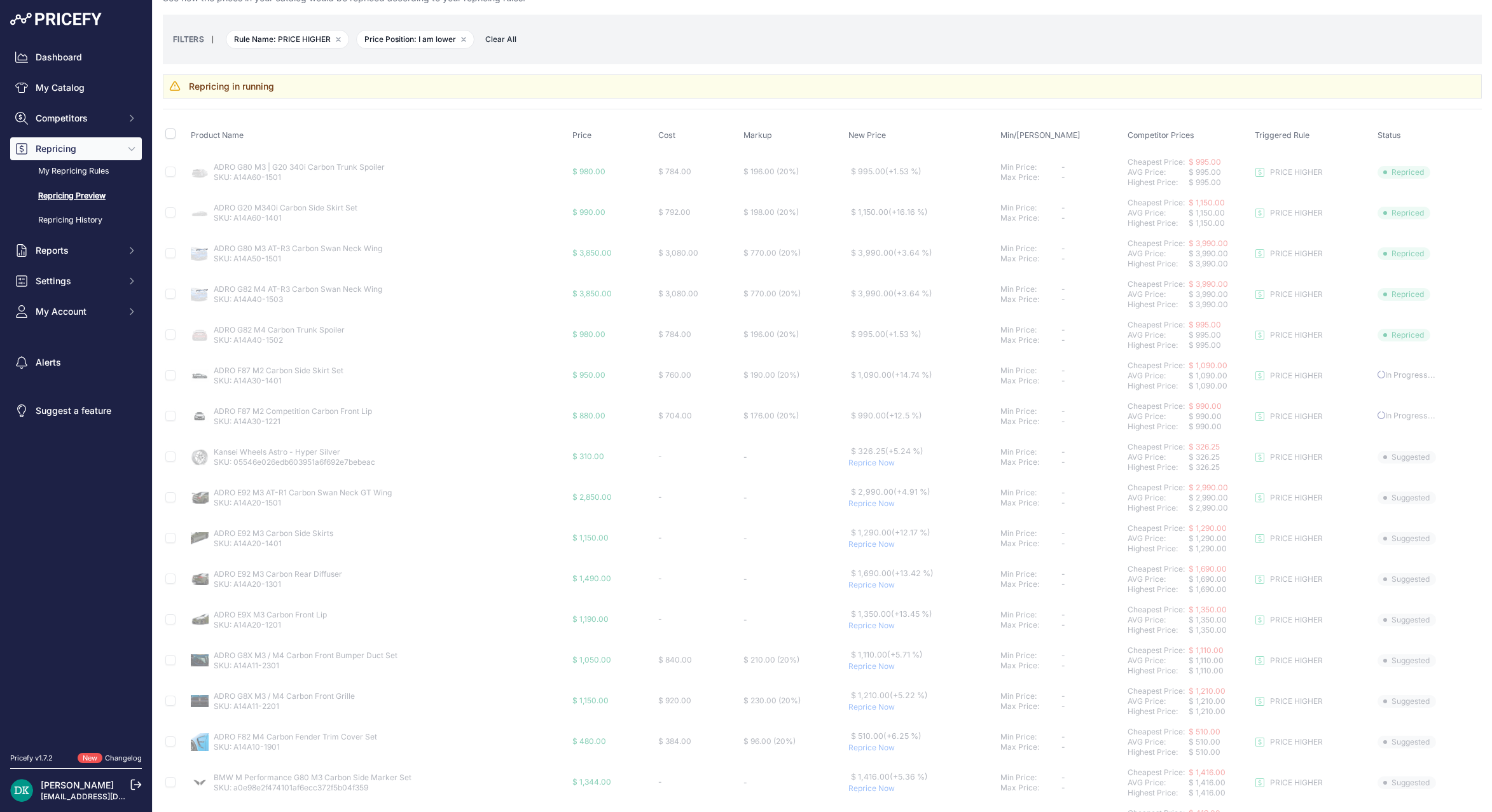
scroll to position [63, 0]
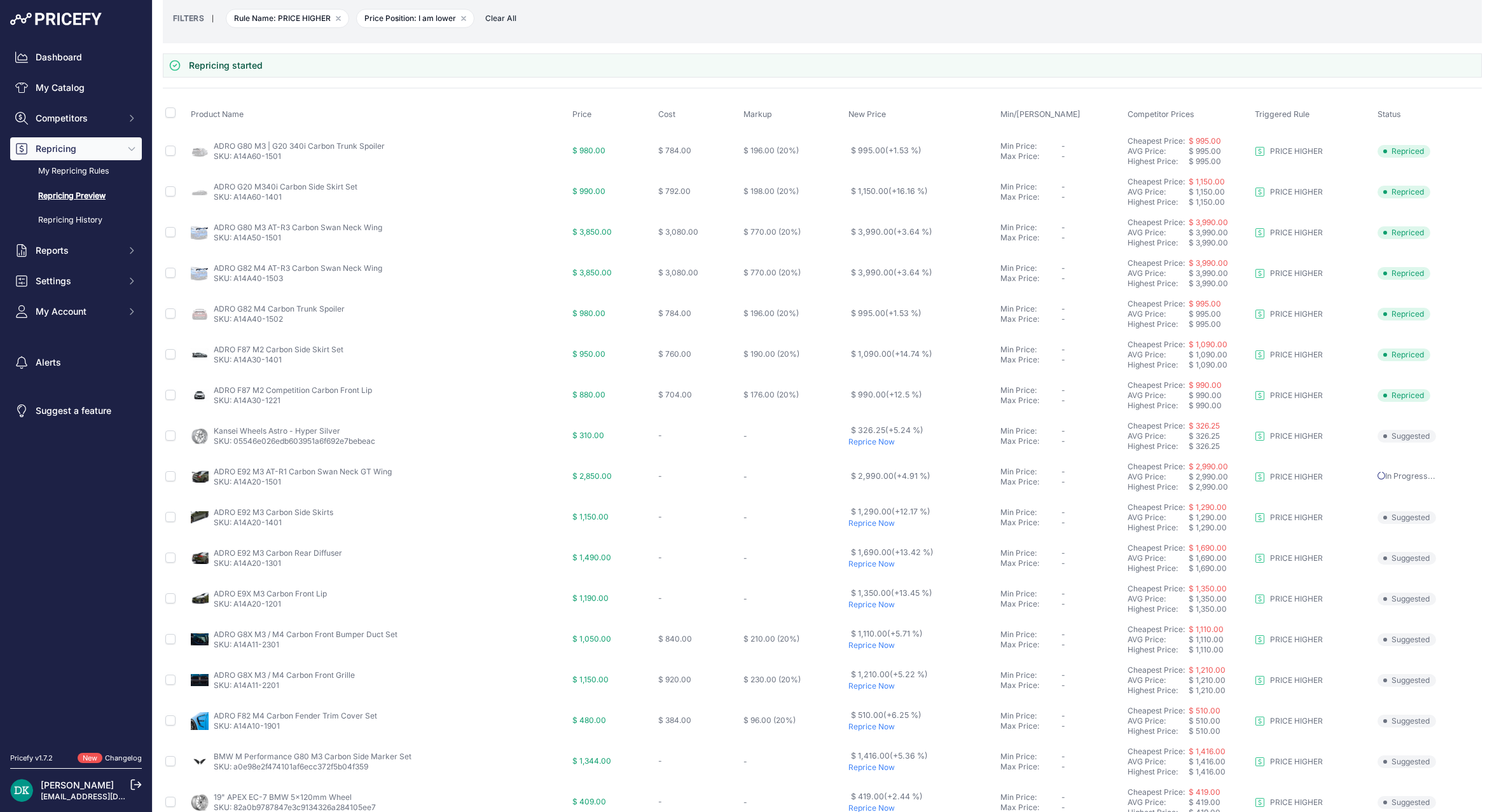
click at [870, 524] on p "Reprice Now" at bounding box center [922, 524] width 147 height 10
click at [866, 565] on p "Reprice Now" at bounding box center [922, 564] width 147 height 10
click at [877, 606] on p "Reprice Now" at bounding box center [922, 605] width 147 height 10
click at [870, 648] on p "Reprice Now" at bounding box center [922, 645] width 147 height 10
click at [869, 686] on p "Reprice Now" at bounding box center [922, 686] width 147 height 10
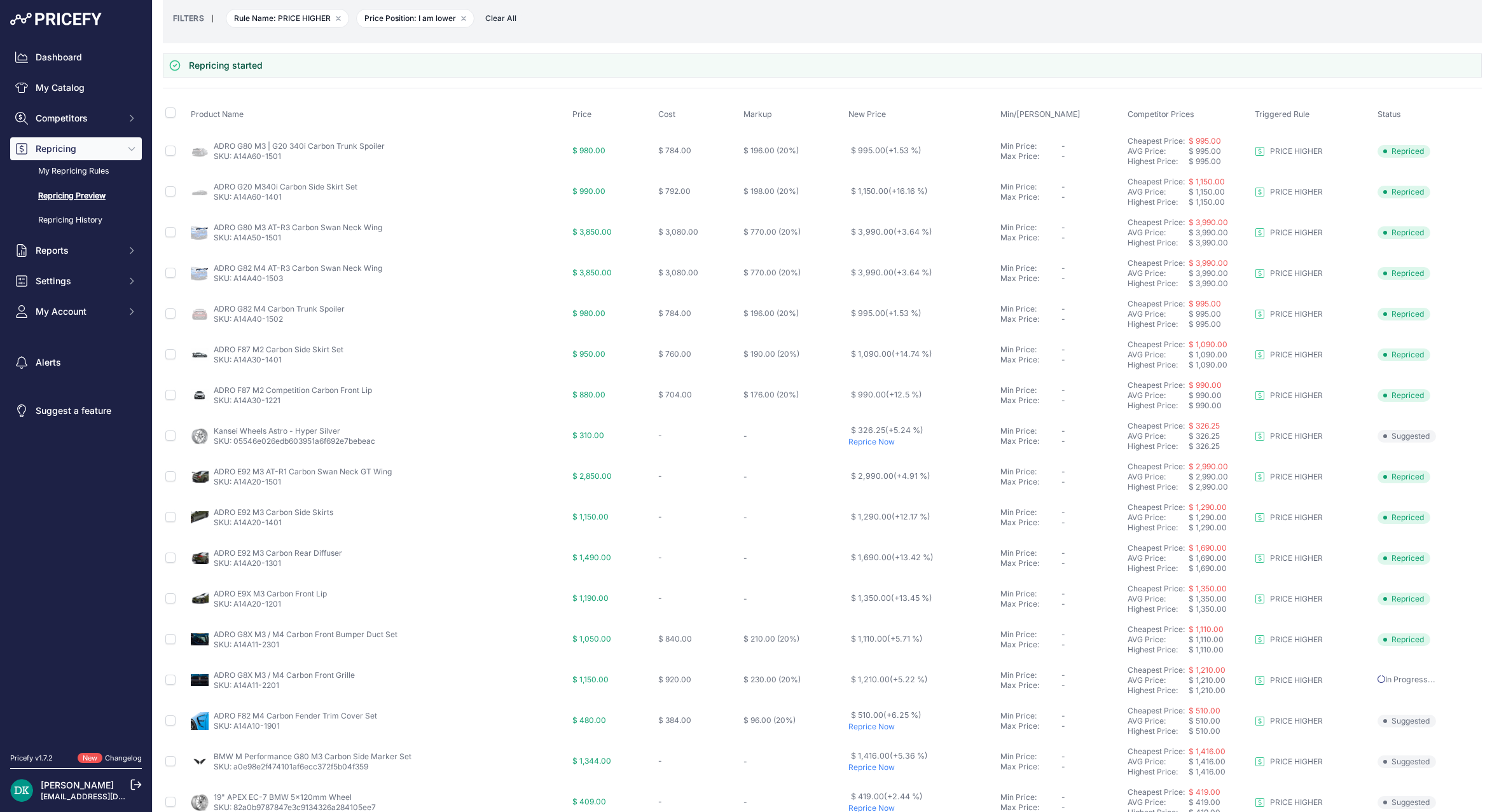
click at [868, 725] on p "Reprice Now" at bounding box center [922, 727] width 147 height 10
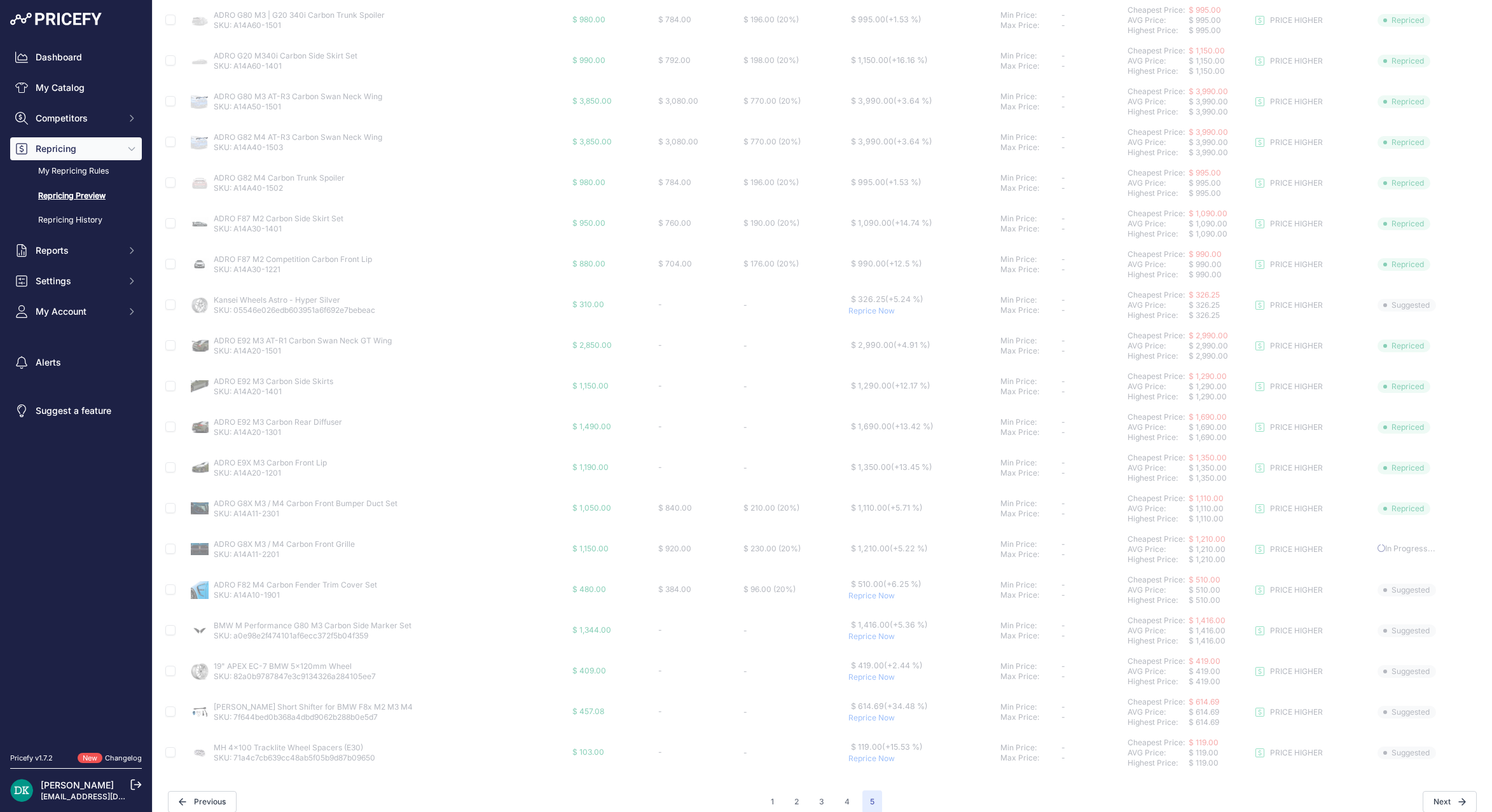
scroll to position [209, 0]
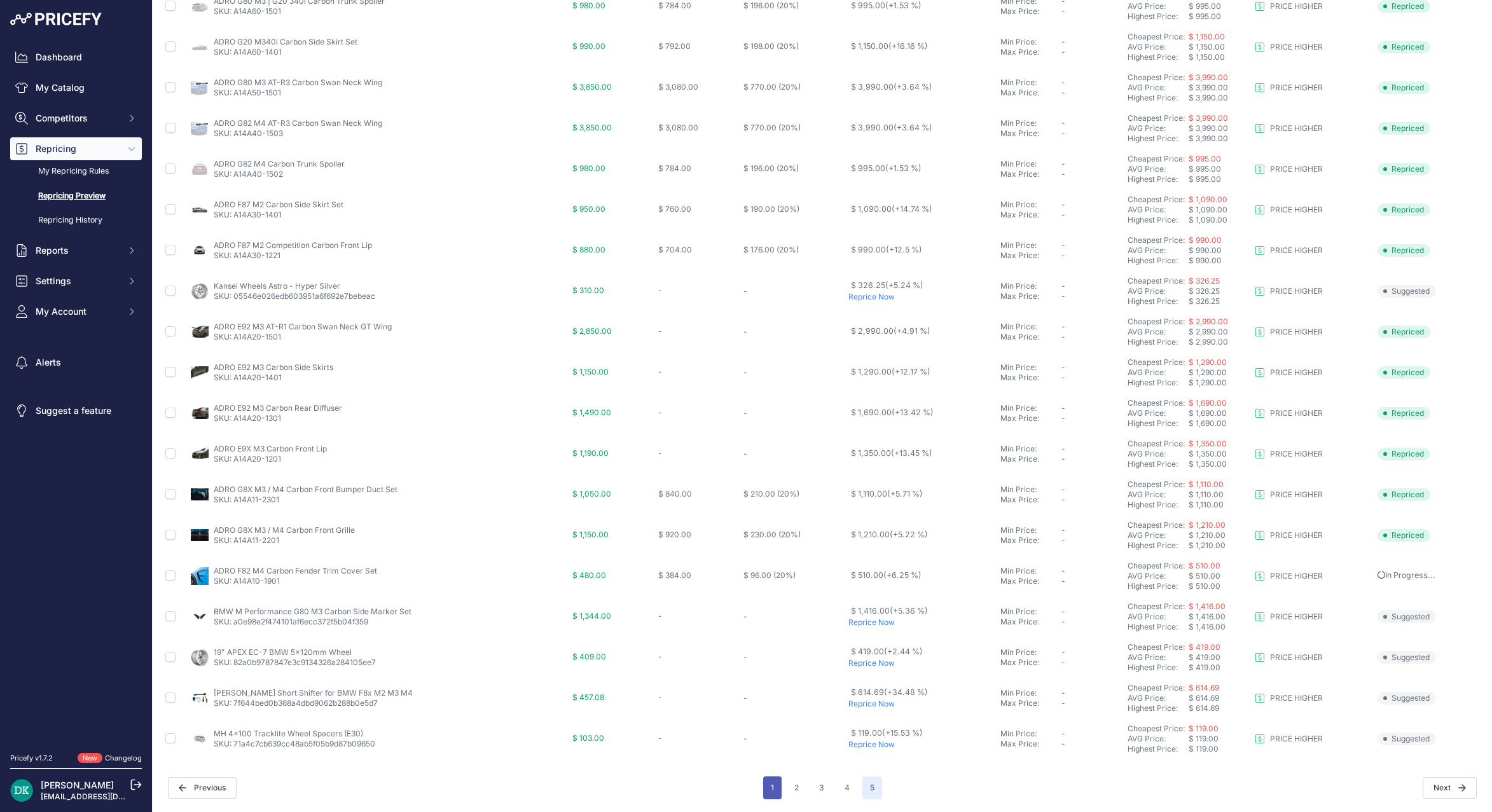
click at [773, 793] on button "1" at bounding box center [772, 787] width 19 height 23
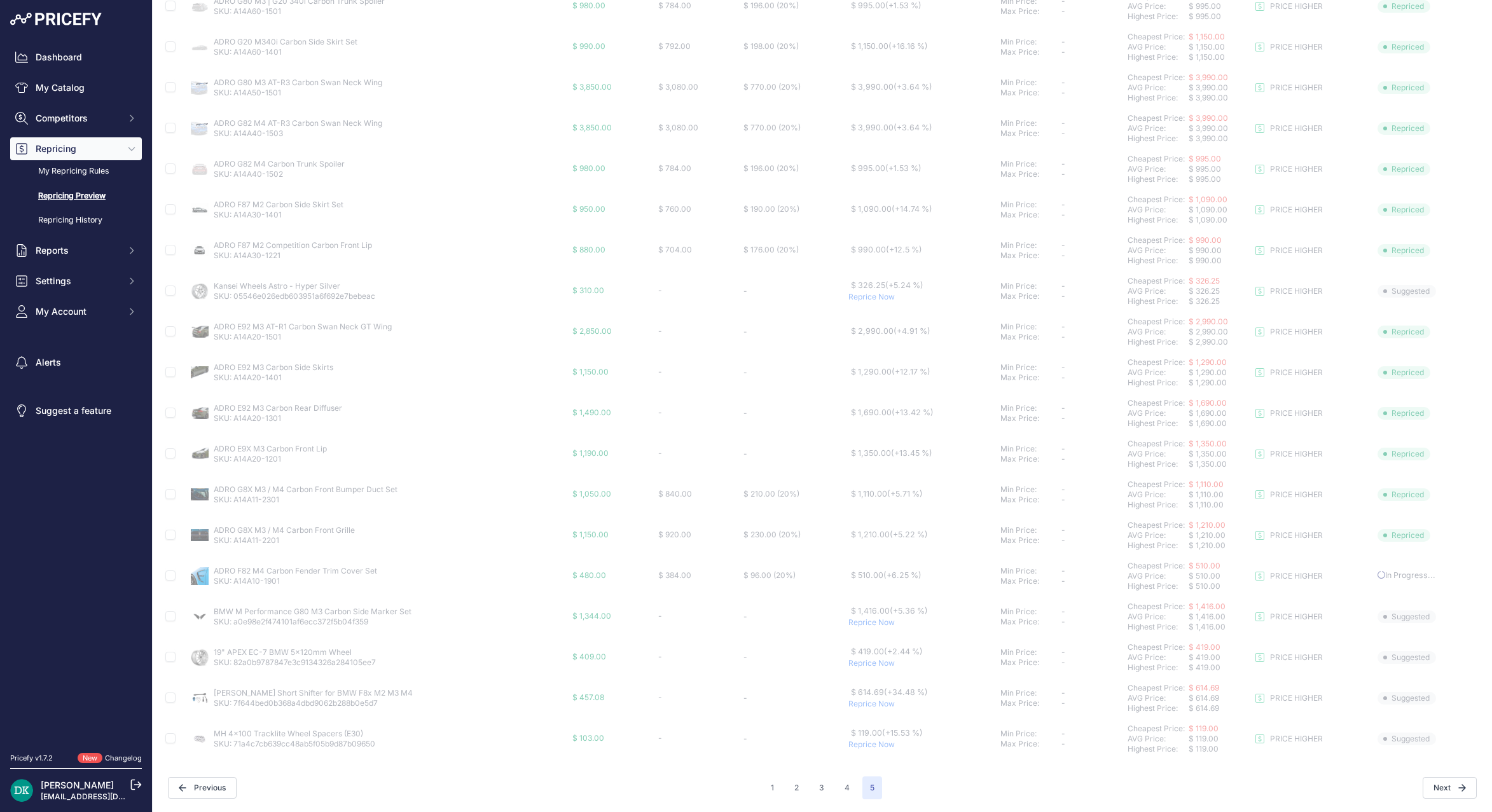
scroll to position [174, 0]
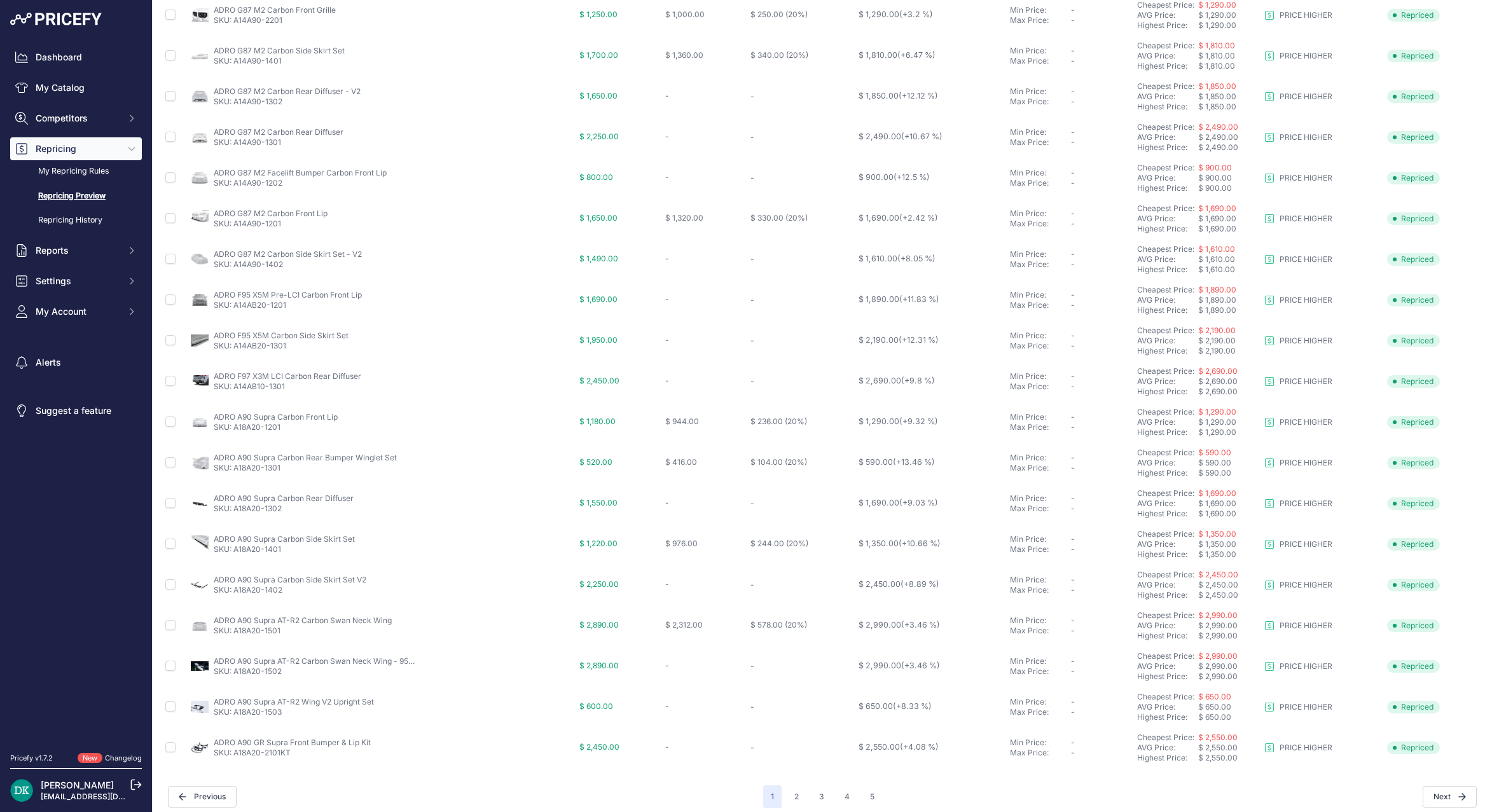
scroll to position [215, 0]
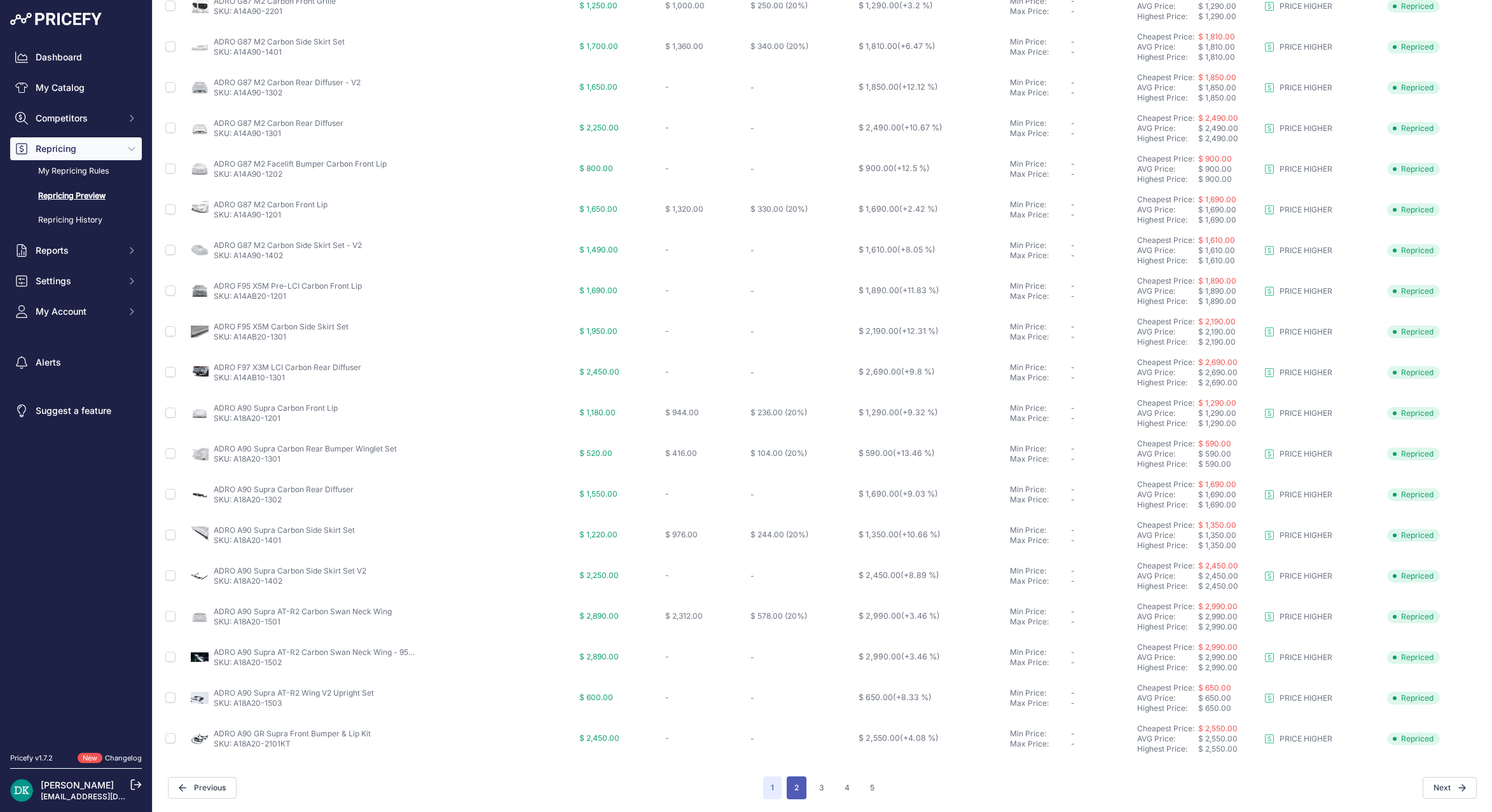
click at [788, 798] on button "2" at bounding box center [796, 787] width 19 height 23
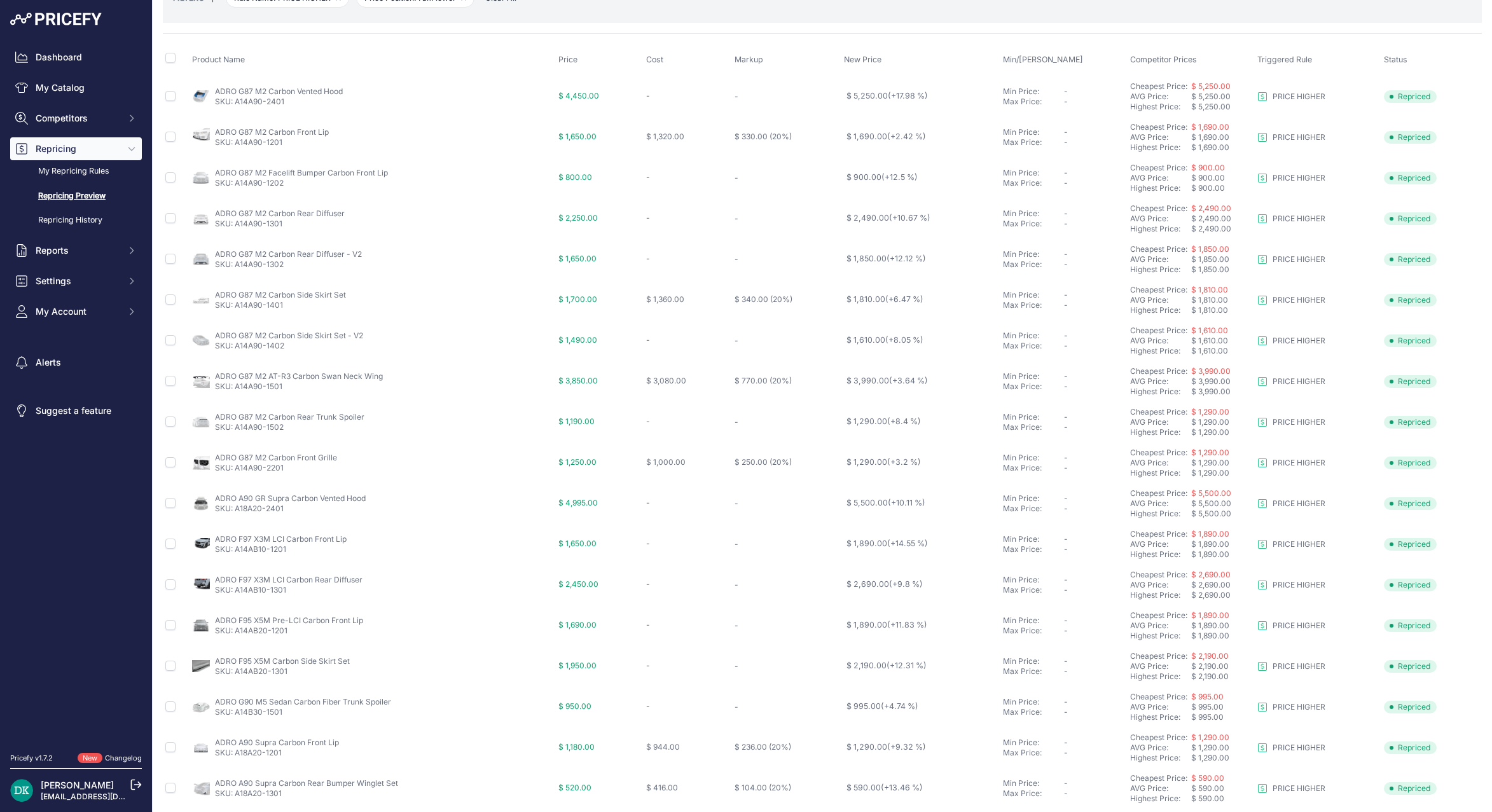
scroll to position [215, 0]
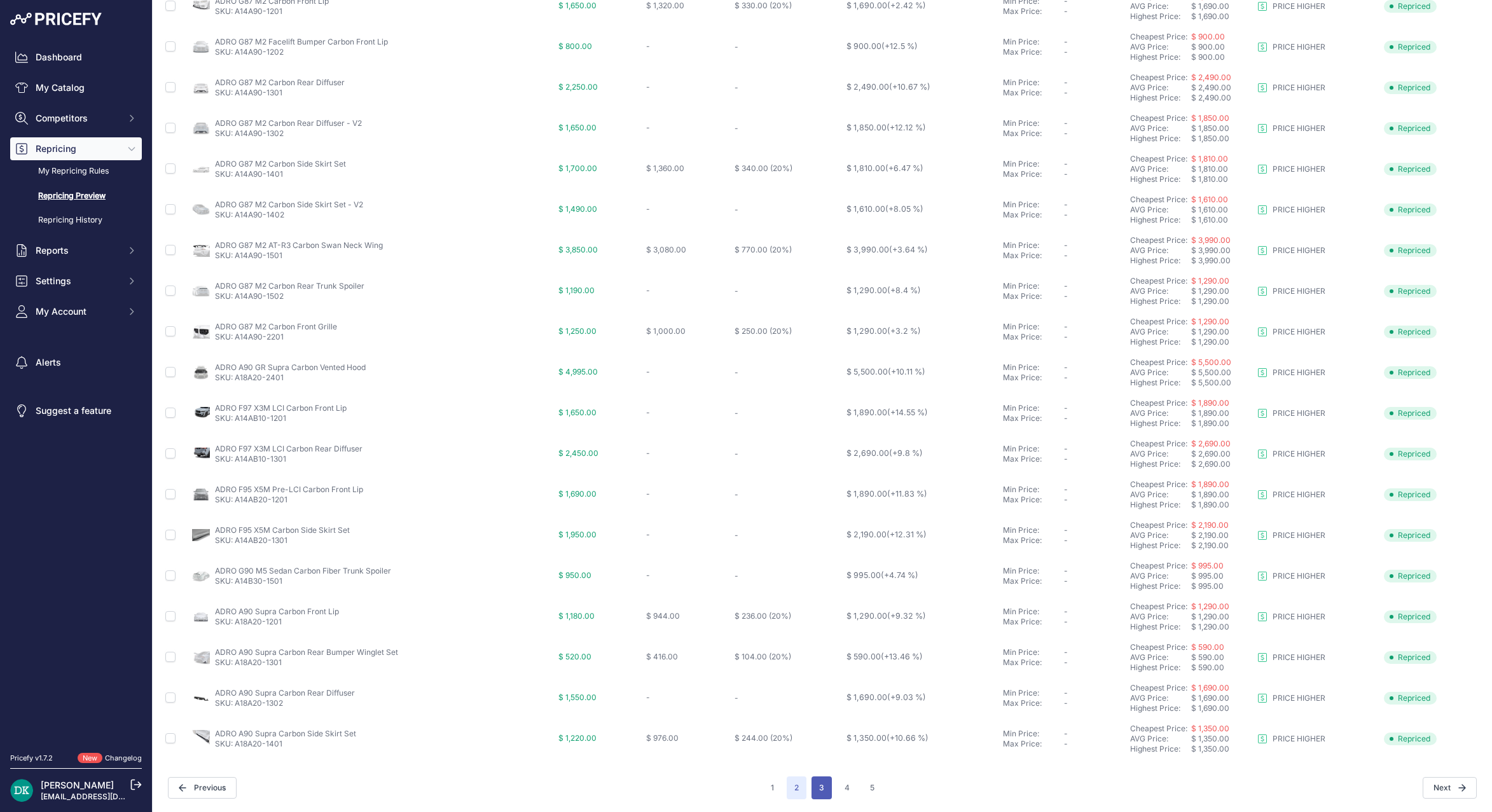
click at [817, 794] on button "3" at bounding box center [822, 787] width 20 height 23
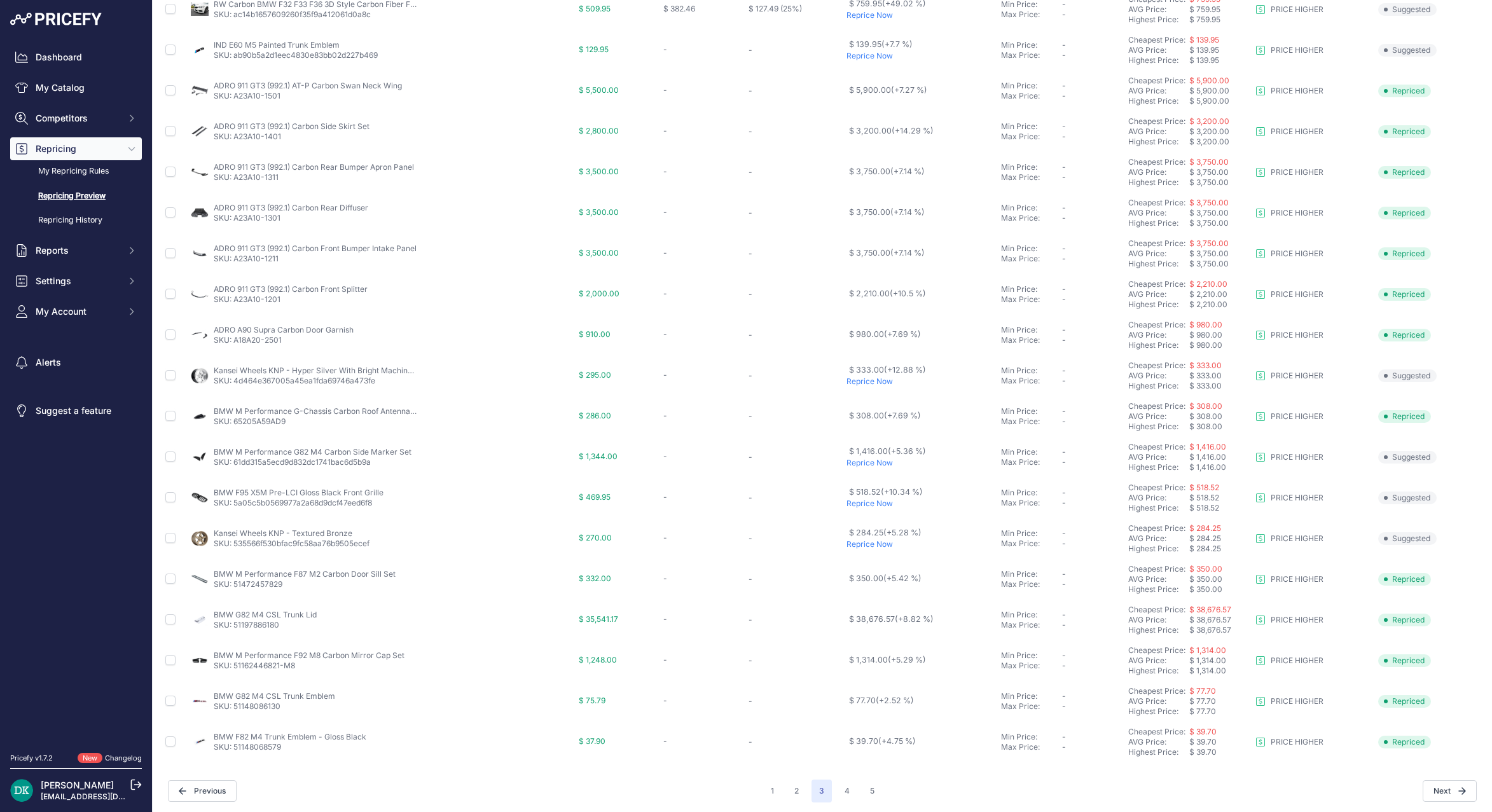
scroll to position [215, 0]
click at [830, 782] on div "1 2 3 4 5" at bounding box center [822, 787] width 119 height 23
click at [841, 787] on button "4" at bounding box center [847, 787] width 20 height 23
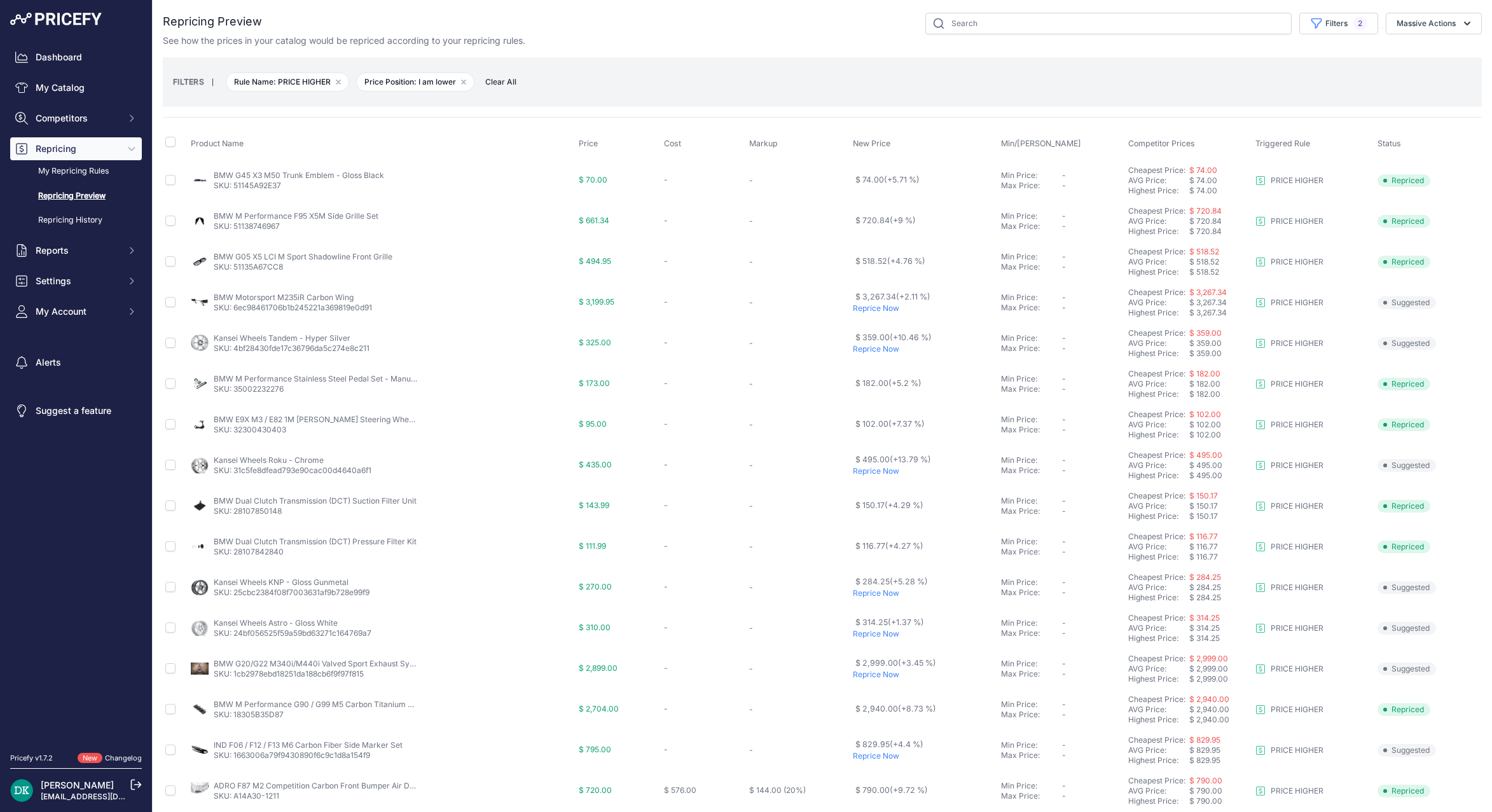
scroll to position [215, 0]
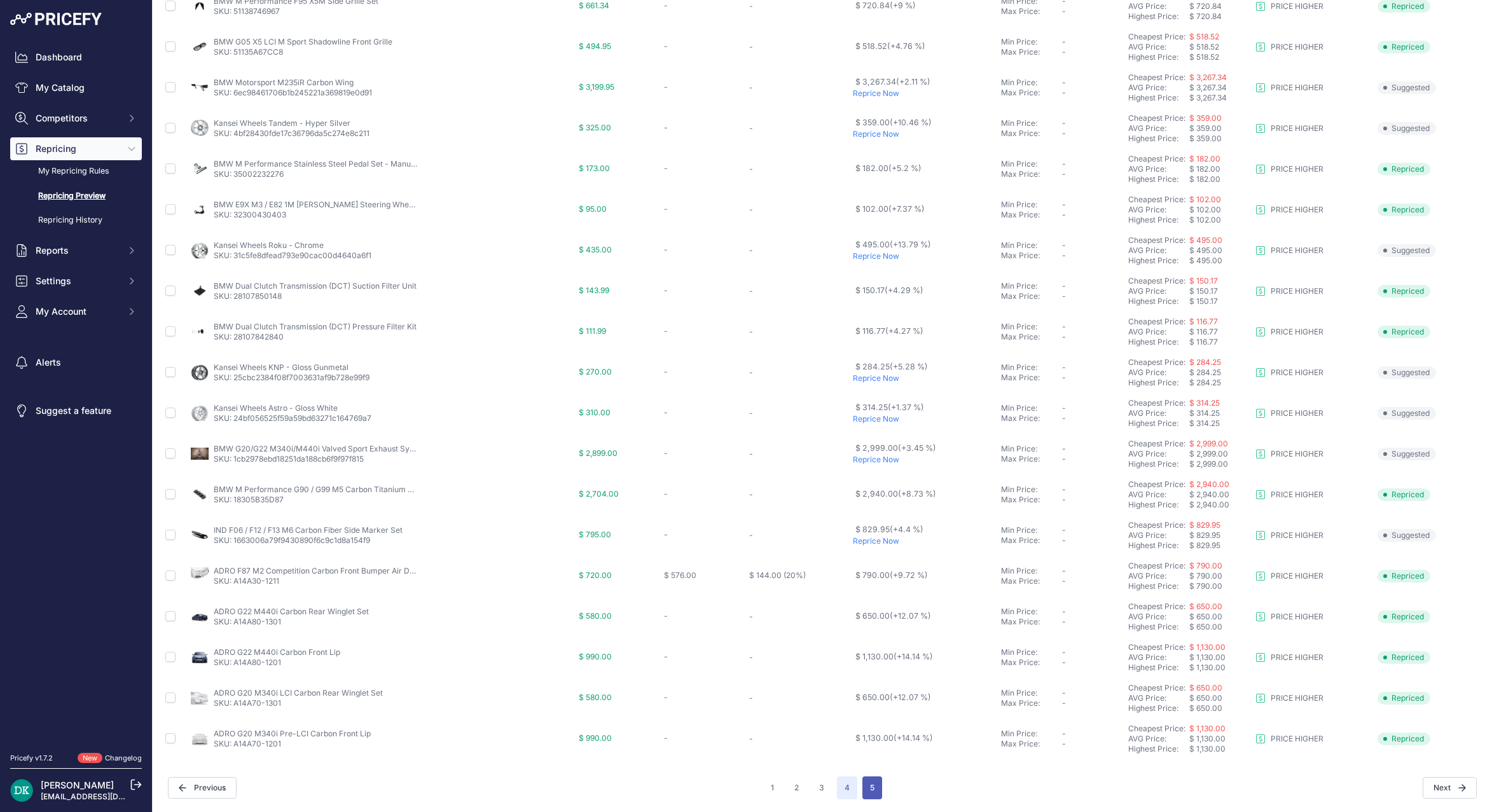
click at [875, 787] on button "5" at bounding box center [872, 787] width 19 height 23
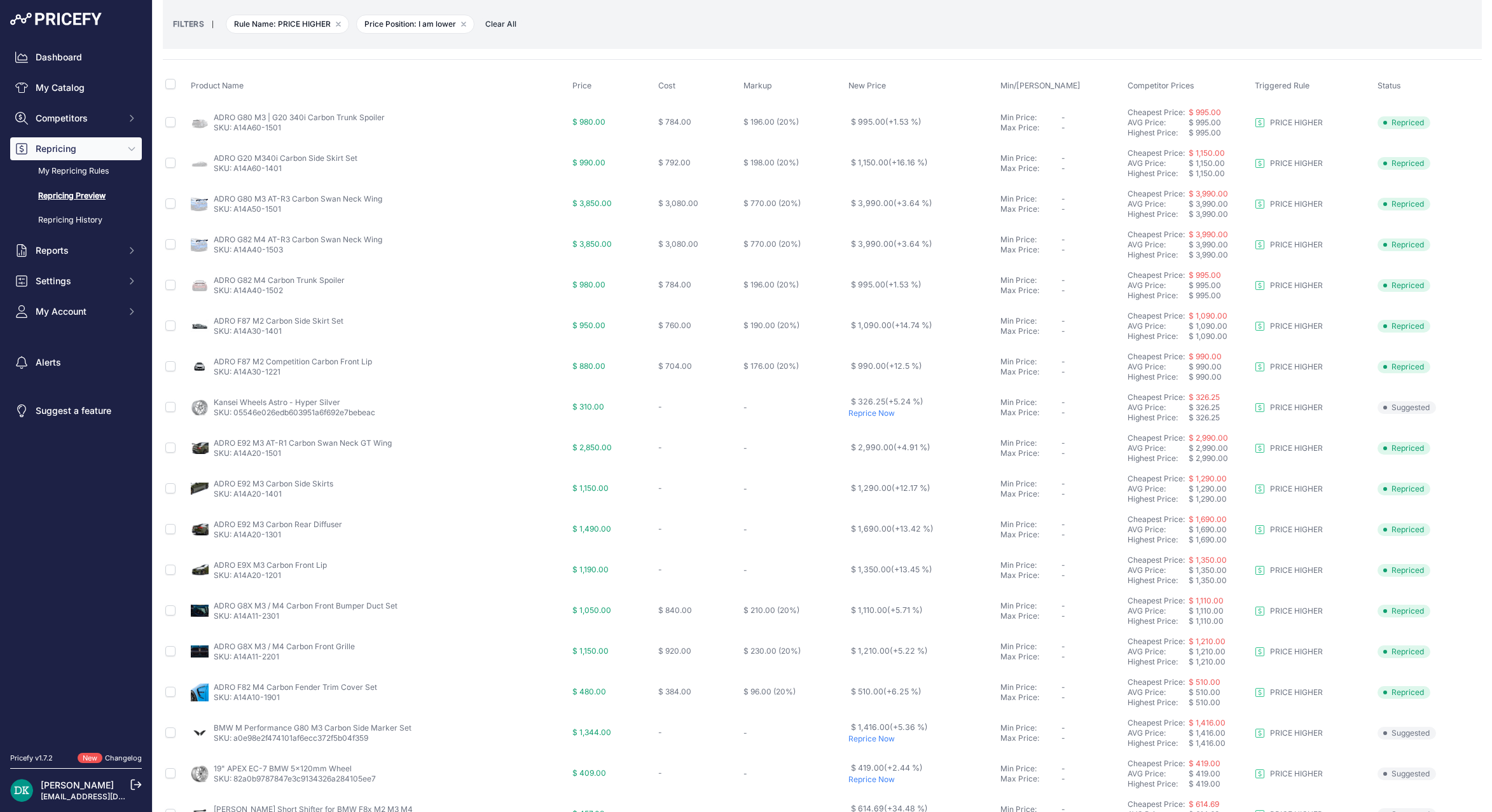
scroll to position [174, 0]
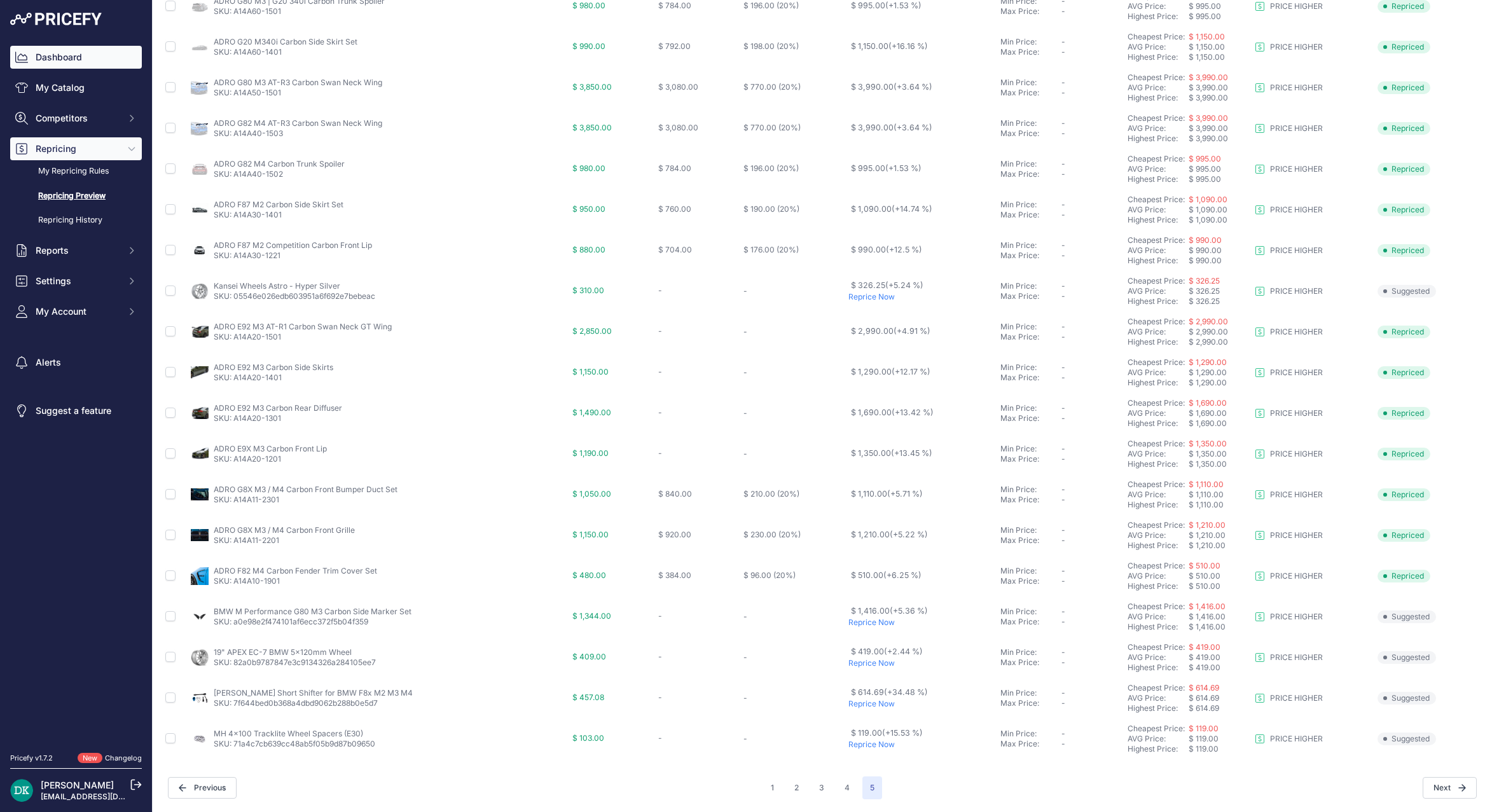
click at [94, 62] on link "Dashboard" at bounding box center [76, 57] width 132 height 23
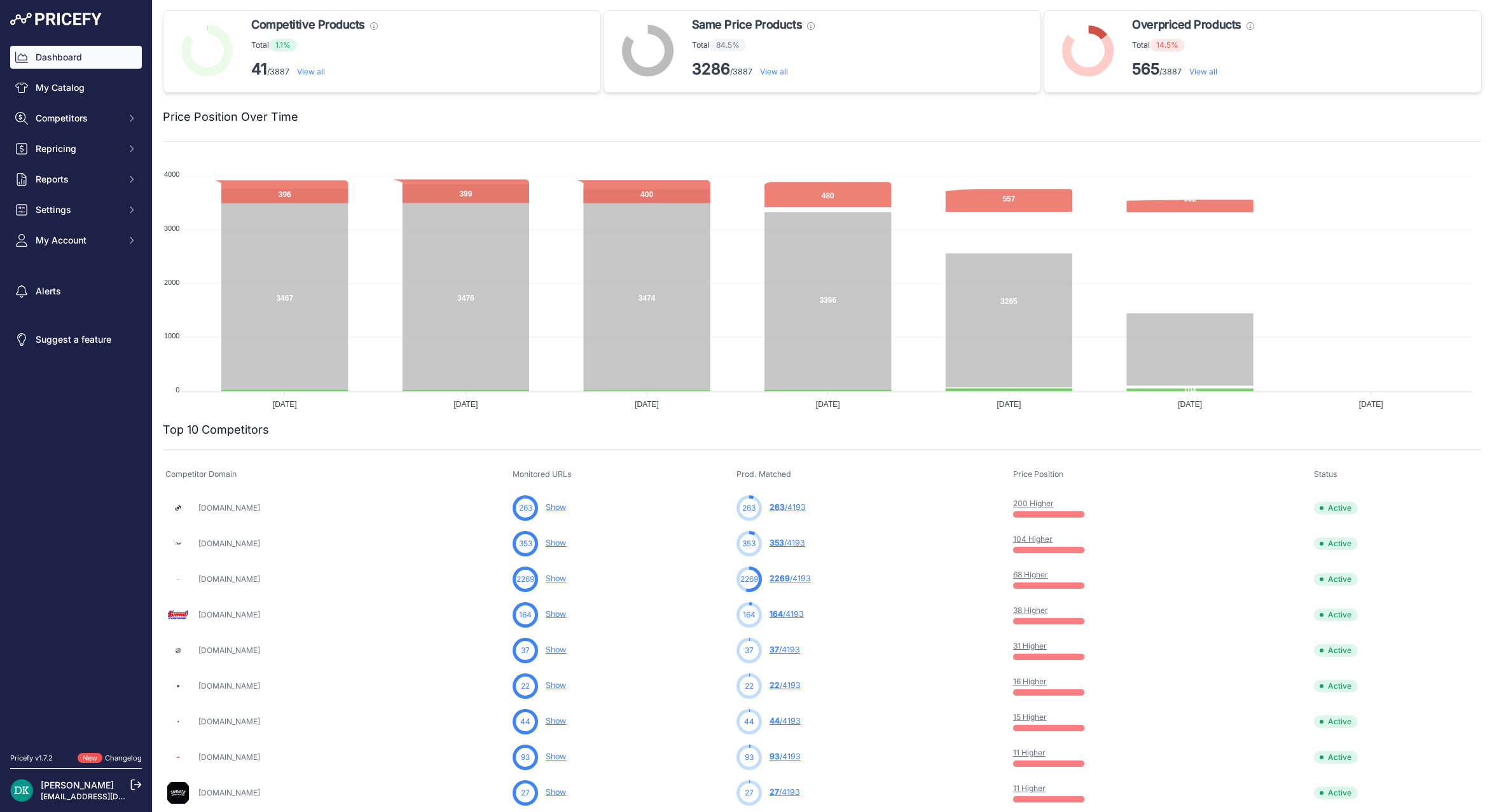
click at [318, 73] on link "View all" at bounding box center [310, 71] width 28 height 9
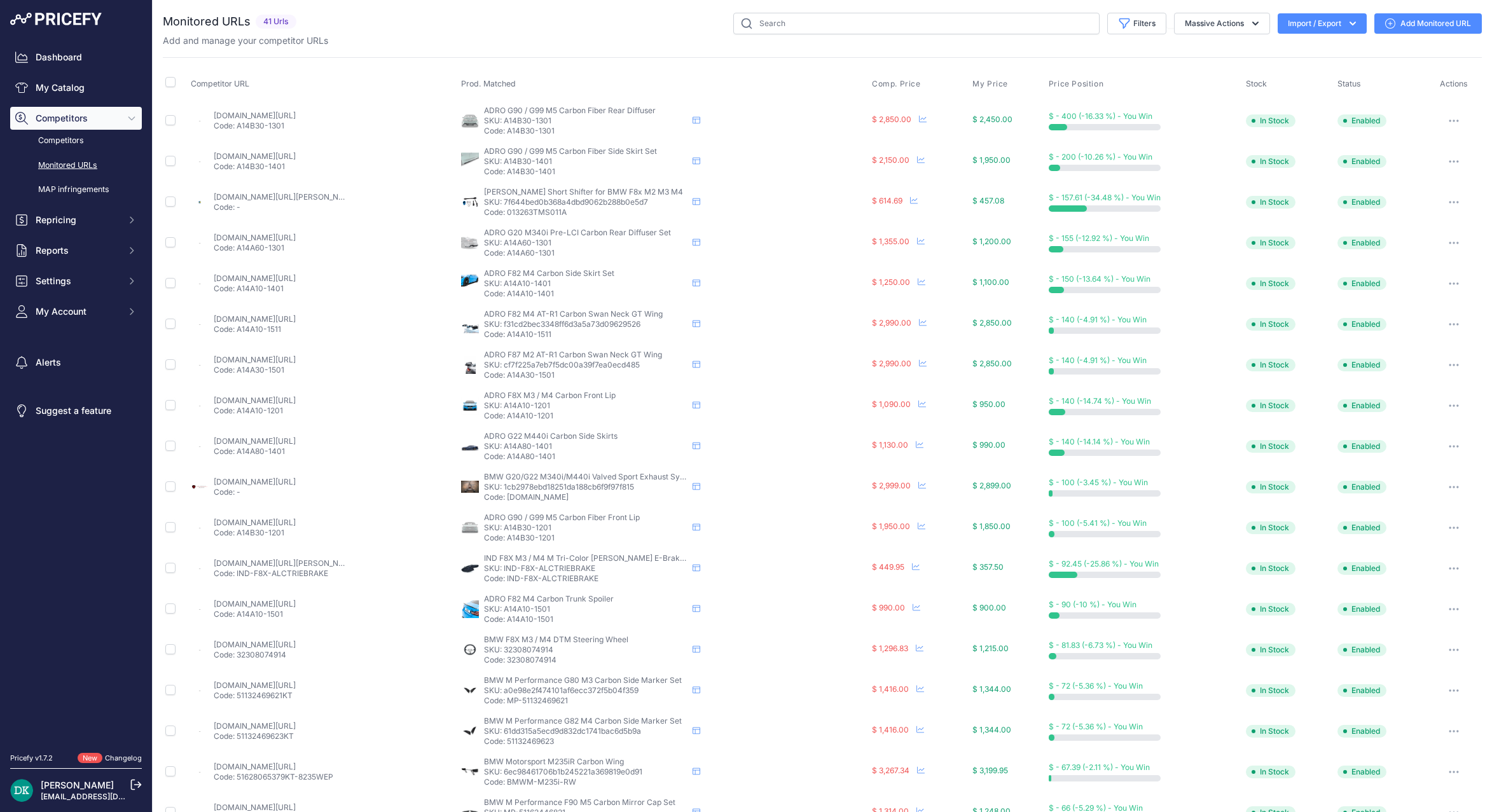
drag, startPoint x: 563, startPoint y: 136, endPoint x: 504, endPoint y: 135, distance: 59.0
click at [504, 135] on td "ADRO G90 / G99 M5 Carbon Fiber Rear Diffuser ADRO G90 / G99 M5 Carbon Fiber Rea…" at bounding box center [664, 120] width 411 height 41
copy p "A14B30-1301"
click at [283, 114] on link "ind-distribution.com/products/adro-g90-g99-m5-carbon-fiber-rear-diffuser?_pos=1…" at bounding box center [255, 115] width 82 height 9
drag, startPoint x: 567, startPoint y: 178, endPoint x: 505, endPoint y: 178, distance: 62.0
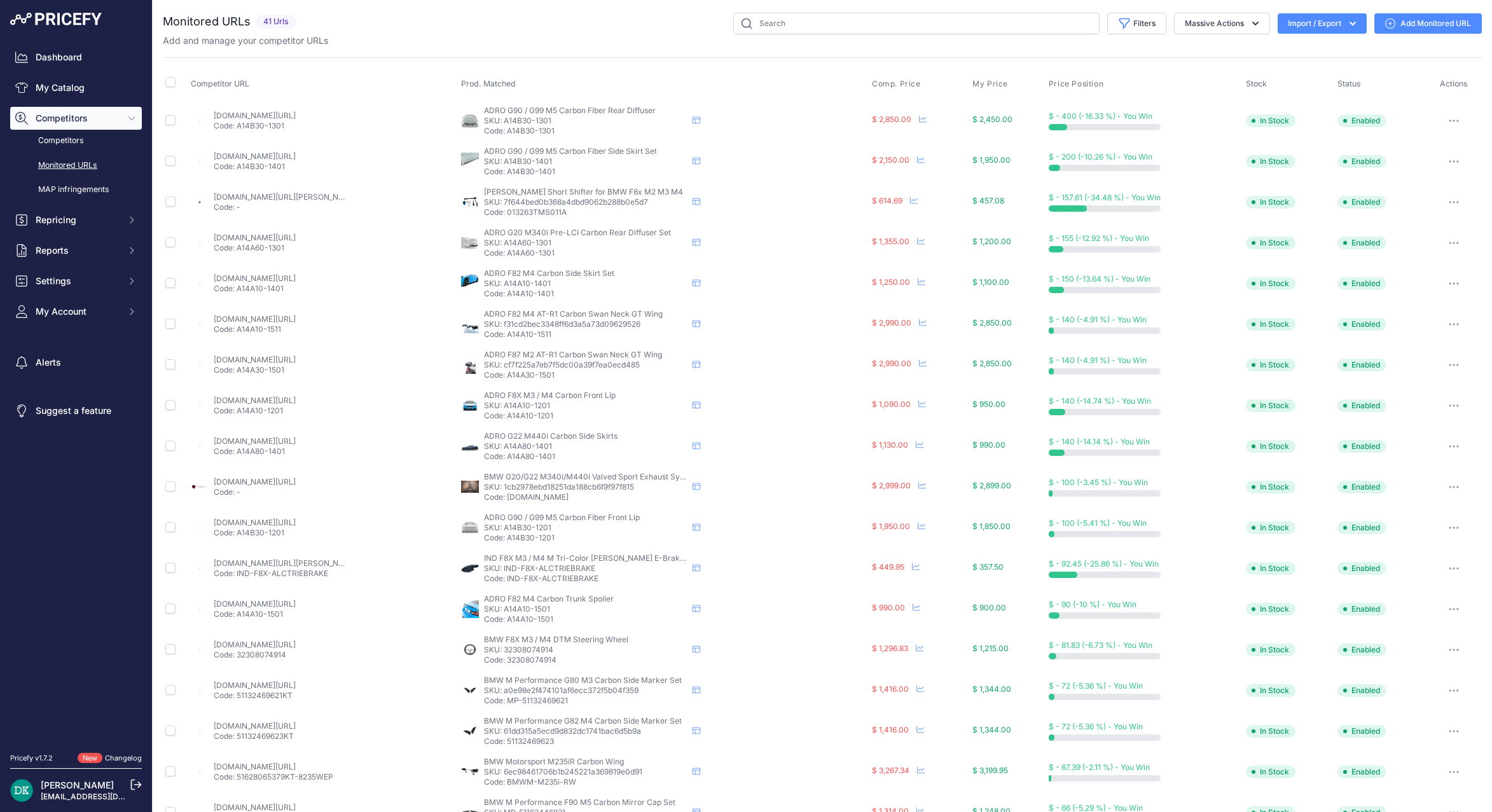
click at [505, 178] on td "ADRO G90 / G99 M5 Carbon Fiber Side Skirt Set ADRO G90 / G99 M5 Carbon Fiber Si…" at bounding box center [664, 162] width 411 height 41
copy p "A14B30-1401"
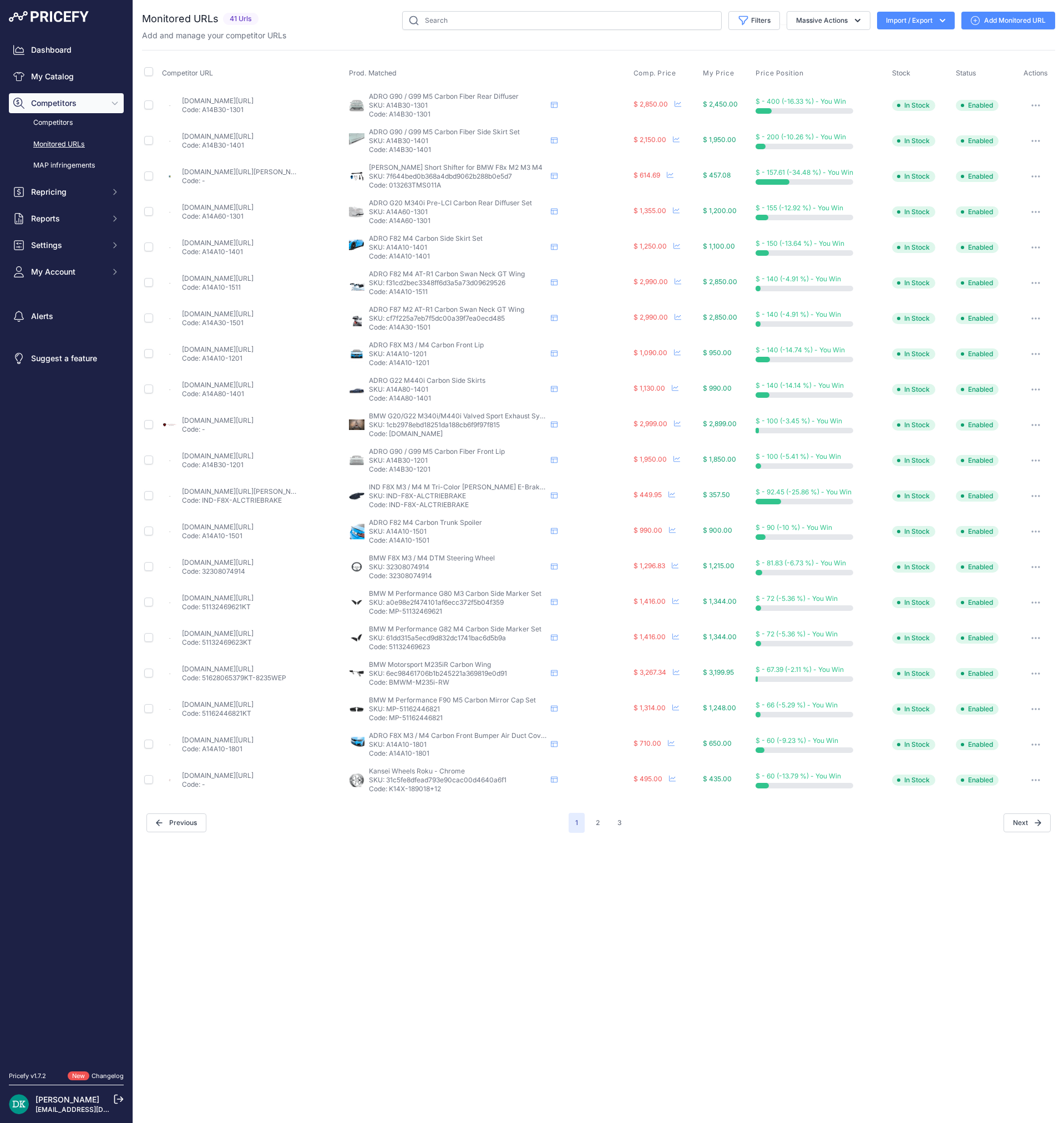
drag, startPoint x: 442, startPoint y: 221, endPoint x: 388, endPoint y: 224, distance: 54.1
click at [388, 224] on p "Code: A14A60-1301" at bounding box center [457, 221] width 178 height 9
copy p "A14A60-1301"
drag, startPoint x: 432, startPoint y: 258, endPoint x: 388, endPoint y: 263, distance: 44.3
click at [388, 263] on td "ADRO F82 M4 Carbon Side Skirt Set ADRO F82 M4 Carbon Side Skirt Set ADRO F82 M4…" at bounding box center [489, 247] width 285 height 35
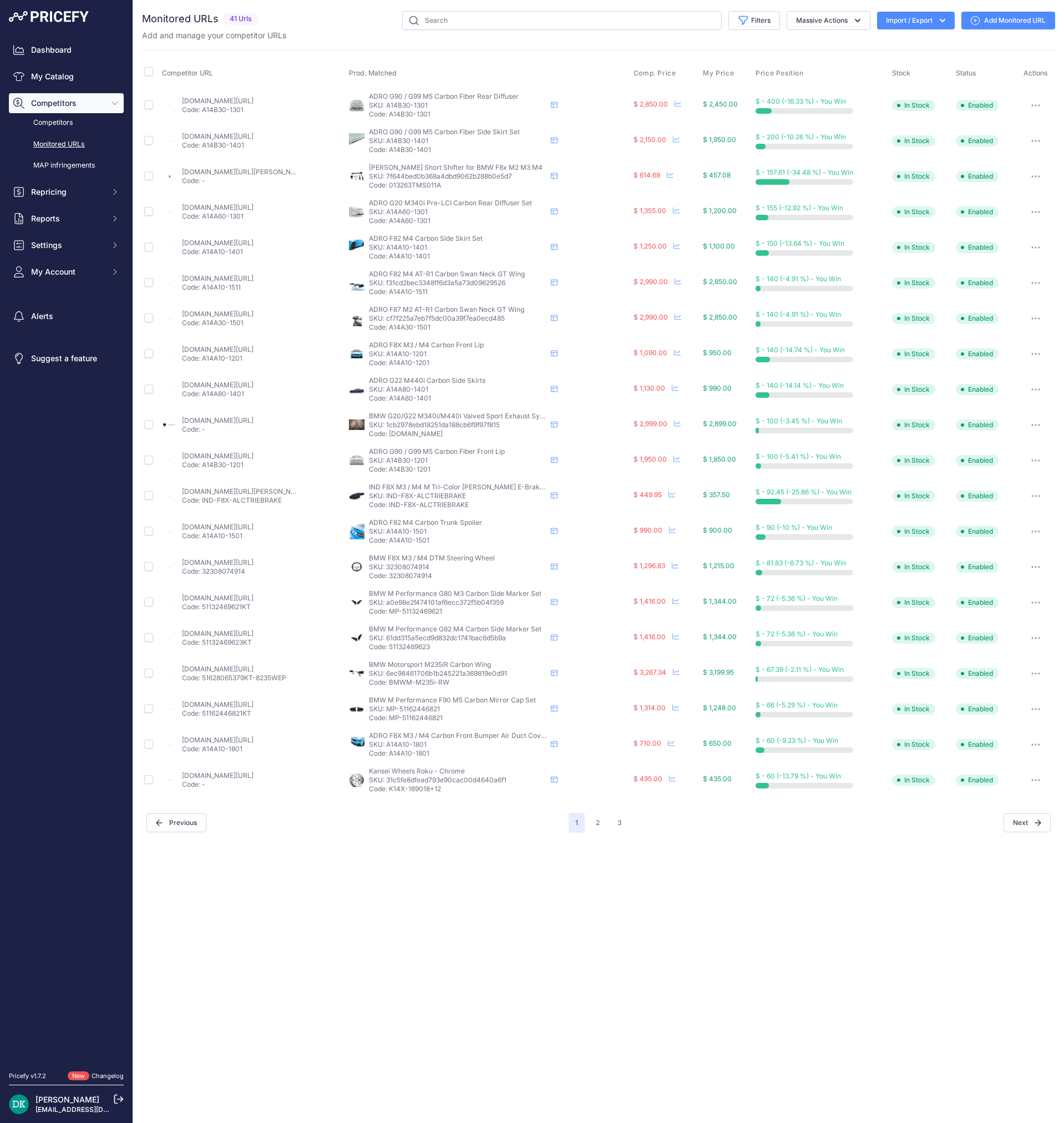
copy p "A14A10-1401"
drag, startPoint x: 431, startPoint y: 292, endPoint x: 388, endPoint y: 297, distance: 43.3
click at [388, 297] on td "ADRO F82 M4 AT-R1 Carbon Swan Neck GT Wing ADRO F82 M4 AT-R1 Carbon Swan Neck G…" at bounding box center [489, 283] width 285 height 35
copy p "A14A10-1511"
click at [242, 280] on link "ind-distribution.com/products/adro-f82-m4-at-r1-swan-neck-gt-wing" at bounding box center [218, 277] width 72 height 8
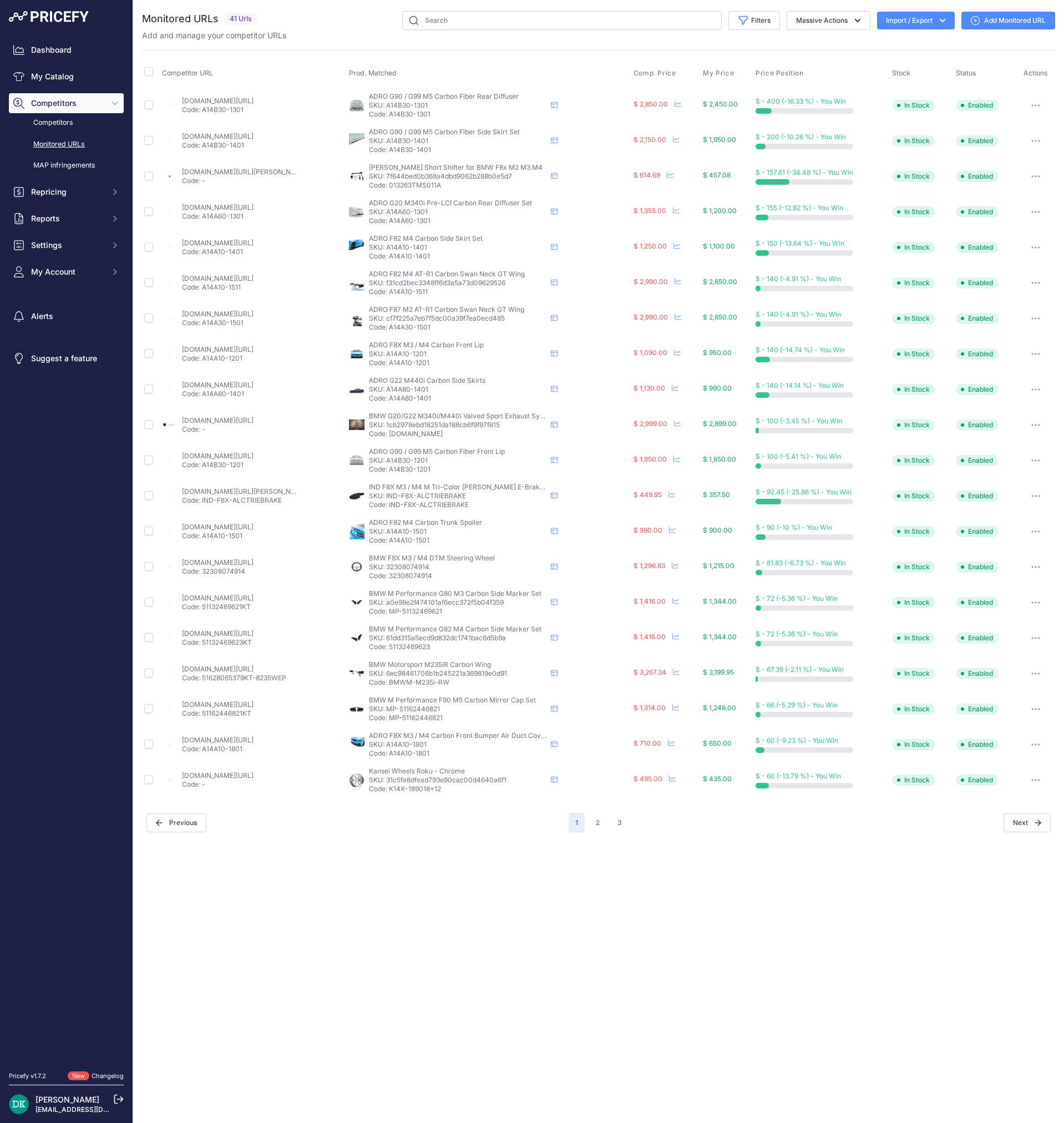
drag, startPoint x: 438, startPoint y: 327, endPoint x: 390, endPoint y: 331, distance: 48.2
click at [390, 331] on p "Code: A14A30-1501" at bounding box center [457, 328] width 178 height 9
copy p "A14A30-1501"
click at [254, 310] on link "ind-distribution.com/products/adro-f87-m2-at-r1-swan-neck-gt-wing" at bounding box center [218, 314] width 72 height 8
drag, startPoint x: 438, startPoint y: 359, endPoint x: 390, endPoint y: 363, distance: 48.2
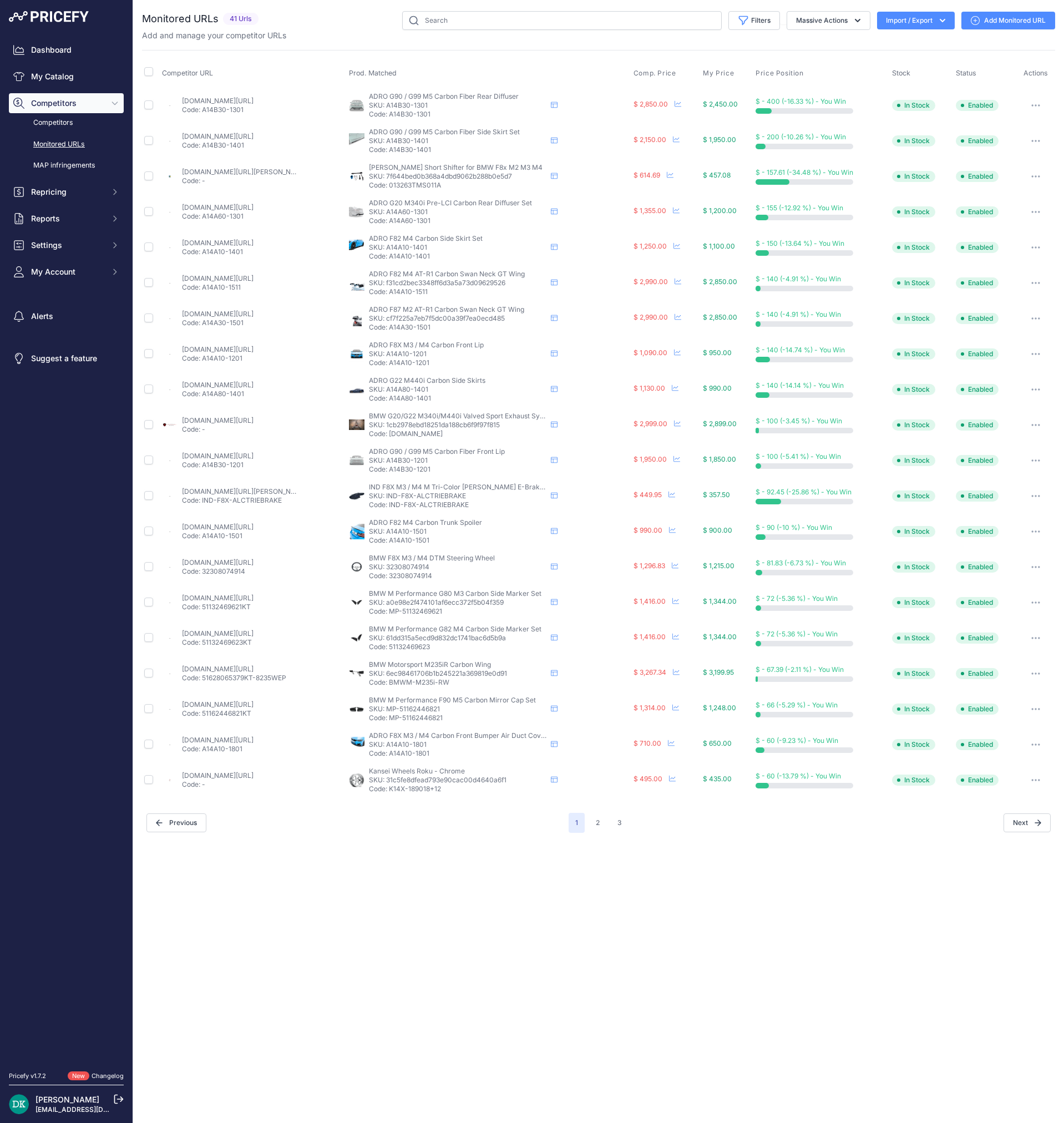
click at [390, 363] on p "Code: A14A10-1201" at bounding box center [457, 363] width 178 height 9
copy p "A14A10-1201"
click at [236, 345] on link "ind-distribution.com/products/adro-f8x-m3-m4-front-lip" at bounding box center [218, 349] width 72 height 8
drag, startPoint x: 443, startPoint y: 405, endPoint x: 391, endPoint y: 406, distance: 52.0
click at [391, 406] on td "ADRO G22 M440i Carbon Side Skirts ADRO G22 M440i Carbon Side Skirts ADRO G22 M4…" at bounding box center [489, 390] width 285 height 35
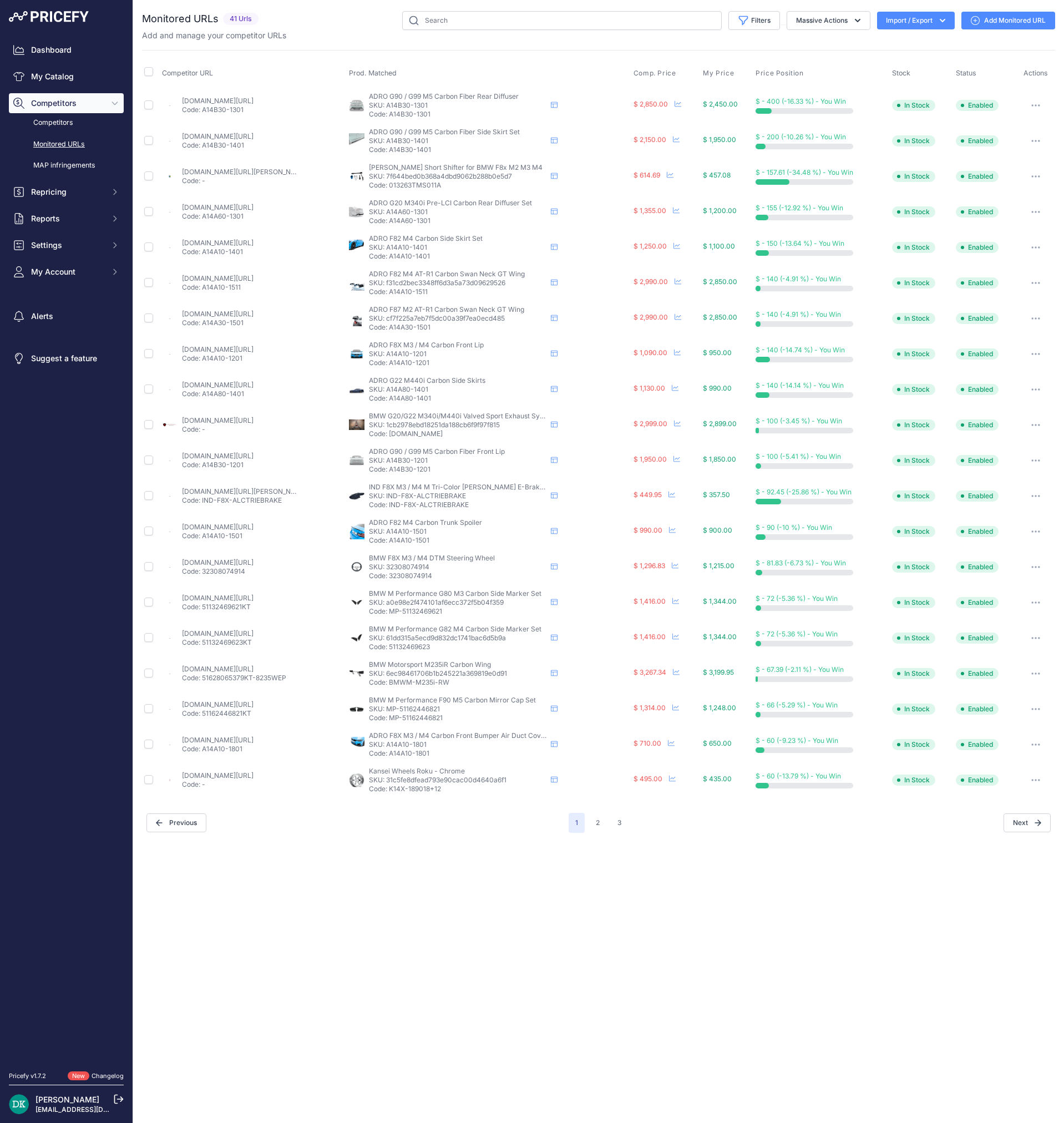
click at [391, 406] on td "ADRO G22 M440i Carbon Side Skirts ADRO G22 M440i Carbon Side Skirts ADRO G22 M4…" at bounding box center [489, 390] width 285 height 35
drag, startPoint x: 390, startPoint y: 399, endPoint x: 449, endPoint y: 401, distance: 59.0
click at [449, 401] on p "Code: A14A80-1401" at bounding box center [457, 398] width 178 height 9
copy p "A14A80-1401"
drag, startPoint x: 441, startPoint y: 469, endPoint x: 390, endPoint y: 474, distance: 51.2
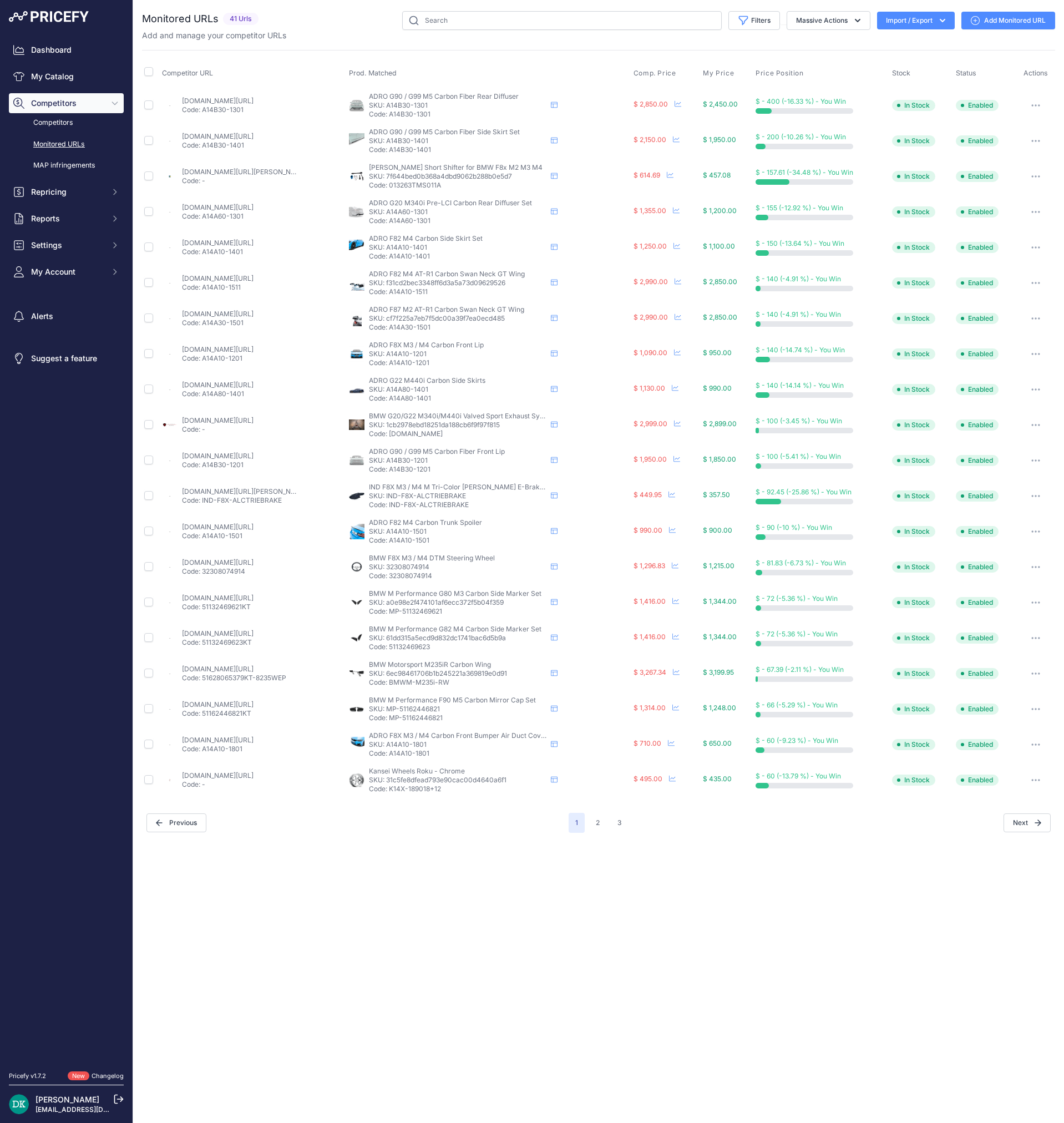
click at [390, 474] on td "ADRO G90 / G99 M5 Carbon Fiber Front Lip ADRO G90 / G99 M5 Carbon Fiber Front L…" at bounding box center [489, 460] width 285 height 35
copy p "A14B30-1201"
drag, startPoint x: 482, startPoint y: 507, endPoint x: 388, endPoint y: 500, distance: 94.3
click at [388, 500] on p "Code: IND-F8X-ALCTRIEBRAKE" at bounding box center [457, 505] width 178 height 9
copy p "IND-F8X-ALCTRIEBRAKE"
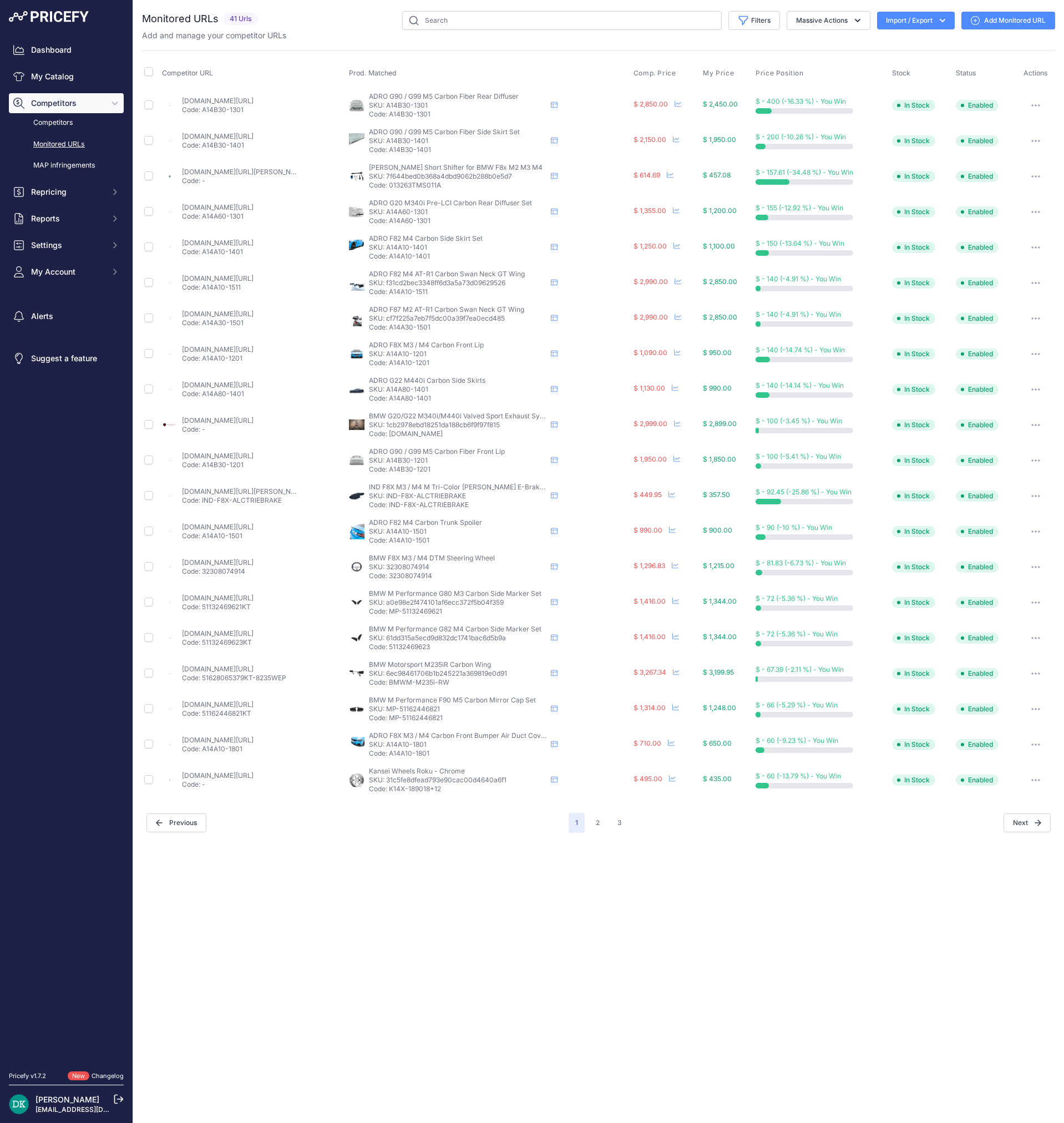
click at [286, 491] on link "ind-distribution.com/products/ind-f8x-m3-m4-tri-stitch-alcantara-e-brake-boot?_…" at bounding box center [245, 491] width 125 height 8
drag, startPoint x: 433, startPoint y: 541, endPoint x: 389, endPoint y: 546, distance: 44.3
click at [389, 546] on td "ADRO F82 M4 Carbon Trunk Spoiler ADRO F82 M4 Carbon Trunk Spoiler ADRO F82 M4 C…" at bounding box center [489, 531] width 285 height 35
copy p "A14A10-1501"
drag, startPoint x: 457, startPoint y: 576, endPoint x: 389, endPoint y: 575, distance: 68.0
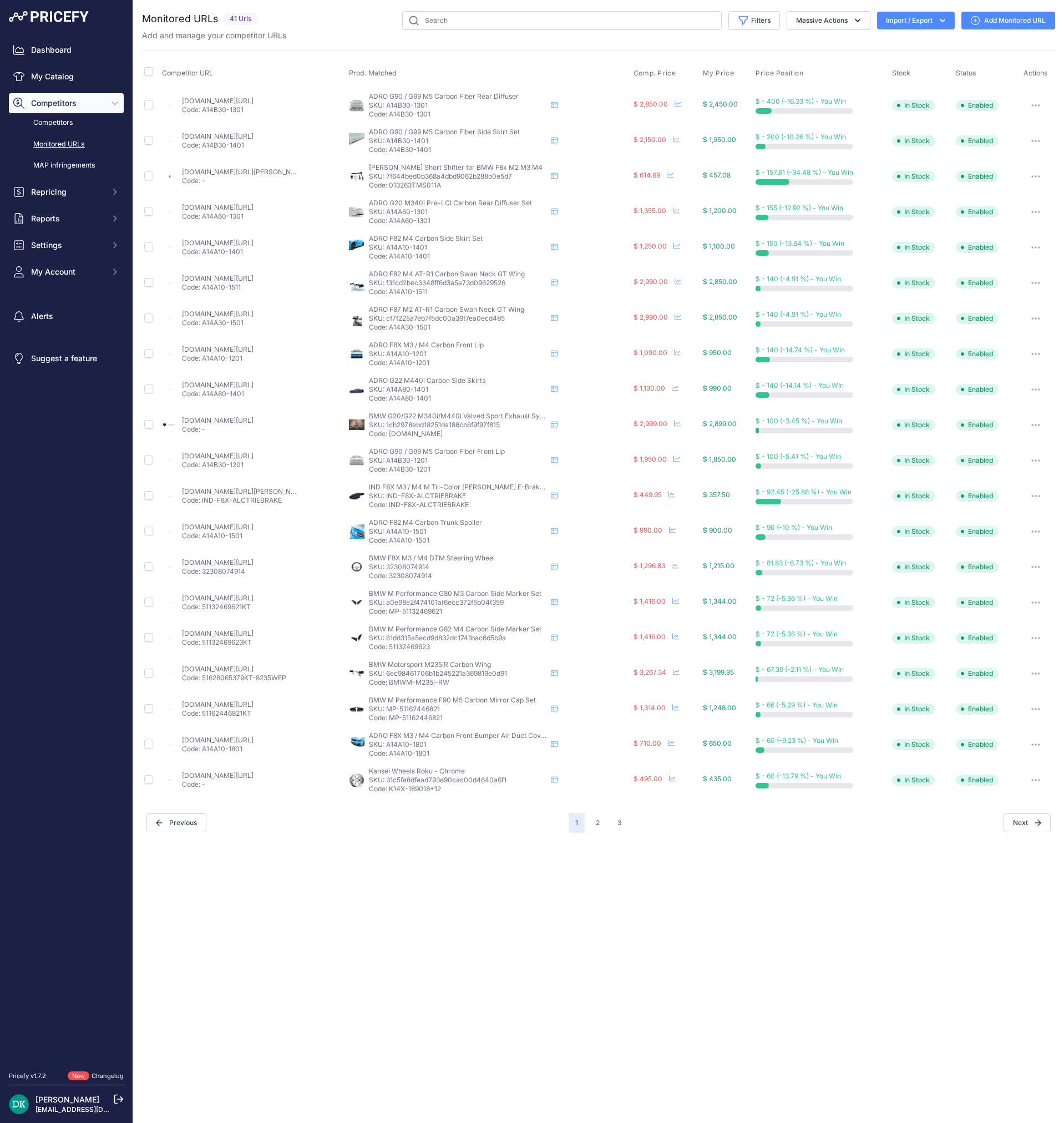
click at [389, 575] on p "Code: 32308074914" at bounding box center [457, 576] width 178 height 9
click at [427, 612] on p "Code: MP-51132469621" at bounding box center [457, 612] width 178 height 9
click at [245, 598] on link "ind-distribution.com/products/bmw-m-performance-g80-m3-carbon-side-marker-set?_…" at bounding box center [218, 598] width 72 height 8
click at [408, 649] on p "Code: 51132469623" at bounding box center [457, 647] width 178 height 9
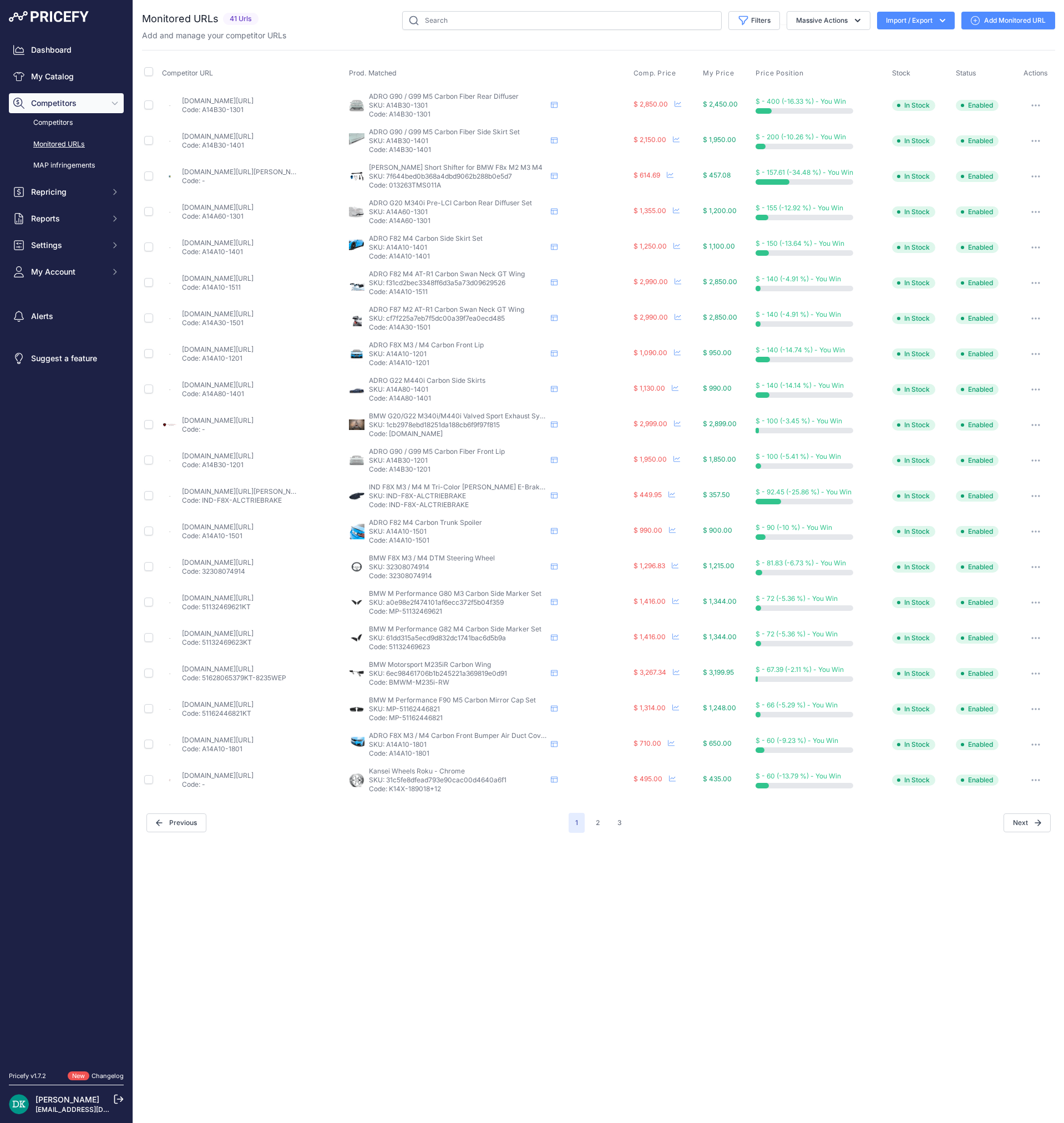
click at [408, 649] on p "Code: 51132469623" at bounding box center [457, 647] width 178 height 9
click at [254, 632] on link "ind-distribution.com/products/bmw-m-performance-g82-m4-carbon-side-marker-set" at bounding box center [218, 633] width 72 height 8
drag, startPoint x: 449, startPoint y: 682, endPoint x: 390, endPoint y: 684, distance: 59.0
click at [390, 684] on p "Code: BMWM-M235i-RW" at bounding box center [457, 683] width 178 height 9
click at [245, 666] on link "ind-distribution.com/products/bmw-motorsport-m235i-racing-rear-wing" at bounding box center [218, 668] width 72 height 8
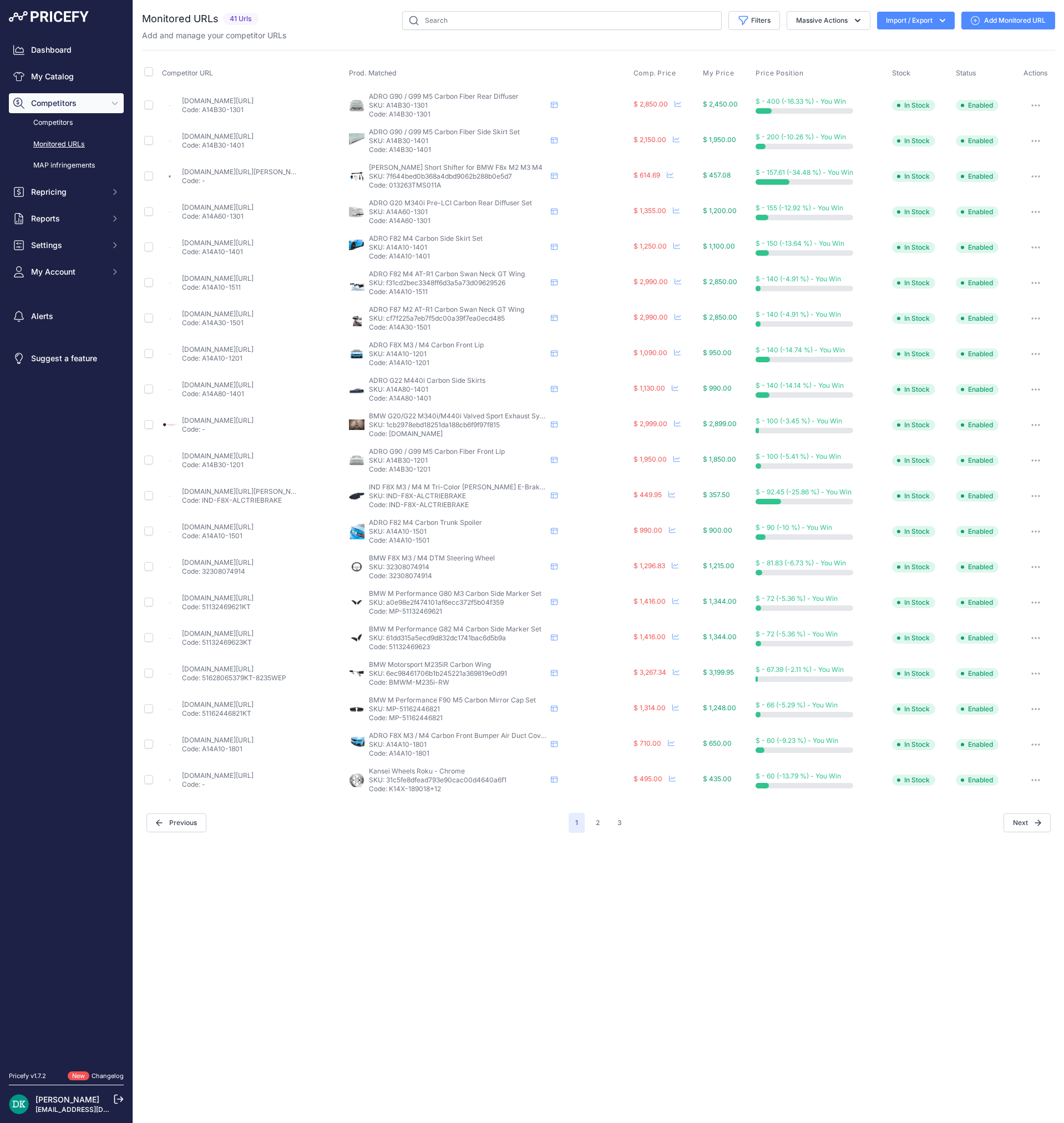
click at [429, 708] on p "Code: MP-51162446821" at bounding box center [457, 718] width 178 height 9
click at [228, 704] on link "ind-distribution.com/products/bmw-m5-f90-m-performance-carbon-mirror-cap-set?_p…" at bounding box center [218, 704] width 72 height 8
drag, startPoint x: 433, startPoint y: 752, endPoint x: 389, endPoint y: 756, distance: 44.2
click at [389, 708] on p "Code: A14A10-1801" at bounding box center [457, 753] width 178 height 9
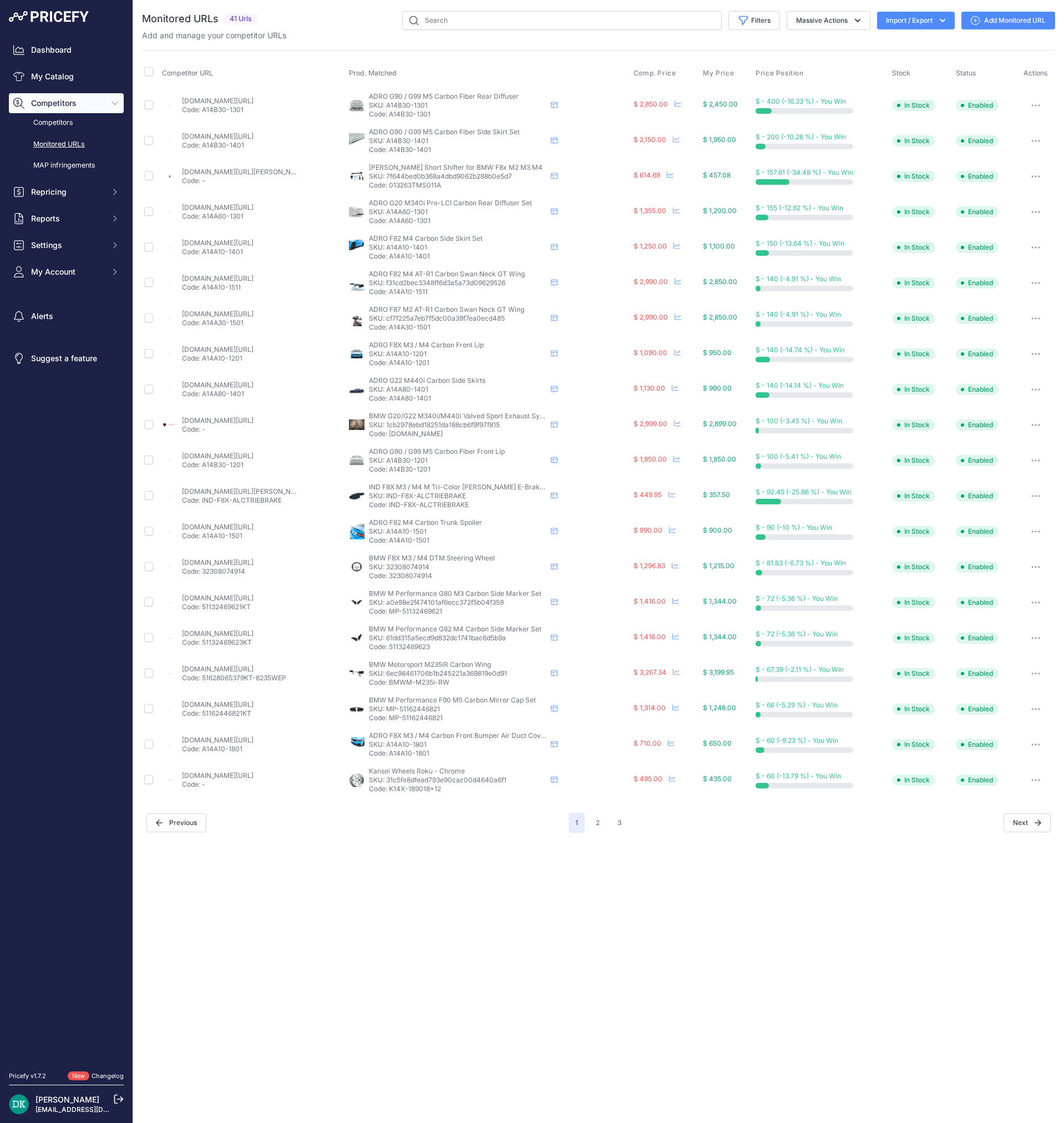
drag, startPoint x: 841, startPoint y: 1003, endPoint x: 770, endPoint y: 961, distance: 82.5
click at [841, 708] on div "Close You are not connected to the internet." at bounding box center [598, 562] width 931 height 1123
click at [600, 708] on button "2" at bounding box center [598, 823] width 17 height 20
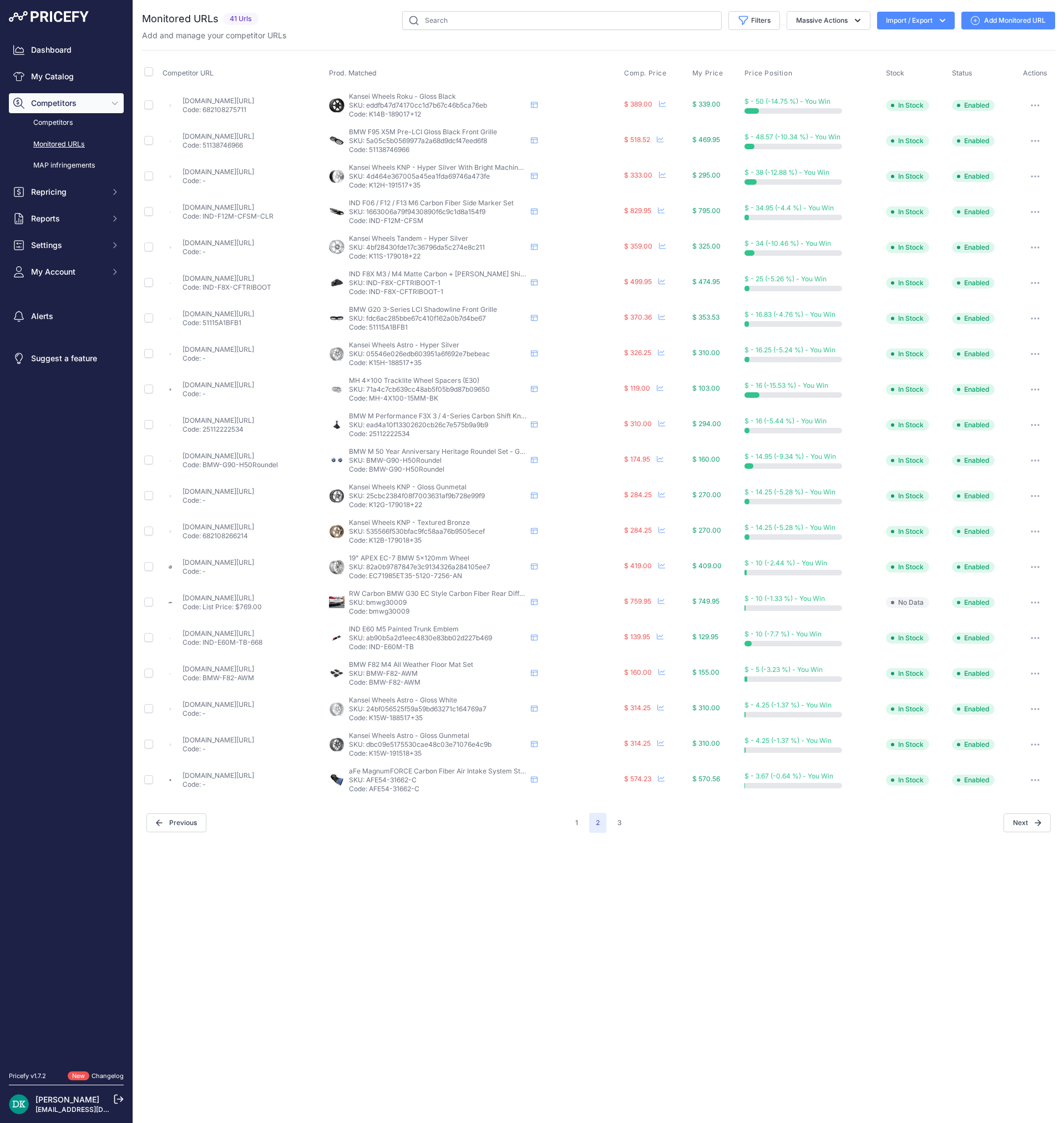
click at [424, 151] on p "Code: 51138746966" at bounding box center [438, 150] width 178 height 9
click at [254, 137] on link "ind-distribution.com/products/bmw-f95-x5m-gloss-black-front-grille" at bounding box center [218, 136] width 72 height 8
drag, startPoint x: 450, startPoint y: 221, endPoint x: 390, endPoint y: 221, distance: 60.0
click at [390, 221] on p "Code: IND-F12M-CFSM" at bounding box center [438, 221] width 178 height 9
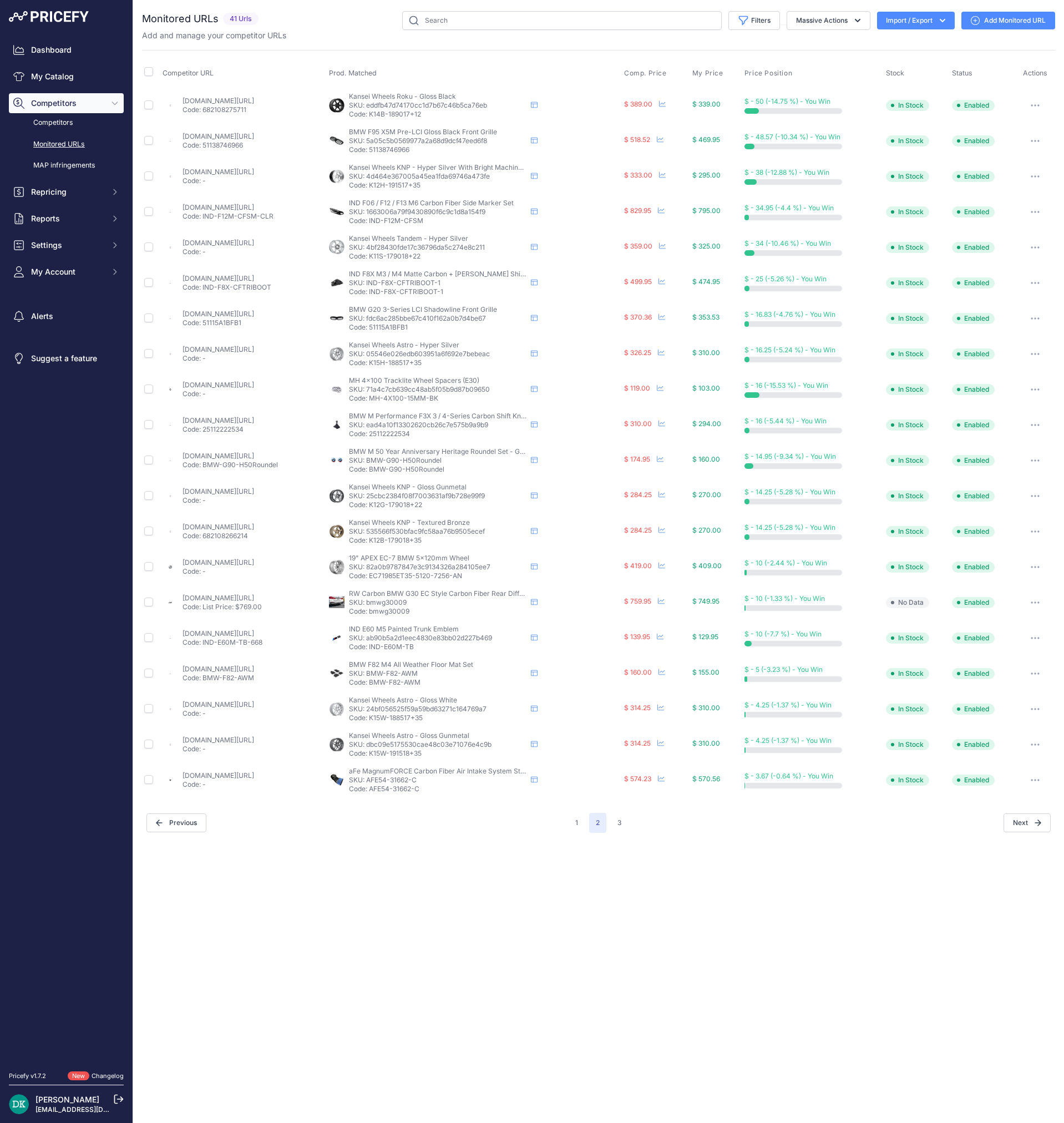
click at [271, 212] on p "Code: IND-F12M-CFSM-CLR" at bounding box center [227, 216] width 91 height 9
click at [209, 280] on link "ind-distribution.com/products/ind-f8x-m3-m4-matte-carbon-straight-stitch-boot-s…" at bounding box center [218, 277] width 72 height 8
click at [254, 278] on link "ind-distribution.com/products/ind-f8x-m3-m4-matte-carbon-straight-stitch-boot-s…" at bounding box center [218, 277] width 72 height 8
click at [415, 328] on p "Code: 51115A1BFB1" at bounding box center [438, 328] width 178 height 9
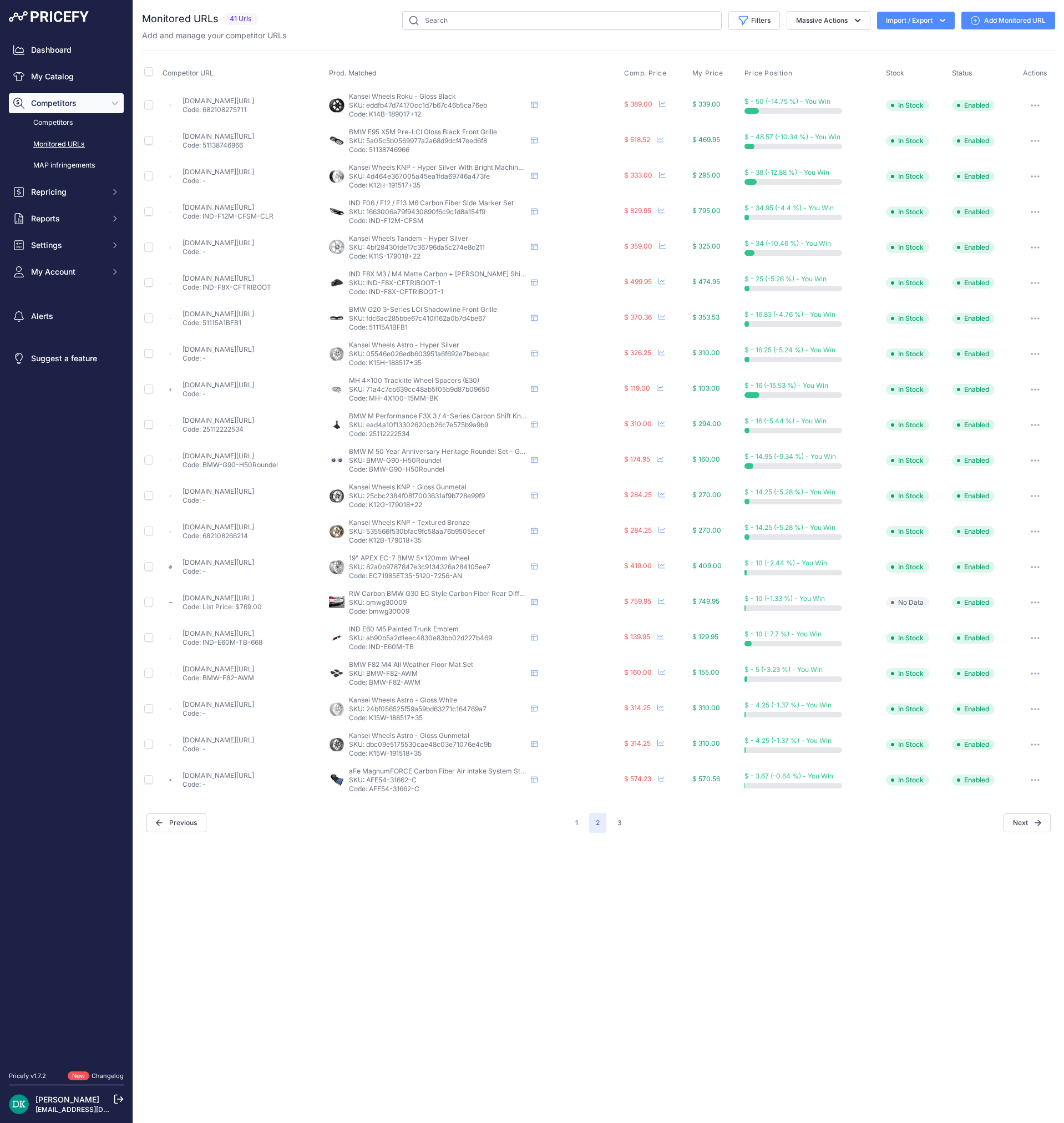
drag, startPoint x: 464, startPoint y: 292, endPoint x: 391, endPoint y: 295, distance: 73.1
click at [391, 295] on p "Code: IND-F8X-CFTRIBOOT-1" at bounding box center [438, 292] width 178 height 9
drag, startPoint x: 449, startPoint y: 222, endPoint x: 390, endPoint y: 225, distance: 59.1
click at [390, 225] on p "Code: IND-F12M-CFSM" at bounding box center [438, 221] width 178 height 9
click at [235, 205] on link "ind-distribution.com/products/ind-f06-f12-f13-m6-carbon-fiber-side-marker-set?_…" at bounding box center [218, 207] width 72 height 8
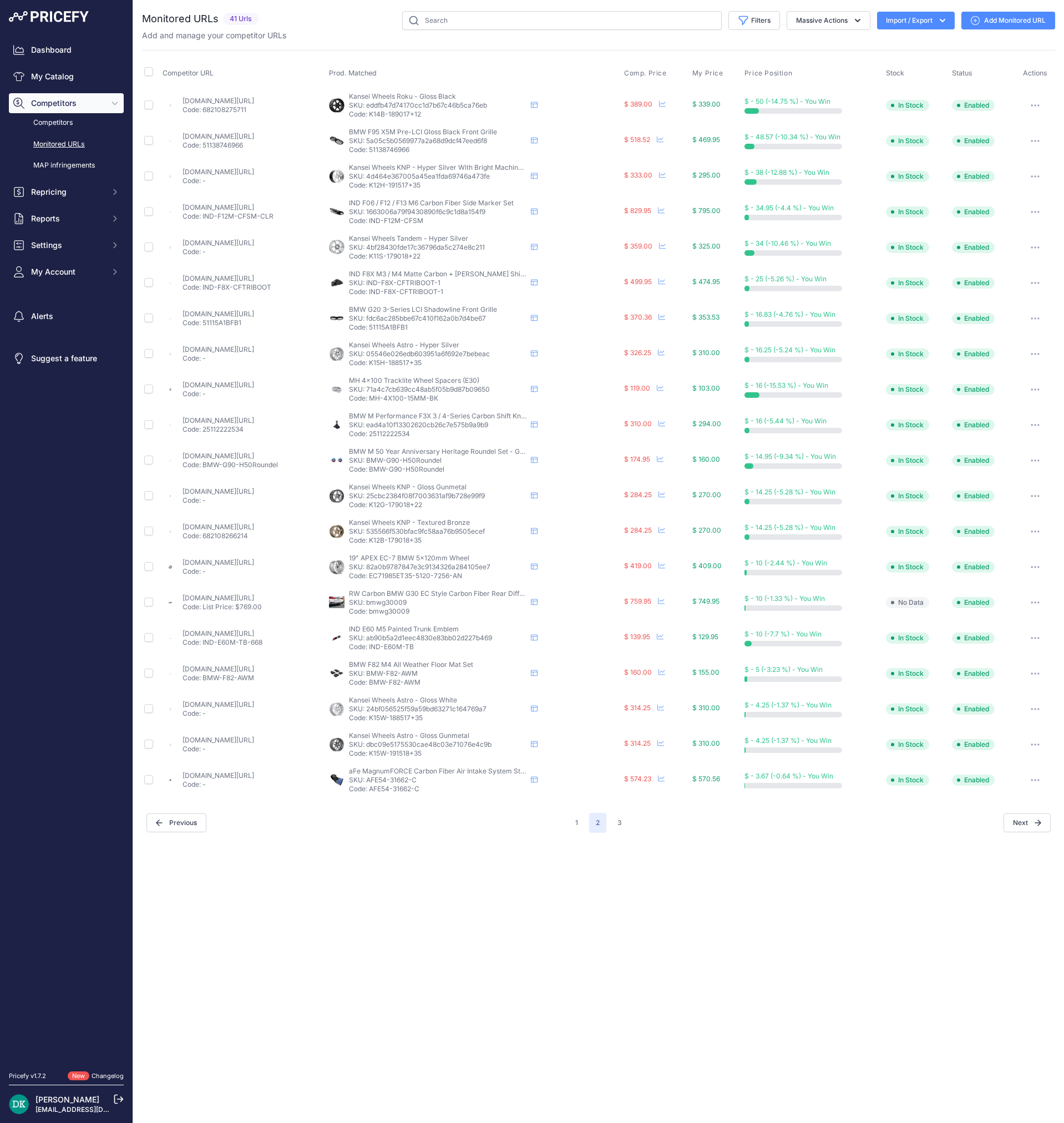
drag, startPoint x: 464, startPoint y: 294, endPoint x: 390, endPoint y: 296, distance: 74.0
click at [390, 296] on p "Code: IND-F8X-CFTRIBOOT-1" at bounding box center [438, 292] width 178 height 9
click at [270, 273] on td "ind-distribution.com/products/ind-f8x-m3-m4-matte-carbon-straight-stitch-boot-s…" at bounding box center [243, 283] width 166 height 35
click at [254, 275] on link "ind-distribution.com/products/ind-f8x-m3-m4-matte-carbon-straight-stitch-boot-s…" at bounding box center [218, 277] width 72 height 8
drag, startPoint x: 443, startPoint y: 331, endPoint x: 390, endPoint y: 332, distance: 53.0
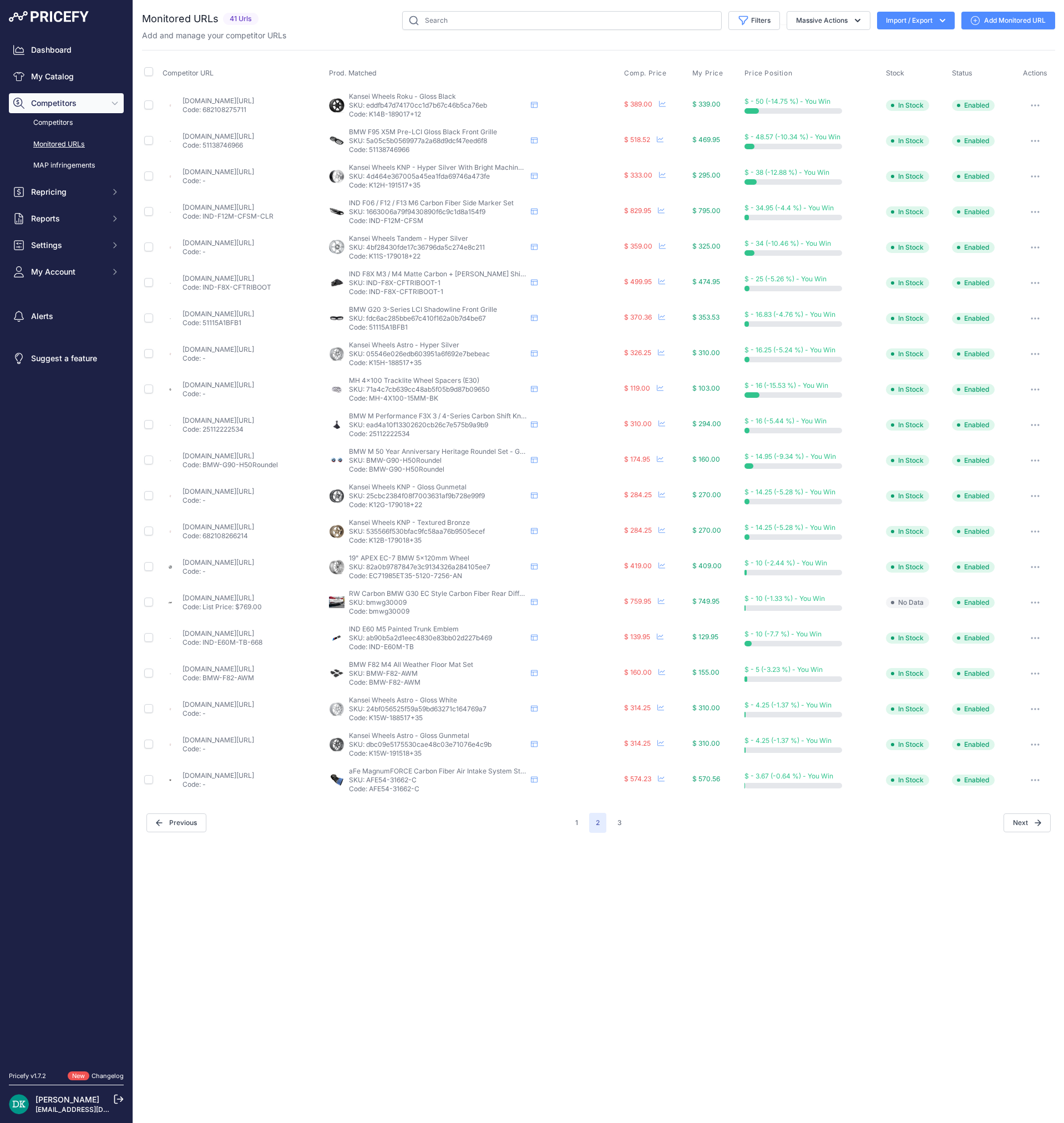
click at [390, 332] on td "BMW G20 3-Series LCI Shadowline Front Grille BMW G20 3-Series LCI Shadowline Fr…" at bounding box center [474, 319] width 295 height 35
click at [227, 315] on link "ind-distribution.com/products/bmw-g20-3-series-lci-shadow-line-front-grille" at bounding box center [218, 314] width 72 height 8
drag, startPoint x: 469, startPoint y: 404, endPoint x: 391, endPoint y: 401, distance: 78.1
click at [391, 401] on td "MH 4x100 Tracklite Wheel Spacers (E30) MH 4x100 Tracklite Wheel Spacers (E30) M…" at bounding box center [474, 390] width 295 height 35
click at [254, 384] on link "racegerman.com/products/mh-4x100-tracklite-wheel-spacers-e30?variant=4185182837…" at bounding box center [218, 384] width 72 height 8
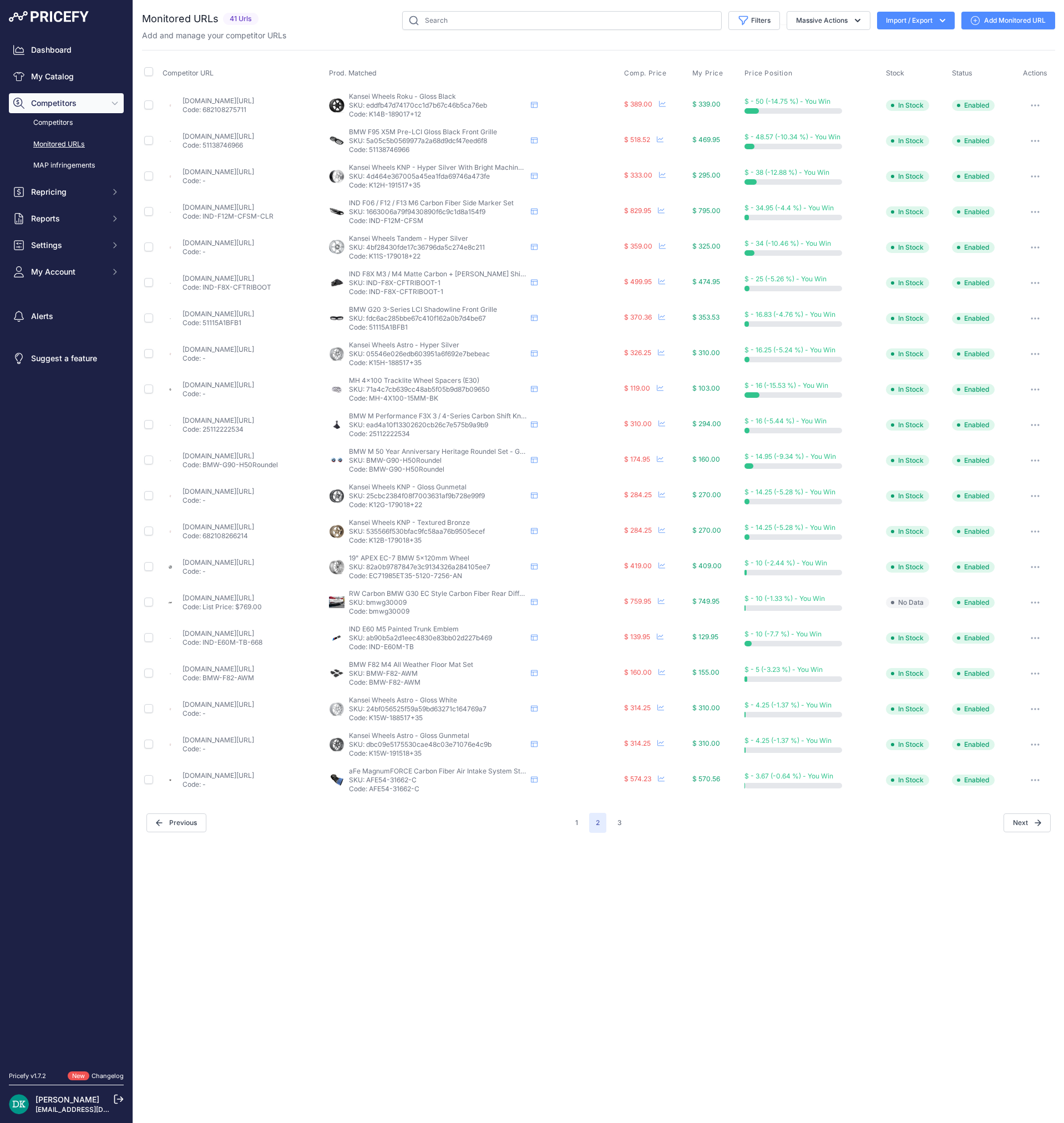
click at [419, 438] on p "Code: 25112222534" at bounding box center [438, 434] width 178 height 9
click at [419, 436] on p "Code: 25112222534" at bounding box center [438, 434] width 178 height 9
click at [246, 421] on link "ind-distribution.com/products/bmw-m-performance-f3x-3-4-series-carbon-shift-kno…" at bounding box center [218, 420] width 72 height 8
drag, startPoint x: 471, startPoint y: 470, endPoint x: 391, endPoint y: 474, distance: 80.1
click at [391, 474] on td "BMW M 50 Year Anniversary Heritage Roundel Set - G90 / G99 M5 BMW M 50 Year Ann…" at bounding box center [474, 460] width 295 height 35
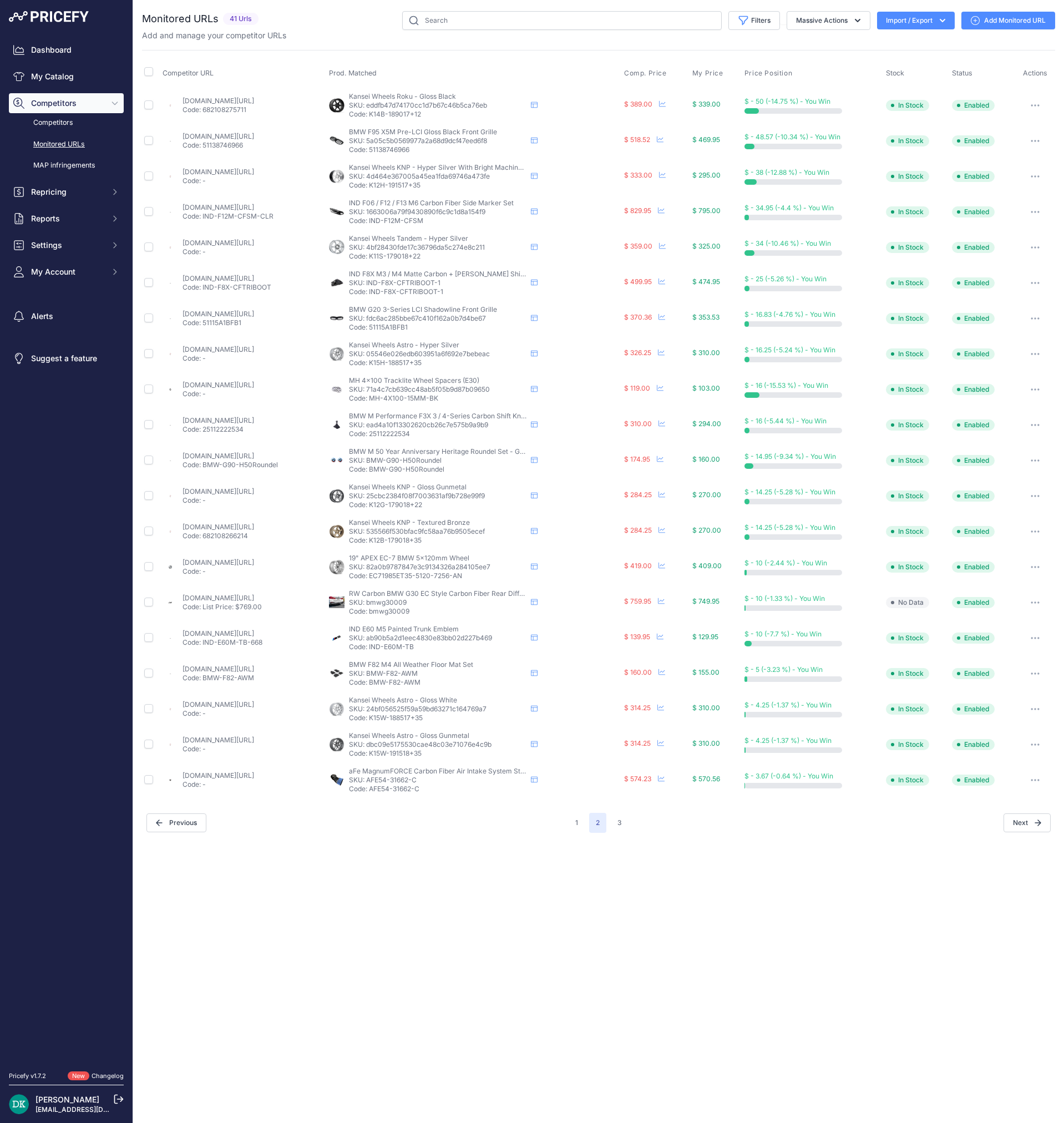
click at [218, 457] on link "ind-distribution.com/products/bmw-m-50-year-anniversary-heritage-roundel-set-g9…" at bounding box center [218, 455] width 72 height 8
drag, startPoint x: 440, startPoint y: 612, endPoint x: 393, endPoint y: 618, distance: 47.4
click at [393, 618] on td "RW Carbon BMW G30 EC Style Carbon Fiber Rear Diffuser RW Carbon BMW G30 EC Styl…" at bounding box center [474, 603] width 295 height 35
click at [254, 598] on link "rwcarbon.com/264/0/0/1067/bmw-g30-ec-carbon-fiber-diffuser.html" at bounding box center [218, 598] width 72 height 8
drag, startPoint x: 441, startPoint y: 650, endPoint x: 390, endPoint y: 652, distance: 51.0
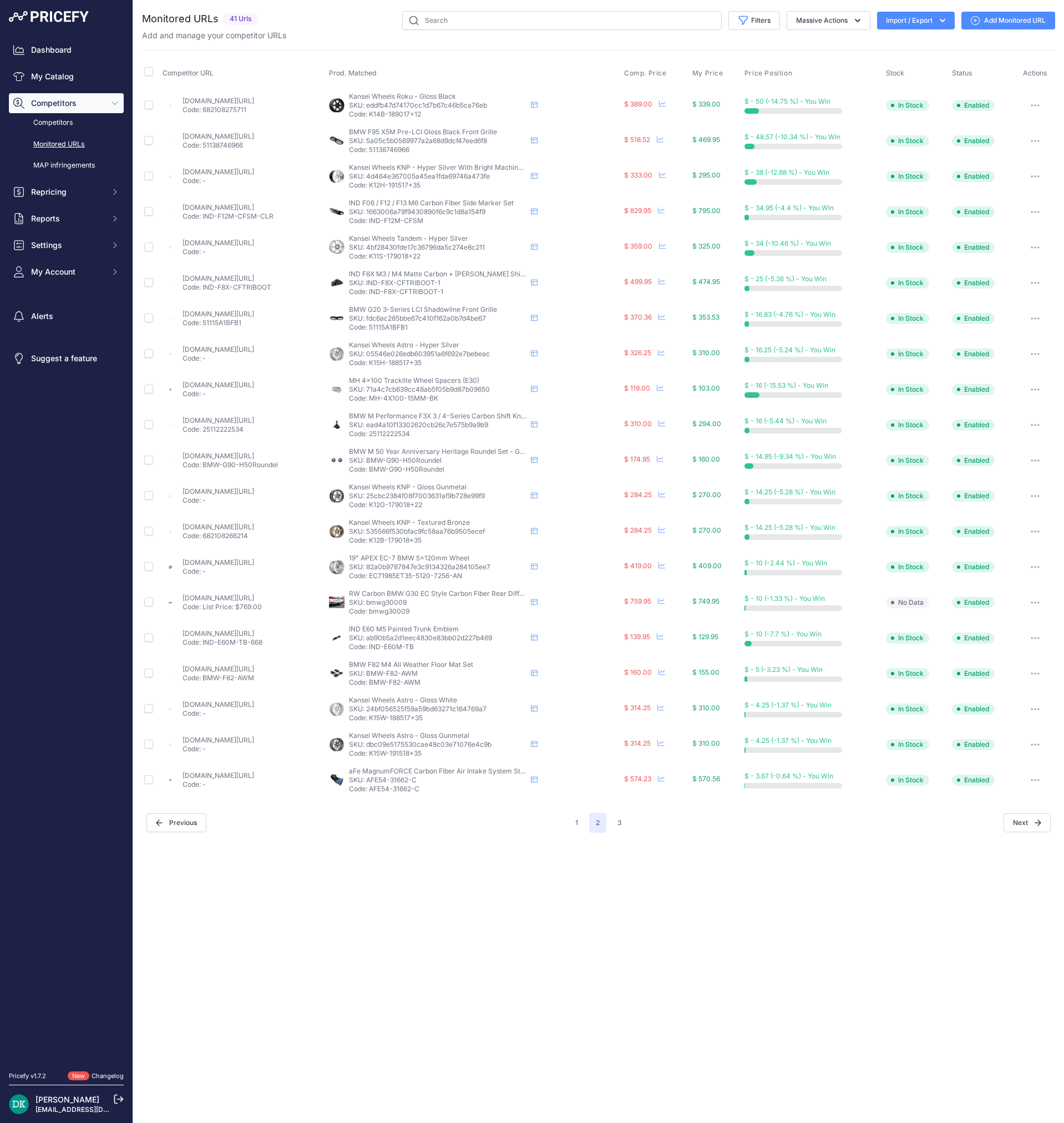
click at [390, 652] on td "IND E60 M5 Painted Trunk Emblem IND E60 M5 Painted Trunk Emblem IND E60 M5 Pain…" at bounding box center [474, 638] width 295 height 35
click at [254, 634] on link "ind-distribution.com/products/ind-e60-m5-painted-trunk-emblem" at bounding box center [218, 633] width 72 height 8
drag, startPoint x: 451, startPoint y: 683, endPoint x: 393, endPoint y: 685, distance: 58.0
click at [393, 685] on p "Code: BMW-F82-AWM" at bounding box center [438, 683] width 178 height 9
click at [254, 669] on link "ind-distribution.com/collections/all/products/bmw-f82-m4-all-weather-floor-mat-…" at bounding box center [218, 668] width 72 height 8
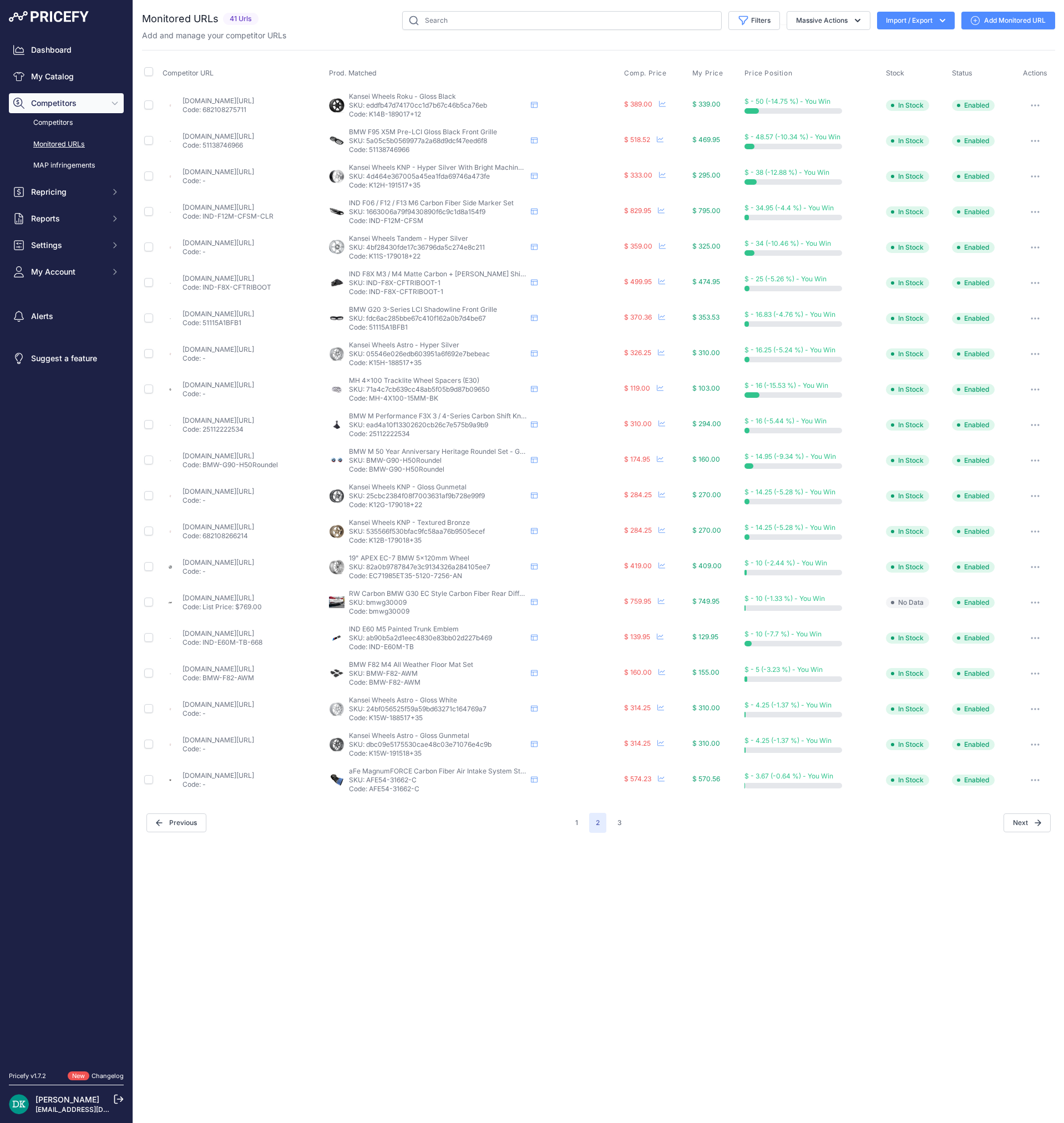
drag, startPoint x: 453, startPoint y: 793, endPoint x: 390, endPoint y: 793, distance: 63.0
click at [390, 708] on td "aFe MagnumFORCE Carbon Fiber Air Intake System Stage-2 PRO 5R 08-13 BMW M3 (E9X…" at bounding box center [474, 780] width 295 height 35
click at [214, 708] on link "urotuning.com/products/black-series-stage-2-carbon-fiber-cold-air-intake-system…" at bounding box center [218, 775] width 72 height 8
click at [622, 708] on button "3" at bounding box center [620, 823] width 18 height 20
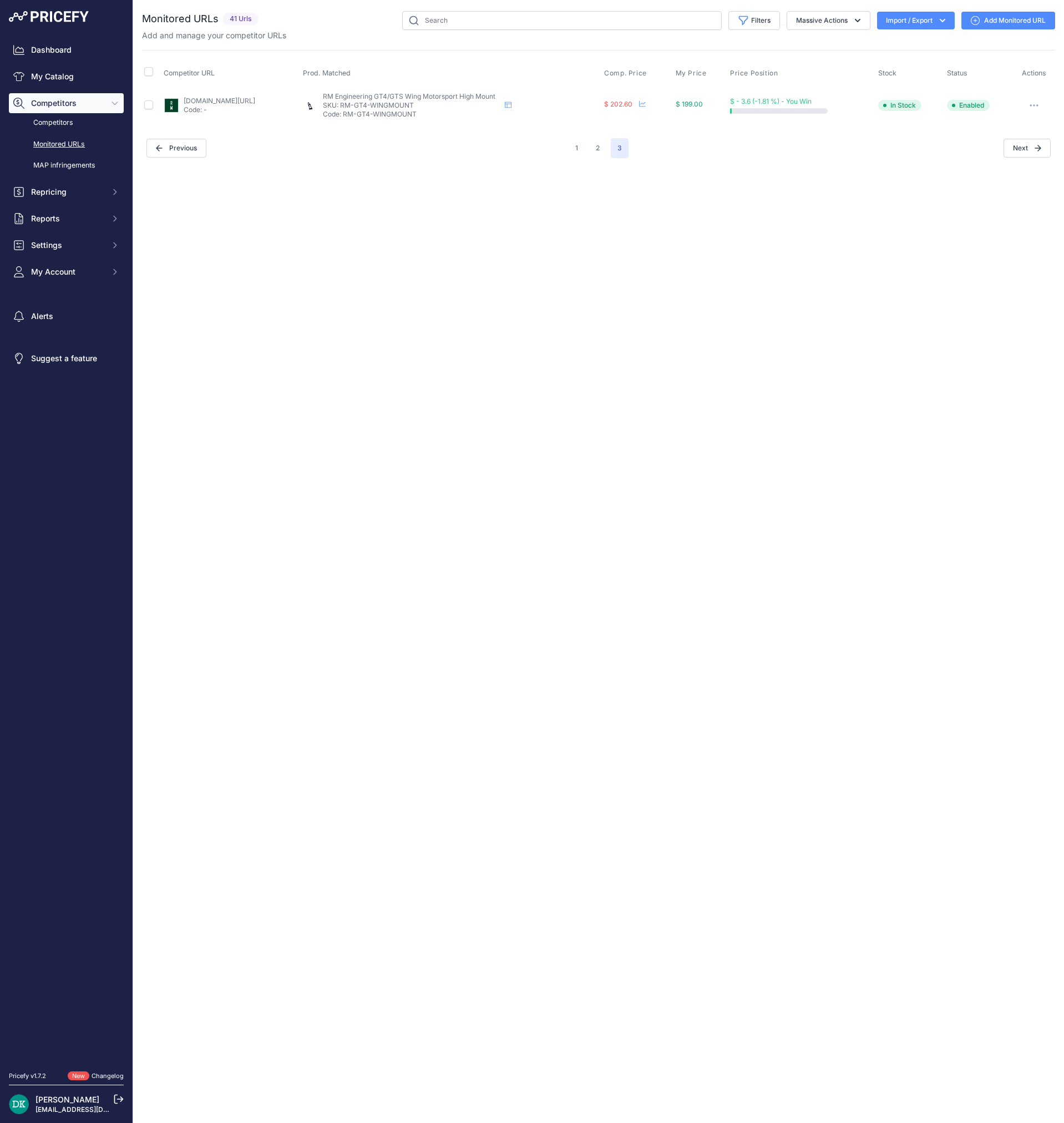
click at [1040, 104] on button "button" at bounding box center [1034, 105] width 22 height 15
click at [981, 199] on button "Disable" at bounding box center [996, 200] width 113 height 18
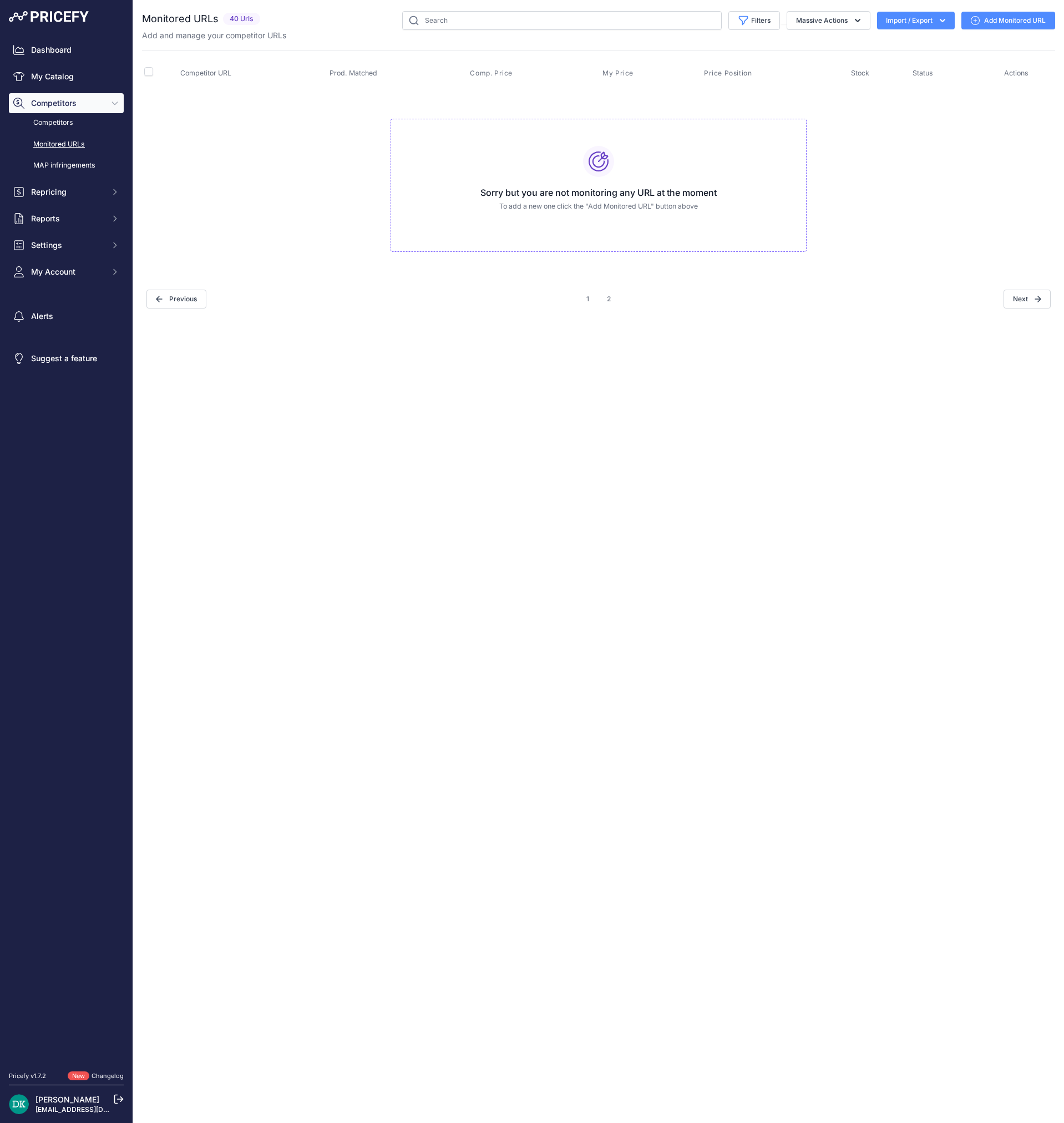
click at [597, 300] on div "1 2" at bounding box center [598, 299] width 38 height 20
click at [606, 300] on button "2" at bounding box center [609, 299] width 17 height 20
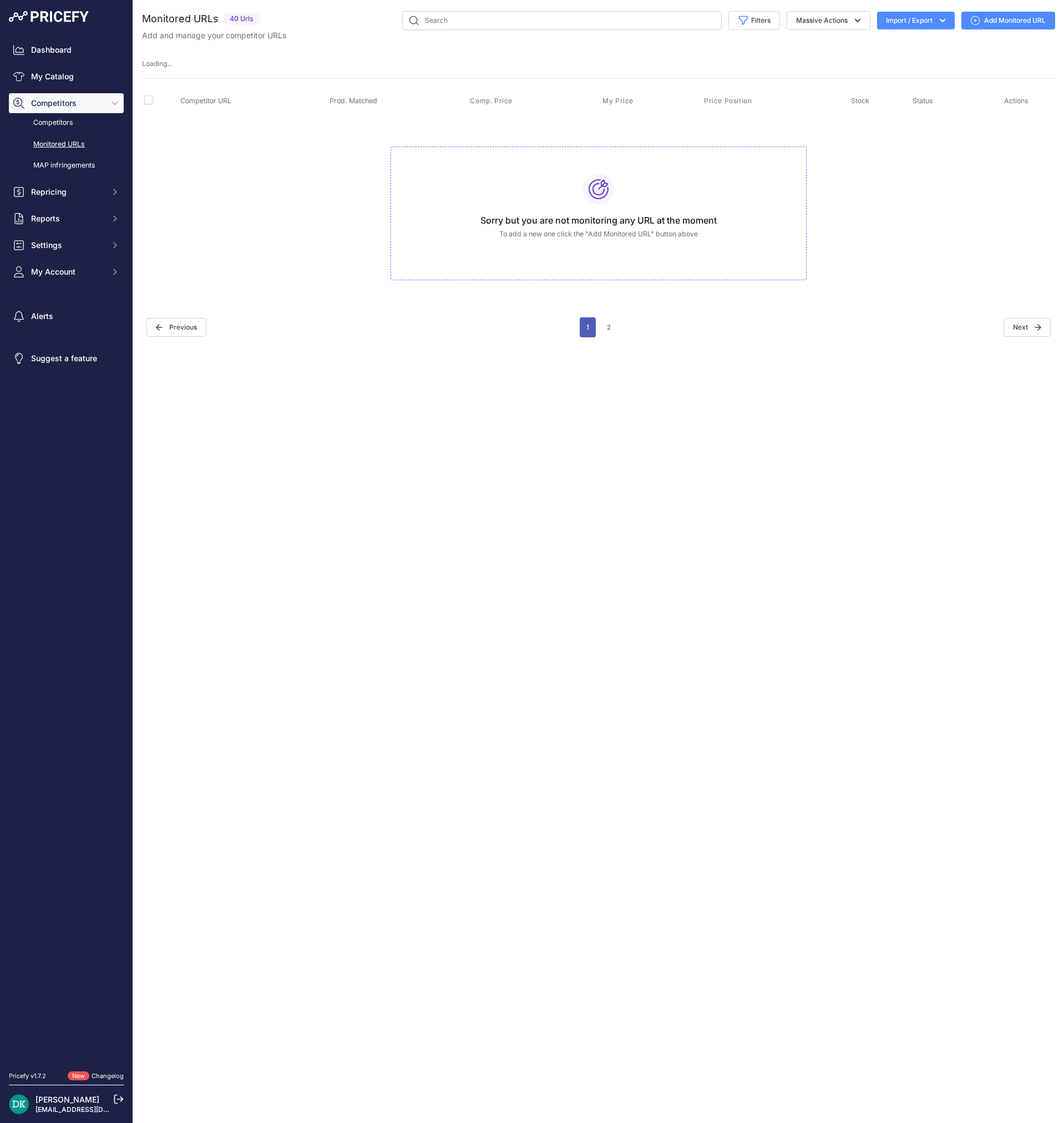
drag, startPoint x: 579, startPoint y: 326, endPoint x: 587, endPoint y: 328, distance: 8.2
click at [581, 327] on button "1" at bounding box center [588, 327] width 16 height 20
click at [587, 328] on button "1" at bounding box center [588, 327] width 16 height 20
click at [46, 44] on link "Dashboard" at bounding box center [66, 49] width 115 height 20
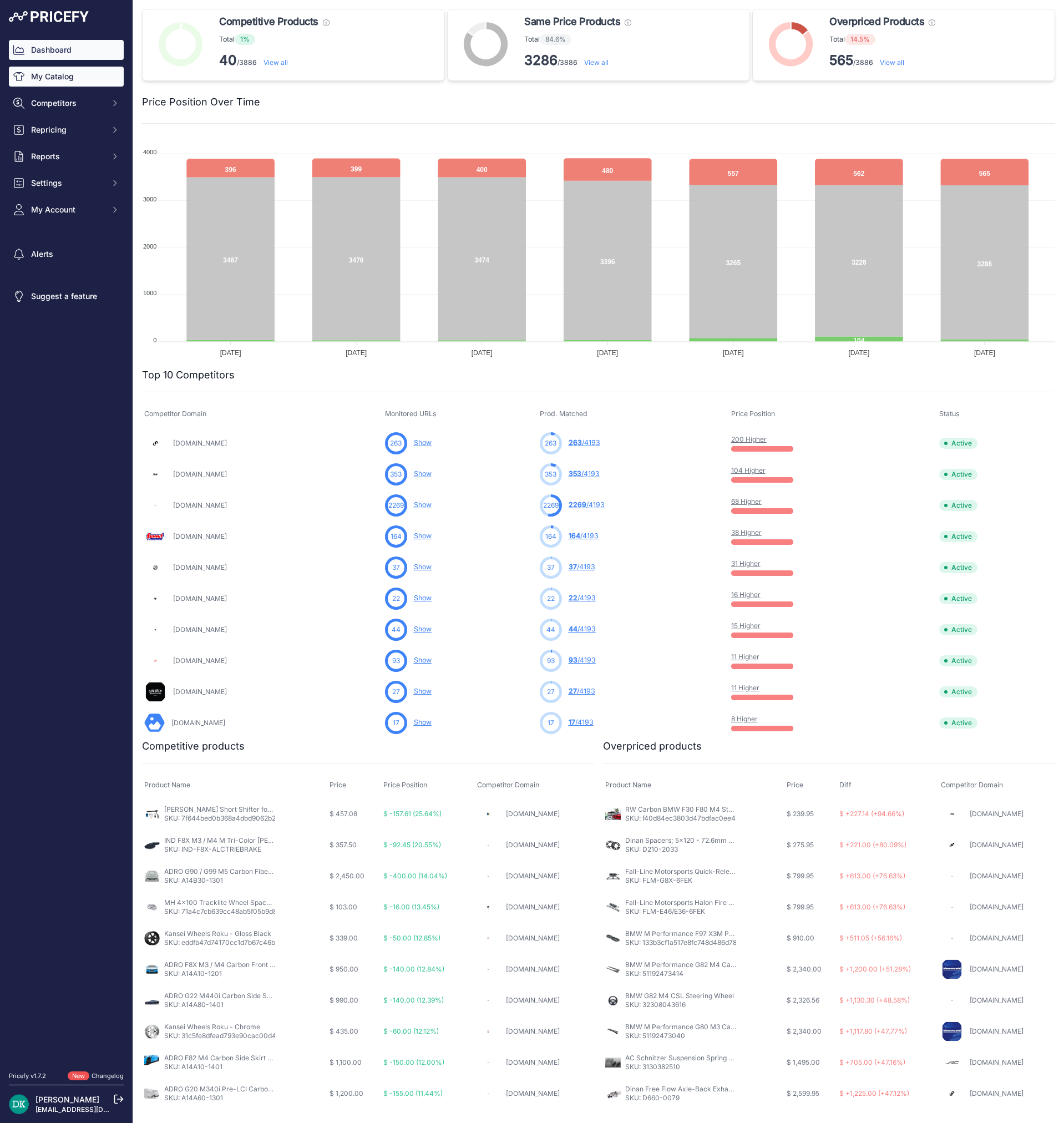
click at [45, 78] on link "My Catalog" at bounding box center [66, 76] width 115 height 20
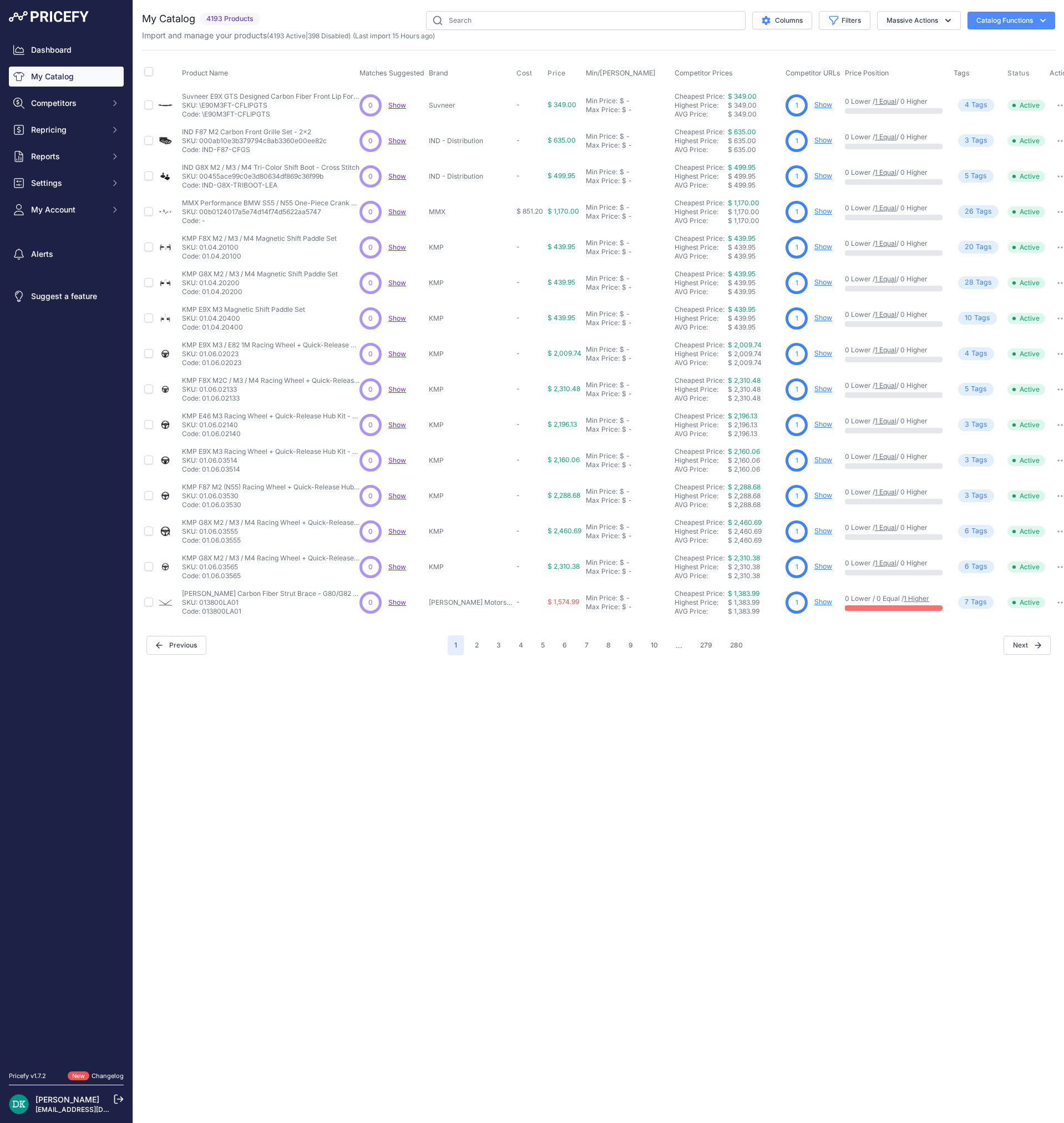
click at [1018, 23] on button "Catalog Functions" at bounding box center [1011, 21] width 88 height 18
click at [999, 86] on link "Update Catalog" at bounding box center [992, 83] width 124 height 20
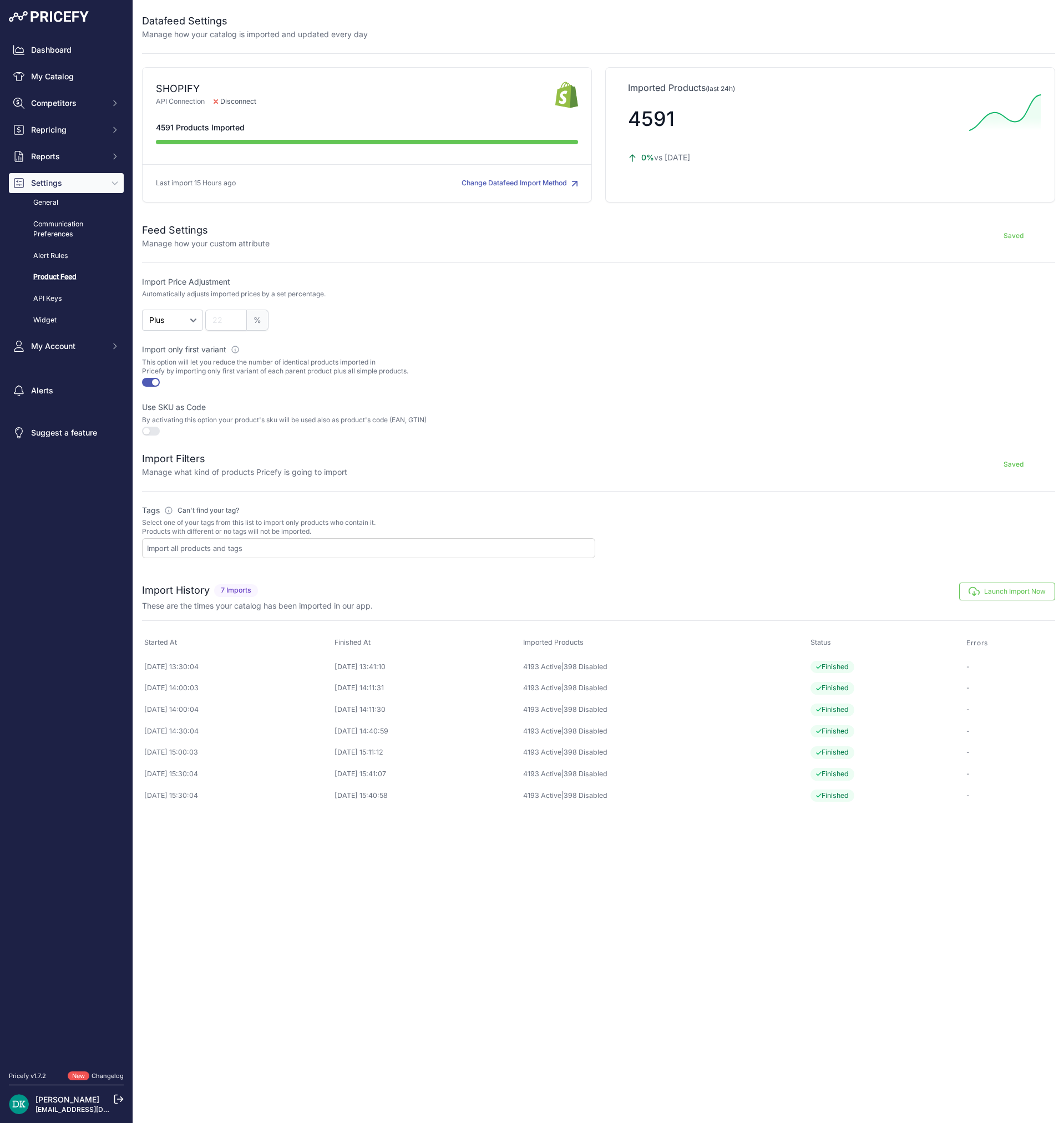
click at [1021, 597] on button "Launch Import Now" at bounding box center [1007, 592] width 96 height 18
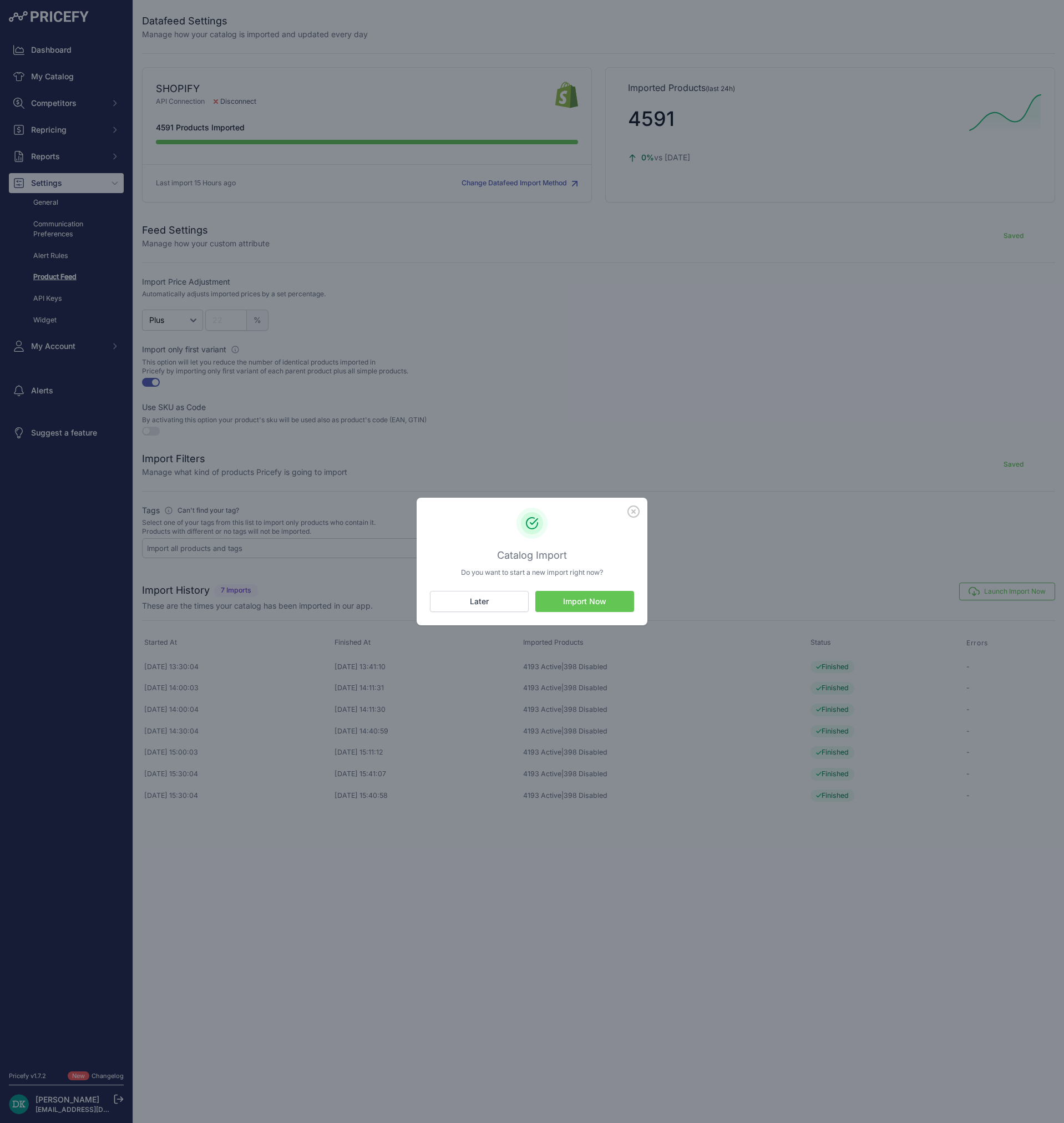
click at [601, 604] on button "Import Now" at bounding box center [585, 601] width 99 height 21
